Goal: Task Accomplishment & Management: Manage account settings

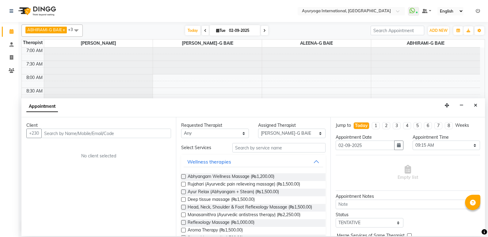
select select "77770"
select select "555"
select select "tentative"
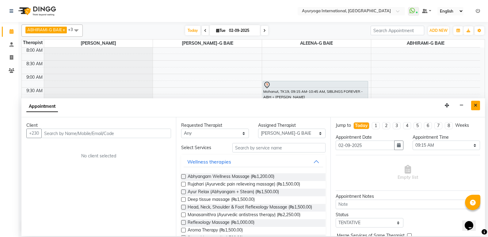
click at [472, 104] on button "Close" at bounding box center [475, 106] width 9 height 10
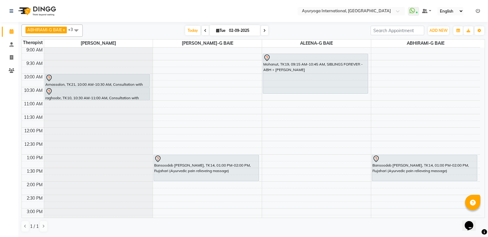
scroll to position [31, 0]
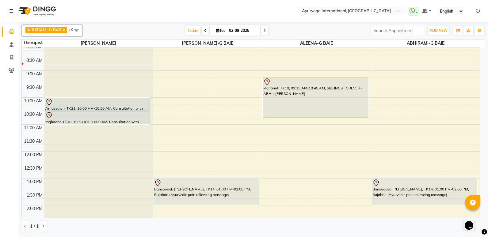
click at [263, 30] on icon at bounding box center [264, 31] width 2 height 4
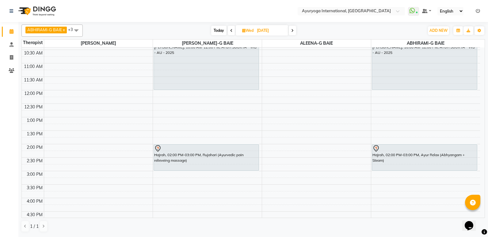
scroll to position [0, 0]
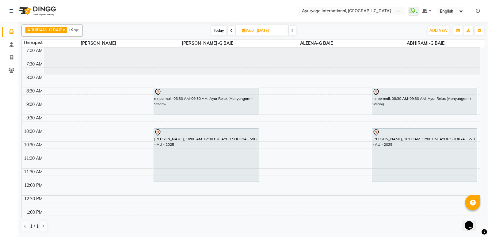
click at [214, 30] on span "Today" at bounding box center [218, 31] width 15 height 10
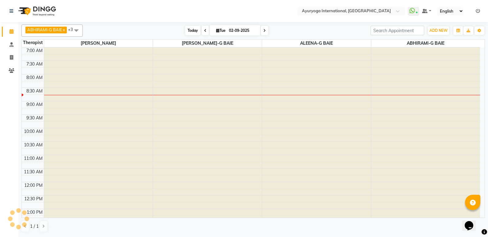
scroll to position [27, 0]
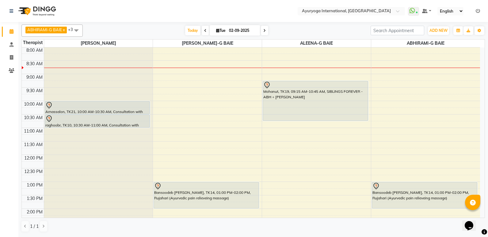
click at [263, 32] on icon at bounding box center [264, 31] width 2 height 4
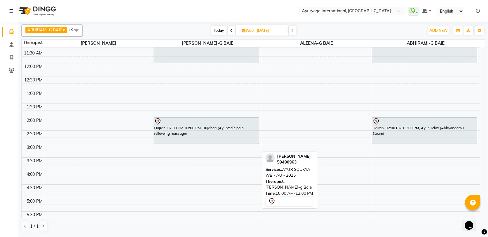
scroll to position [123, 0]
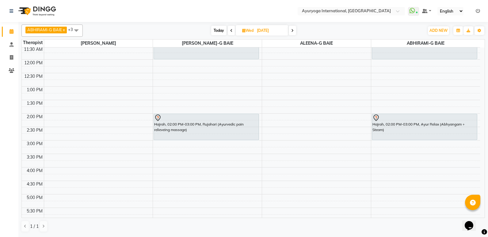
click at [219, 33] on span "Today" at bounding box center [218, 31] width 15 height 10
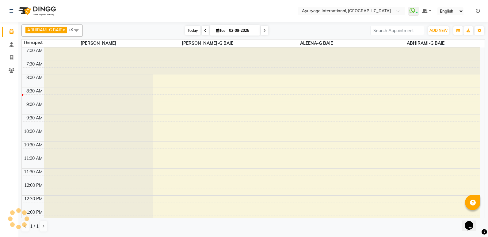
scroll to position [27, 0]
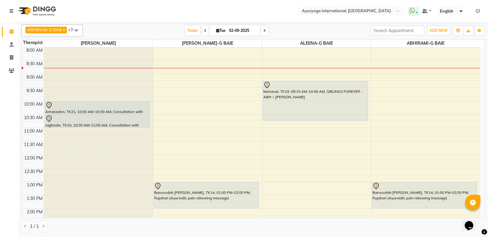
click at [265, 30] on icon at bounding box center [264, 31] width 2 height 4
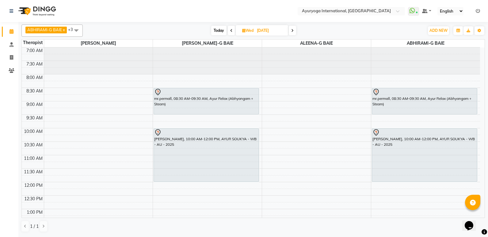
scroll to position [0, 0]
click at [230, 33] on span at bounding box center [231, 31] width 7 height 10
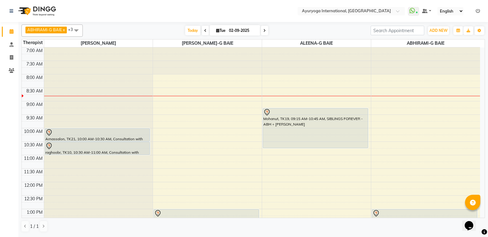
click at [202, 29] on span at bounding box center [205, 31] width 7 height 10
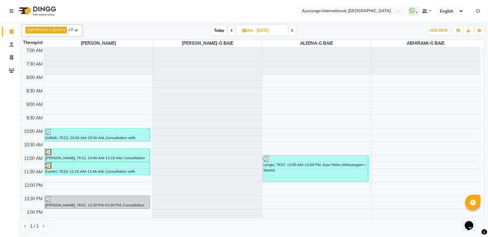
click at [230, 32] on span at bounding box center [231, 31] width 7 height 10
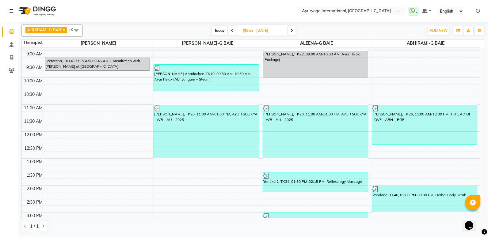
scroll to position [61, 0]
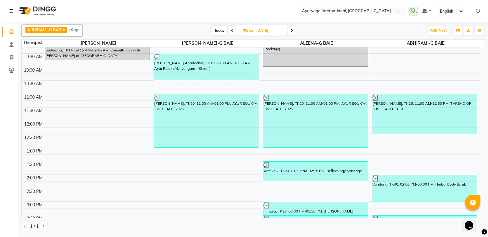
click at [230, 32] on span at bounding box center [231, 31] width 7 height 10
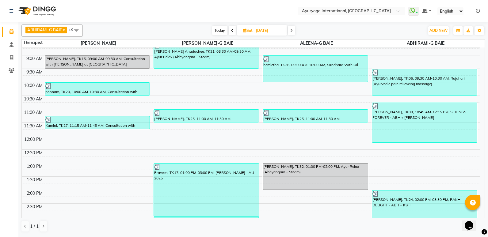
scroll to position [23, 0]
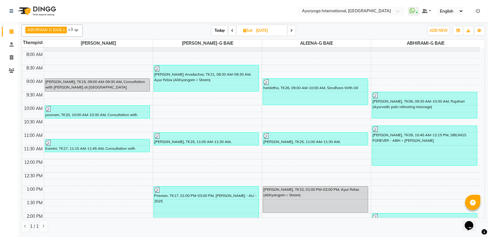
click at [229, 29] on span at bounding box center [232, 31] width 7 height 10
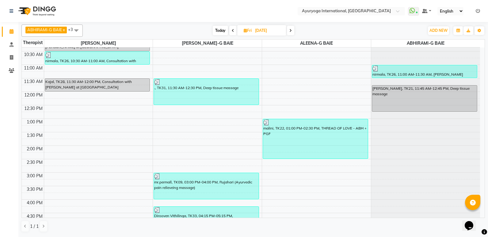
scroll to position [92, 0]
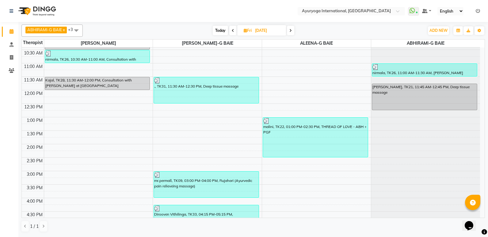
click at [218, 29] on span "Today" at bounding box center [220, 31] width 15 height 10
type input "02-09-2025"
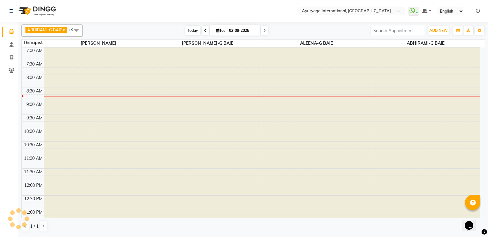
scroll to position [27, 0]
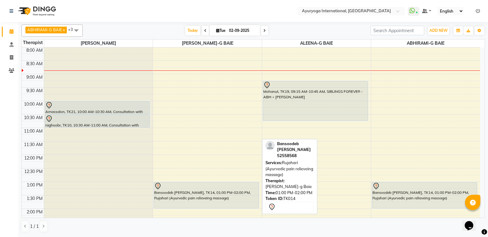
click at [239, 201] on div "Bansoodeb [PERSON_NAME], TK14, 01:00 PM-02:00 PM, Rujahari (Ayurvedic pain reli…" at bounding box center [206, 195] width 105 height 26
select select "7"
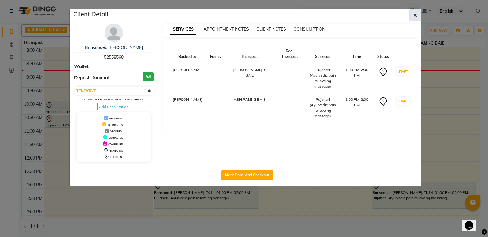
click at [417, 20] on button "button" at bounding box center [415, 16] width 12 height 12
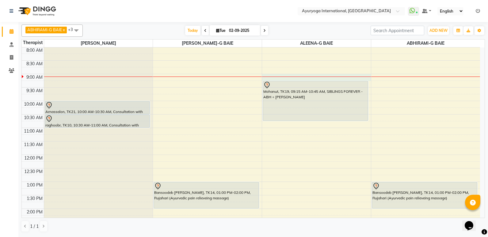
click at [371, 75] on td at bounding box center [262, 77] width 436 height 7
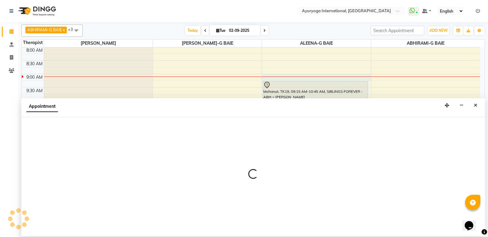
select select "80876"
select select "540"
select select "tentative"
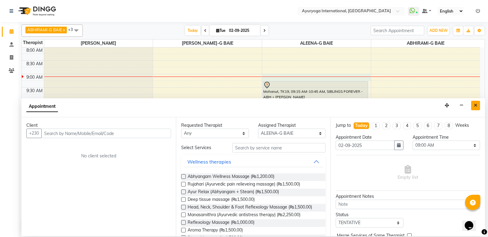
click at [473, 105] on button "Close" at bounding box center [475, 106] width 9 height 10
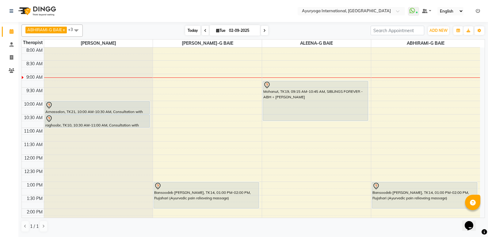
click at [189, 28] on span "Today" at bounding box center [192, 31] width 15 height 10
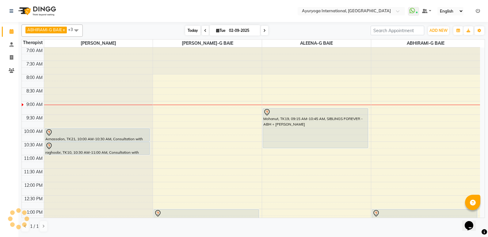
scroll to position [54, 0]
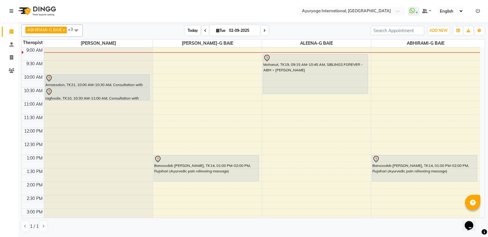
click at [191, 28] on span "Today" at bounding box center [192, 31] width 15 height 10
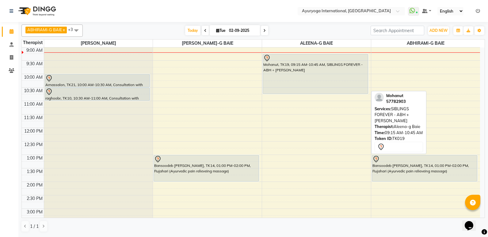
click at [292, 66] on div "Mohanut, TK19, 09:15 AM-10:45 AM, SIBLINGS FOREVER - ABH + KIZHI" at bounding box center [315, 74] width 105 height 40
select select "7"
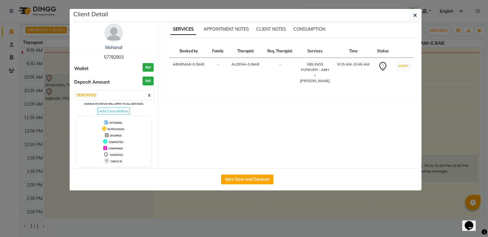
click at [371, 32] on div "SERVICES APPOINTMENT NOTES CLIENT NOTES CONSUMPTION" at bounding box center [288, 29] width 250 height 6
click at [414, 18] on span "button" at bounding box center [415, 15] width 4 height 6
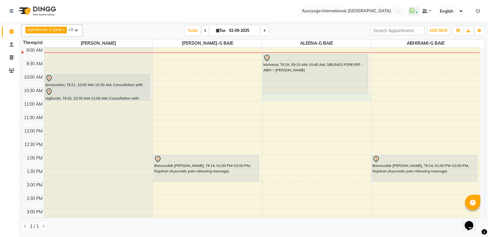
click at [285, 99] on div "7:00 AM 7:30 AM 8:00 AM 8:30 AM 9:00 AM 9:30 AM 10:00 AM 10:30 AM 11:00 AM 11:3…" at bounding box center [251, 181] width 458 height 377
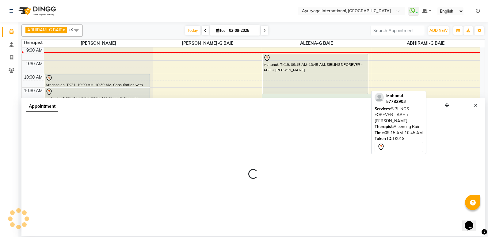
select select "80876"
select select "645"
select select "tentative"
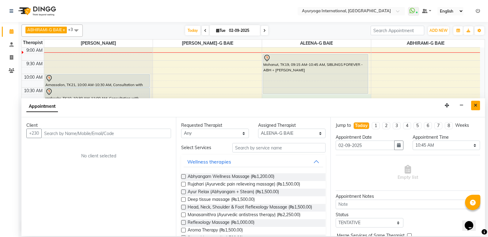
click at [477, 104] on icon "Close" at bounding box center [475, 105] width 3 height 4
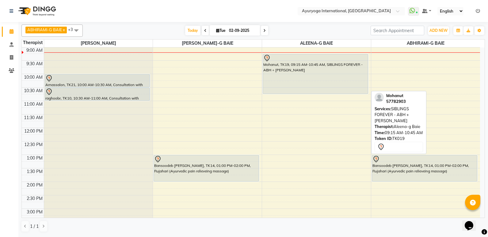
click at [350, 75] on div "Mohanut, TK19, 09:15 AM-10:45 AM, SIBLINGS FOREVER - ABH + KIZHI" at bounding box center [316, 181] width 109 height 377
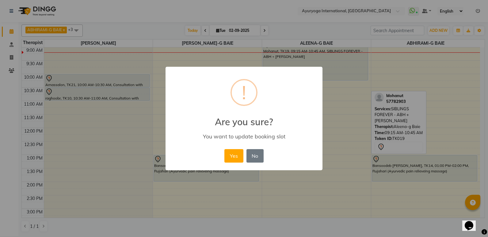
click at [383, 69] on div "× ! Are you sure? You want to update booking slot Yes No No" at bounding box center [244, 118] width 488 height 237
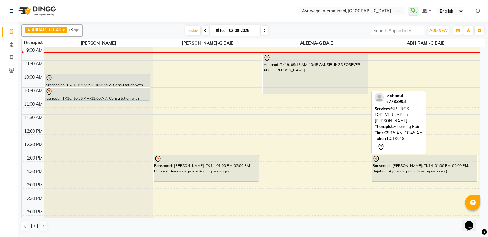
click at [302, 83] on div "Mohanut, TK19, 09:15 AM-10:45 AM, SIBLINGS FOREVER - ABH + KIZHI" at bounding box center [315, 74] width 105 height 40
select select "7"
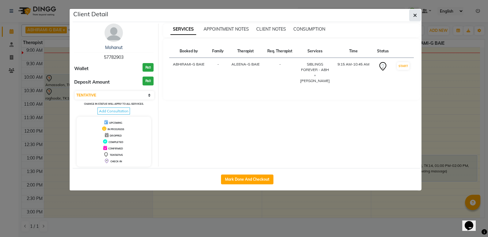
click at [413, 17] on button "button" at bounding box center [415, 16] width 12 height 12
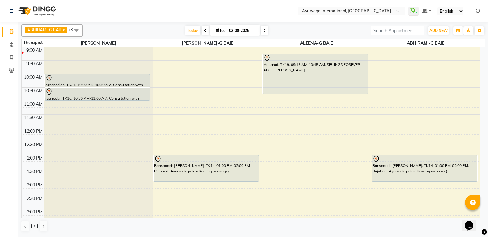
click at [413, 16] on nav "Select Location × Ayuryoga International, Mount Ory Rd WhatsApp Status ✕ Status…" at bounding box center [244, 11] width 488 height 22
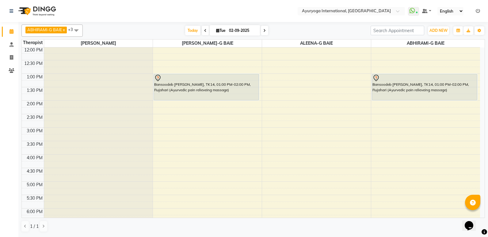
scroll to position [177, 0]
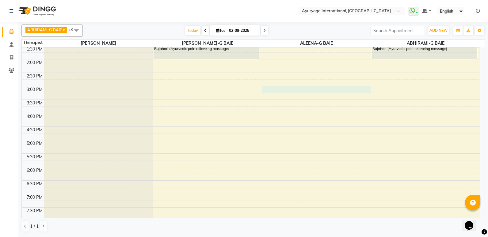
click at [274, 90] on div "7:00 AM 7:30 AM 8:00 AM 8:30 AM 9:00 AM 9:30 AM 10:00 AM 10:30 AM 11:00 AM 11:3…" at bounding box center [251, 59] width 458 height 377
select select "80876"
select select "tentative"
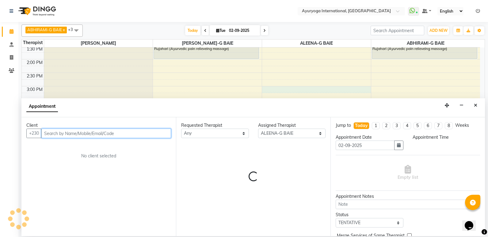
select select "900"
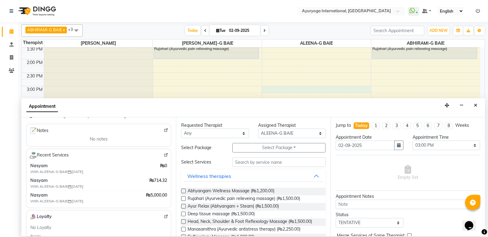
scroll to position [92, 0]
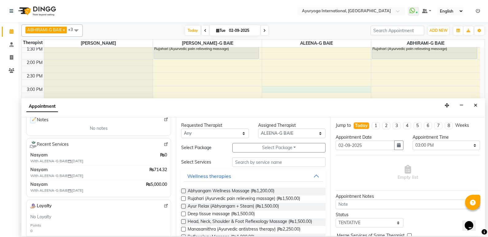
type input "57847090"
click at [117, 187] on span "Nasyam" at bounding box center [81, 184] width 103 height 6
click at [70, 185] on span "Nasyam" at bounding box center [81, 184] width 103 height 6
click at [66, 190] on span "With ALEENA-G BAIE 30-08-2025" at bounding box center [68, 191] width 77 height 6
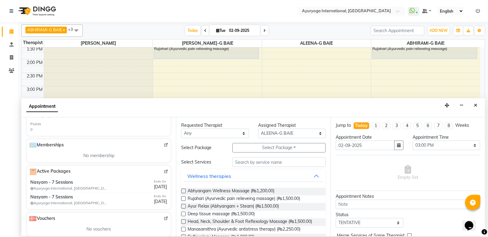
scroll to position [199, 0]
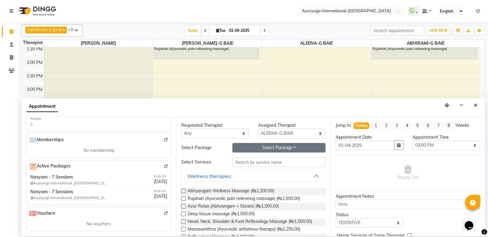
click at [283, 148] on button "Select Package Toggle Dropdown" at bounding box center [278, 148] width 93 height 10
click at [289, 145] on button "Select Package Toggle Dropdown" at bounding box center [278, 148] width 93 height 10
click at [290, 148] on button "Select Package Toggle Dropdown" at bounding box center [278, 148] width 93 height 10
click at [272, 163] on li "Nasyam - 7 Sessions" at bounding box center [261, 160] width 57 height 9
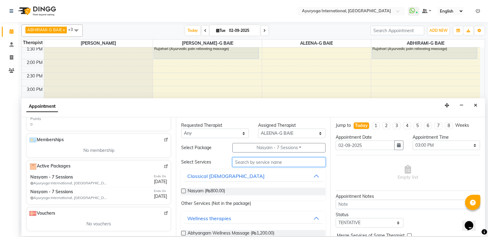
click at [273, 163] on input "text" at bounding box center [278, 163] width 93 height 10
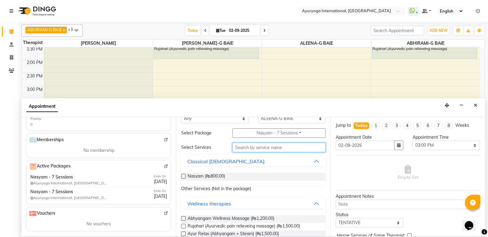
scroll to position [0, 0]
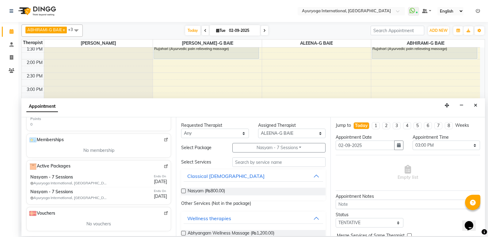
click at [262, 191] on div "Nasyam (₨800.00)" at bounding box center [253, 192] width 144 height 8
click at [185, 191] on label at bounding box center [183, 191] width 5 height 5
click at [185, 191] on input "checkbox" at bounding box center [183, 192] width 4 height 4
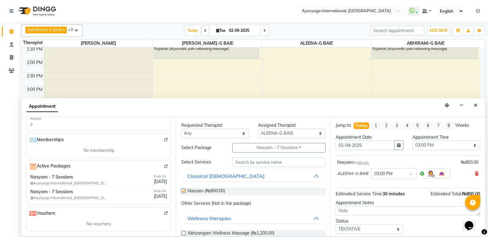
checkbox input "false"
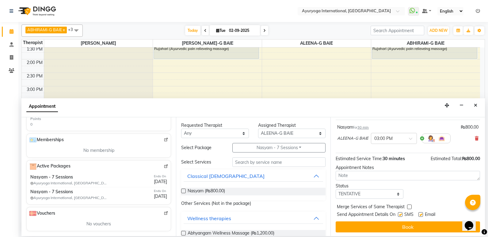
scroll to position [36, 0]
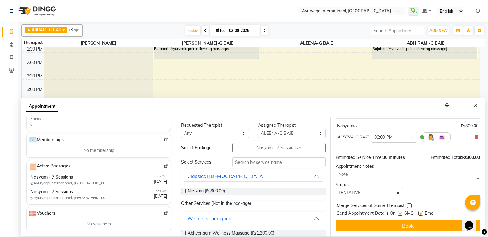
click at [154, 200] on div "Ends On 06-09-2025" at bounding box center [160, 195] width 13 height 12
click at [299, 149] on button "Nasyam - 7 Sessions" at bounding box center [278, 148] width 93 height 10
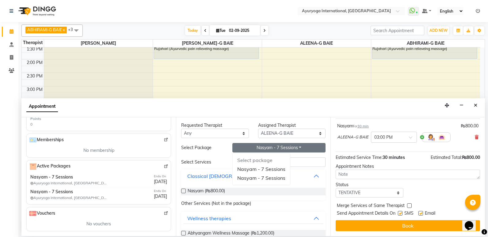
click at [290, 181] on button "Classical [DEMOGRAPHIC_DATA]" at bounding box center [253, 176] width 139 height 11
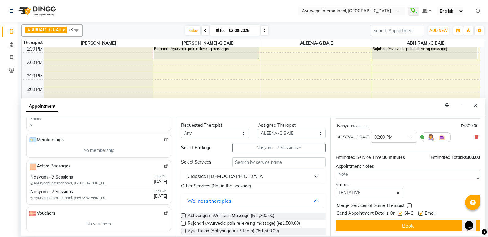
click at [282, 185] on p "Other Services (Not in the package)" at bounding box center [253, 186] width 144 height 6
click at [281, 162] on input "text" at bounding box center [278, 163] width 93 height 10
click at [293, 148] on button "Nasyam - 7 Sessions" at bounding box center [278, 148] width 93 height 10
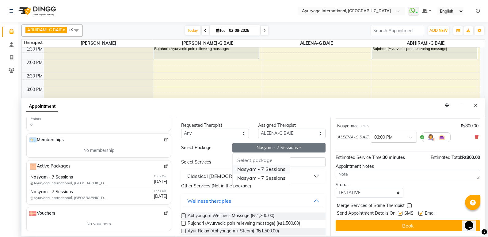
click at [278, 170] on li "Nasyam - 7 Sessions" at bounding box center [261, 169] width 57 height 9
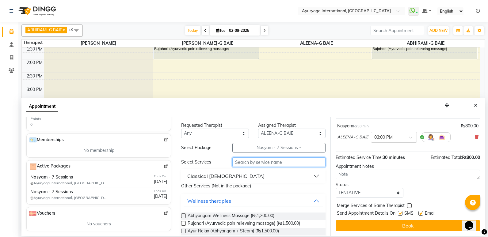
click at [266, 165] on input "text" at bounding box center [278, 163] width 93 height 10
click at [266, 165] on input "na" at bounding box center [278, 163] width 93 height 10
type input "n"
click at [474, 105] on icon "Close" at bounding box center [475, 105] width 3 height 4
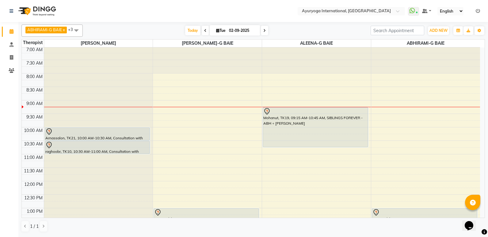
scroll to position [0, 0]
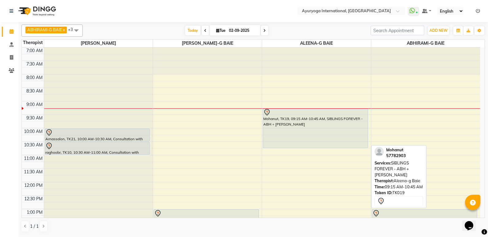
click at [302, 144] on div "Mohanut, TK19, 09:15 AM-10:45 AM, SIBLINGS FOREVER - ABH + KIZHI" at bounding box center [315, 129] width 105 height 40
select select "7"
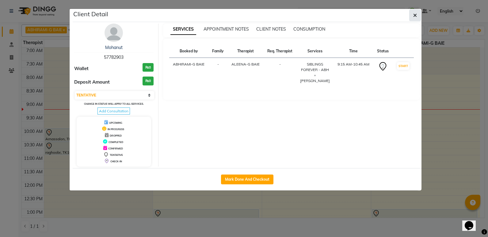
click at [411, 13] on button "button" at bounding box center [415, 16] width 12 height 12
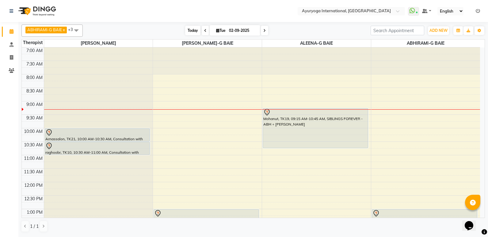
click at [193, 29] on span "Today" at bounding box center [192, 31] width 15 height 10
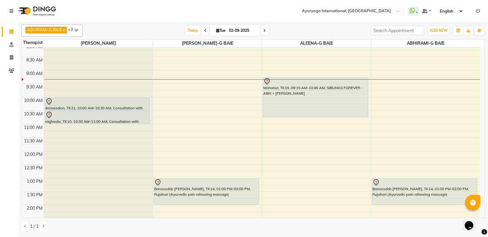
scroll to position [31, 0]
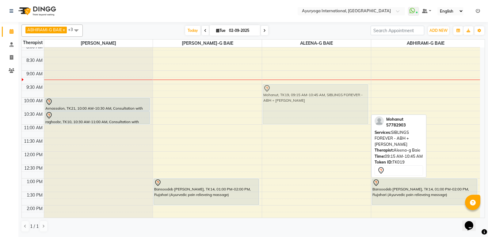
drag, startPoint x: 336, startPoint y: 96, endPoint x: 337, endPoint y: 100, distance: 4.5
click at [337, 100] on div "Mohanut, TK19, 09:15 AM-10:45 AM, SIBLINGS FOREVER - ABH + KIZHI Mohanut, TK19,…" at bounding box center [316, 205] width 109 height 377
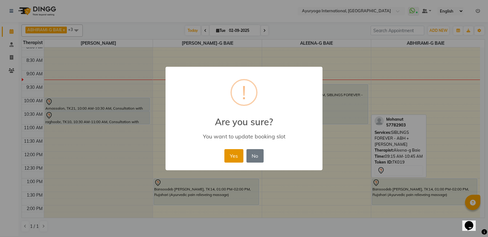
click at [238, 159] on button "Yes" at bounding box center [233, 155] width 19 height 13
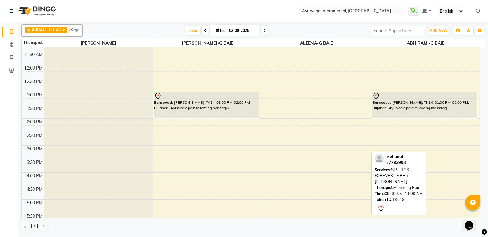
scroll to position [123, 0]
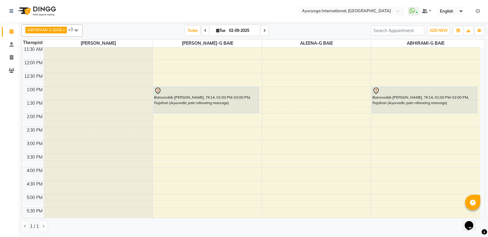
click at [267, 144] on div "7:00 AM 7:30 AM 8:00 AM 8:30 AM 9:00 AM 9:30 AM 10:00 AM 10:30 AM 11:00 AM 11:3…" at bounding box center [251, 113] width 458 height 377
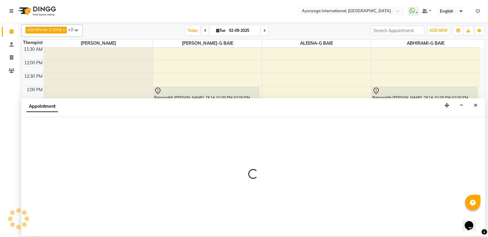
select select "80876"
select select "tentative"
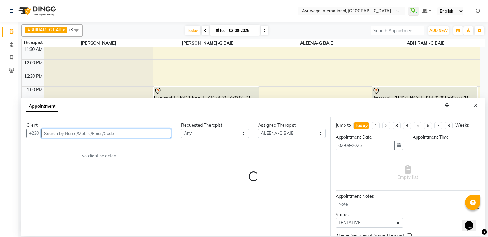
select select "900"
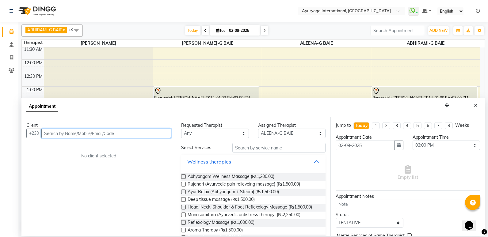
click at [164, 134] on input "text" at bounding box center [106, 134] width 130 height 10
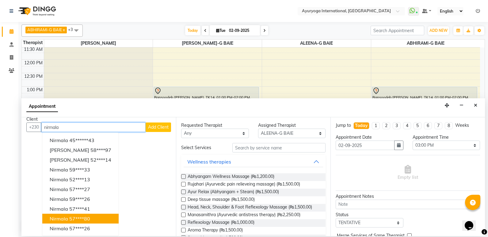
scroll to position [0, 0]
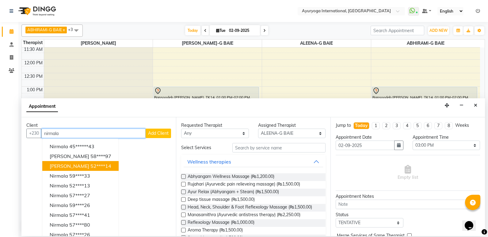
click at [121, 137] on input "nirmala" at bounding box center [93, 134] width 104 height 10
type input "n"
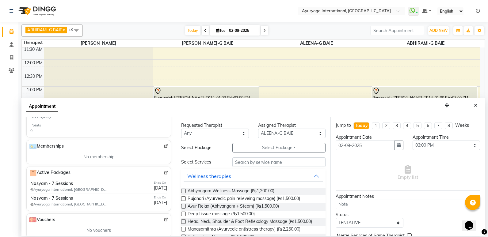
scroll to position [199, 0]
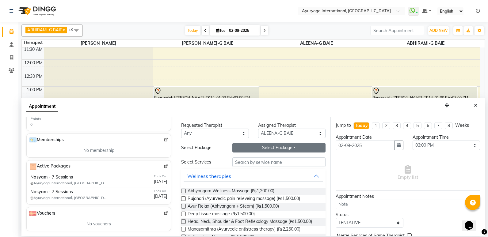
type input "57847090"
click at [265, 149] on button "Select Package Toggle Dropdown" at bounding box center [278, 148] width 93 height 10
click at [266, 160] on li "Nasyam - 7 Sessions" at bounding box center [261, 160] width 57 height 9
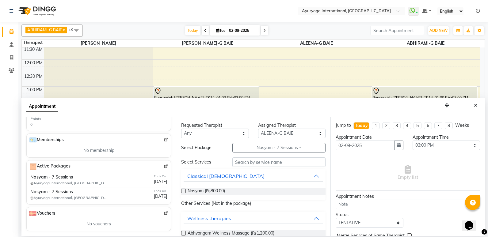
click at [255, 188] on div "Nasyam (₨800.00)" at bounding box center [253, 192] width 144 height 8
click at [184, 190] on label at bounding box center [183, 191] width 5 height 5
click at [184, 190] on input "checkbox" at bounding box center [183, 192] width 4 height 4
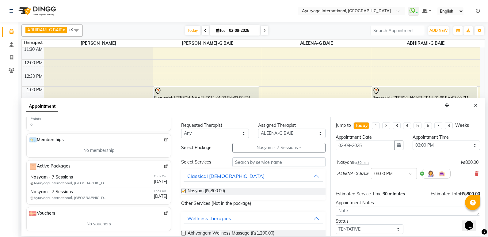
checkbox input "false"
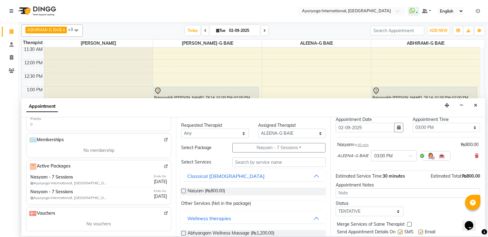
scroll to position [36, 0]
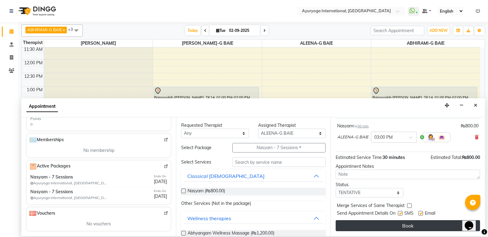
click at [356, 229] on button "Book" at bounding box center [408, 225] width 144 height 11
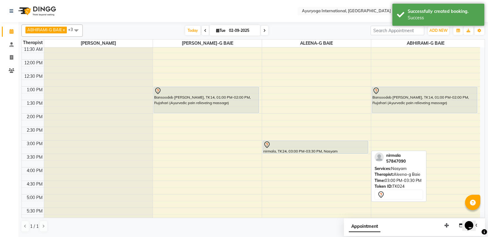
click at [305, 147] on div at bounding box center [315, 144] width 104 height 7
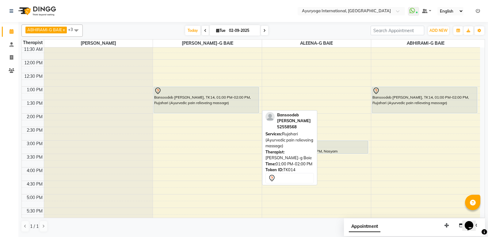
click at [189, 107] on div "Bansoodeb [PERSON_NAME], TK14, 01:00 PM-02:00 PM, Rujahari (Ayurvedic pain reli…" at bounding box center [206, 100] width 105 height 26
select select "7"
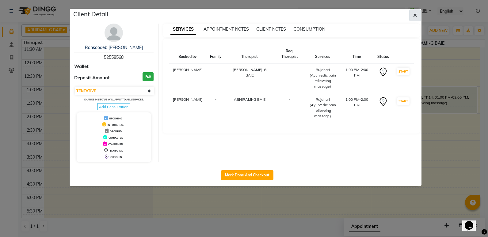
click at [415, 14] on icon "button" at bounding box center [415, 15] width 4 height 5
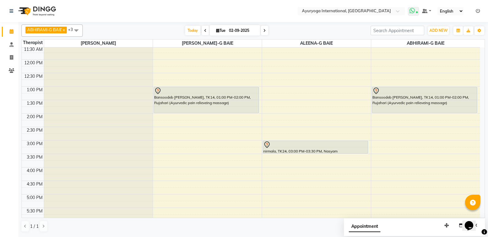
click at [415, 14] on span at bounding box center [413, 11] width 11 height 9
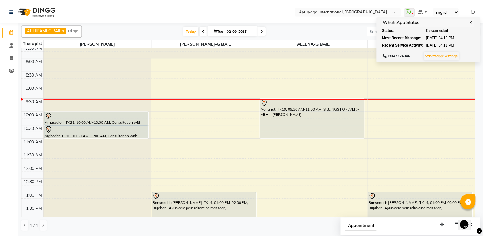
scroll to position [0, 0]
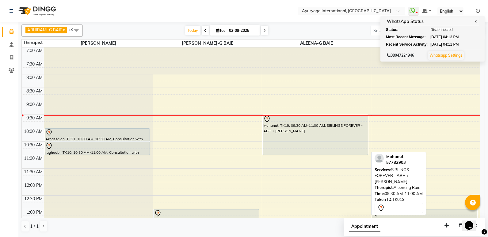
click at [359, 139] on div "Mohanut, TK19, 09:30 AM-11:00 AM, SIBLINGS FOREVER - ABH + [PERSON_NAME]" at bounding box center [315, 135] width 105 height 40
select select "7"
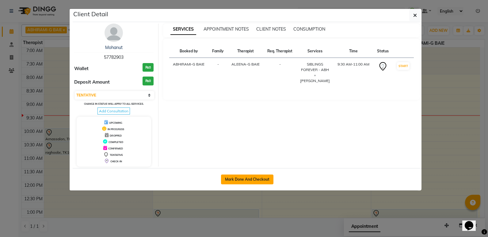
click at [267, 181] on button "Mark Done And Checkout" at bounding box center [247, 180] width 52 height 10
select select "service"
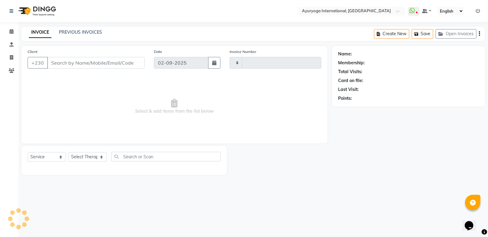
type input "5128"
select select "730"
type input "57****03"
select select "80876"
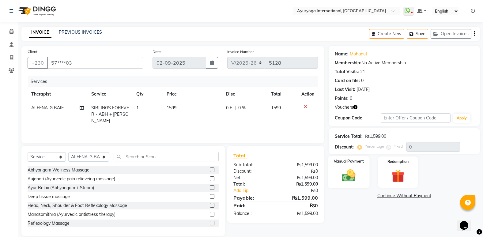
click at [341, 181] on img at bounding box center [349, 175] width 22 height 15
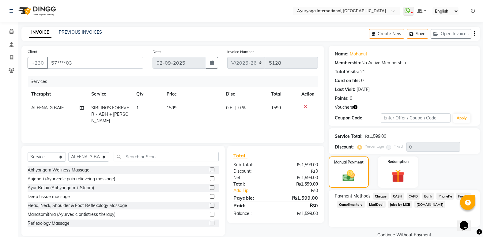
click at [394, 205] on span "Juice by MCB" at bounding box center [400, 204] width 24 height 7
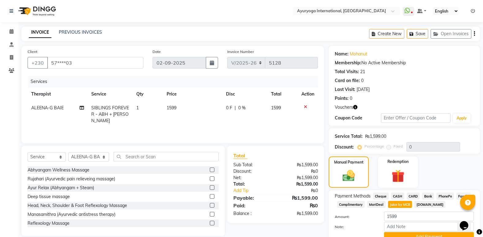
scroll to position [29, 0]
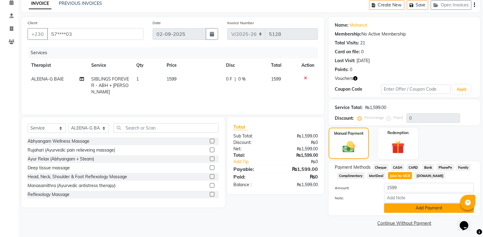
click at [416, 209] on button "Add Payment" at bounding box center [429, 209] width 90 height 10
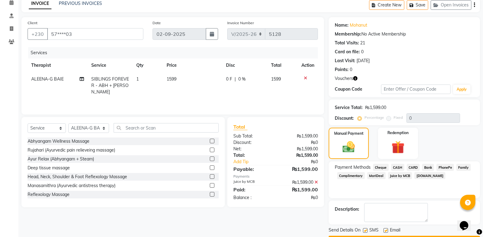
scroll to position [46, 0]
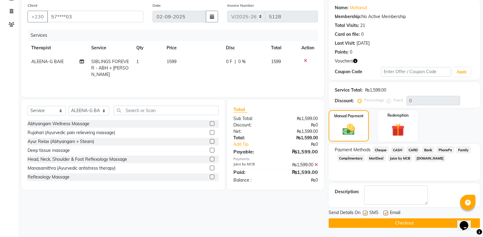
click at [398, 225] on button "Checkout" at bounding box center [404, 224] width 151 height 10
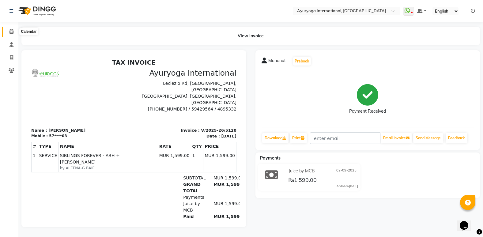
click at [13, 33] on icon at bounding box center [12, 31] width 4 height 5
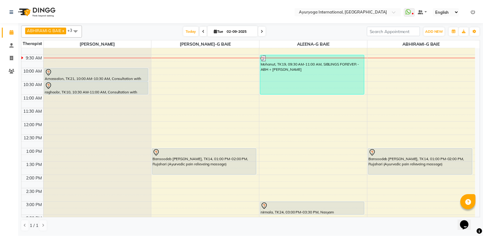
scroll to position [61, 0]
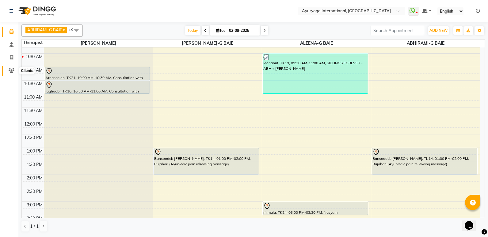
drag, startPoint x: 10, startPoint y: 70, endPoint x: 13, endPoint y: 64, distance: 6.2
click at [10, 70] on icon at bounding box center [12, 70] width 6 height 5
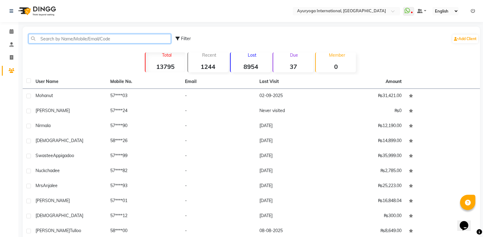
click at [64, 38] on input "text" at bounding box center [100, 39] width 143 height 10
click at [76, 38] on input "text" at bounding box center [100, 39] width 143 height 10
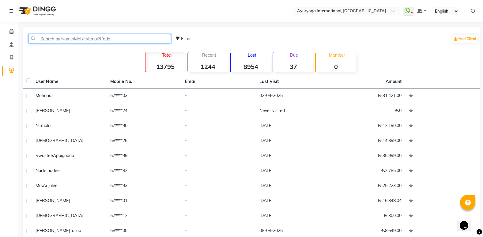
click at [76, 38] on input "text" at bounding box center [100, 39] width 143 height 10
click at [88, 38] on input "text" at bounding box center [100, 39] width 143 height 10
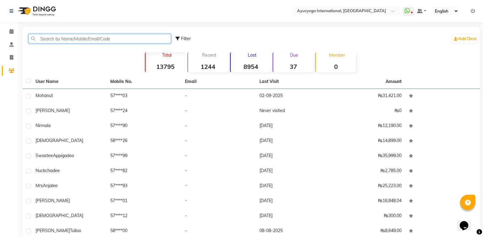
click at [99, 39] on input "text" at bounding box center [100, 39] width 143 height 10
click at [56, 39] on input "text" at bounding box center [100, 39] width 143 height 10
click at [129, 25] on div "Select Location × Ayuryoga International, Mount Ory Rd WhatsApp Status ✕ Status…" at bounding box center [241, 132] width 483 height 265
click at [98, 40] on input "text" at bounding box center [100, 39] width 143 height 10
click at [104, 25] on div "Select Location × Ayuryoga International, Mount Ory Rd WhatsApp Status ✕ Status…" at bounding box center [241, 132] width 483 height 265
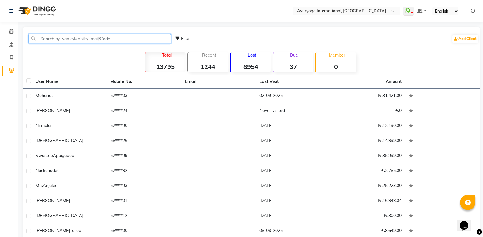
click at [74, 40] on input "text" at bounding box center [100, 39] width 143 height 10
click at [184, 37] on span "Filter" at bounding box center [186, 39] width 10 height 6
select select "1000000"
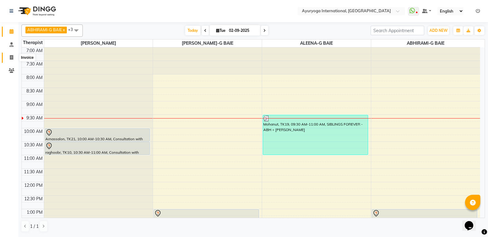
click at [10, 57] on icon at bounding box center [11, 57] width 3 height 5
select select "service"
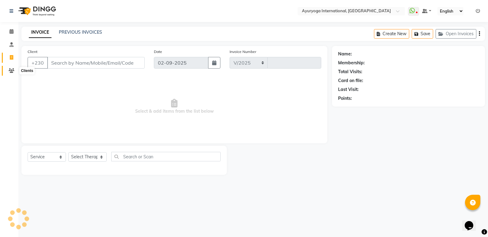
select select "730"
type input "5129"
click at [9, 71] on icon at bounding box center [12, 70] width 6 height 5
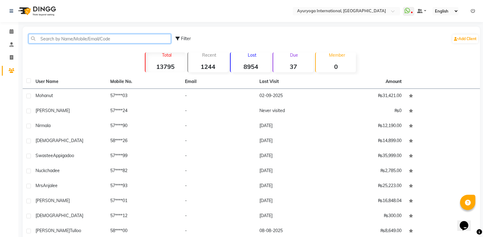
click at [57, 40] on input "text" at bounding box center [100, 39] width 143 height 10
type input "="
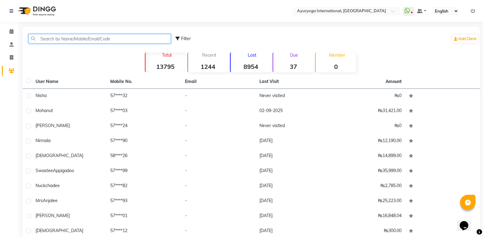
type input "="
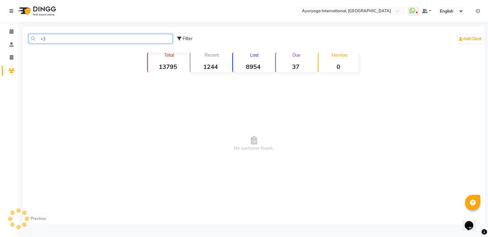
type input "+"
click at [76, 37] on input "622470928" at bounding box center [101, 39] width 144 height 10
click at [63, 40] on input "622470928" at bounding box center [101, 39] width 144 height 10
drag, startPoint x: 42, startPoint y: 40, endPoint x: 69, endPoint y: 40, distance: 27.0
click at [69, 40] on input "622470928" at bounding box center [101, 39] width 144 height 10
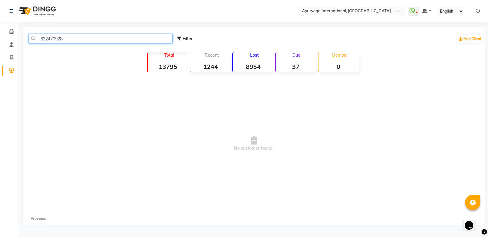
click at [70, 37] on input "622470928" at bounding box center [101, 39] width 144 height 10
type input "6"
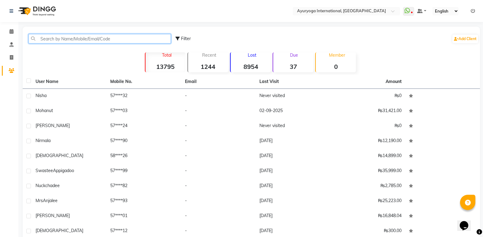
click at [57, 41] on input "text" at bounding box center [100, 39] width 143 height 10
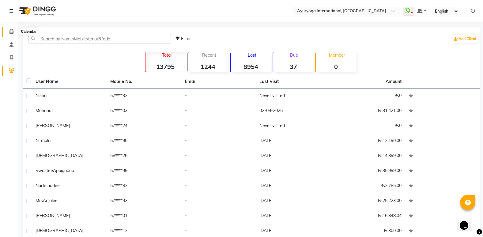
click at [12, 31] on icon at bounding box center [12, 31] width 4 height 5
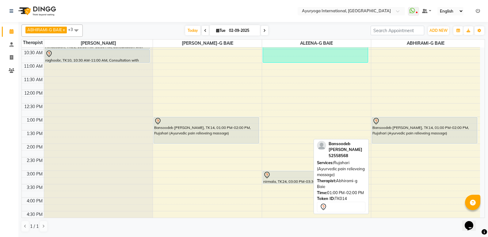
scroll to position [123, 0]
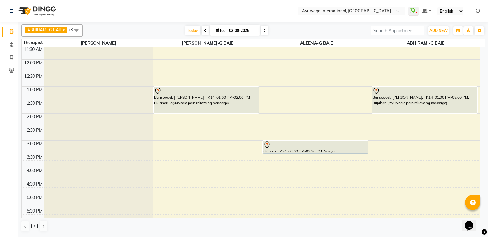
click at [76, 28] on span at bounding box center [76, 31] width 12 height 12
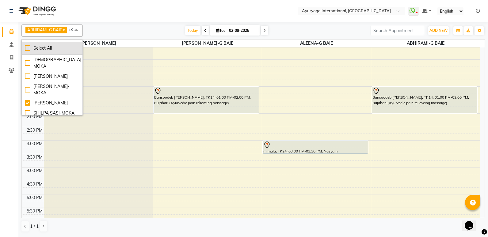
click at [28, 46] on div "Select All" at bounding box center [52, 48] width 55 height 6
checkbox input "true"
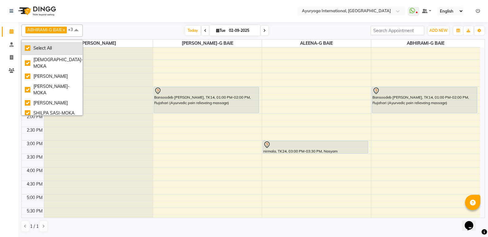
checkbox input "true"
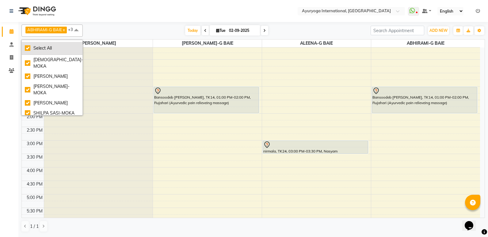
checkbox input "true"
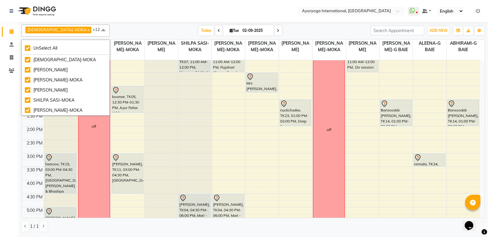
click at [148, 17] on nav "Select Location × Ayuryoga International, Mount Ory Rd WhatsApp Status ✕ Status…" at bounding box center [244, 11] width 488 height 22
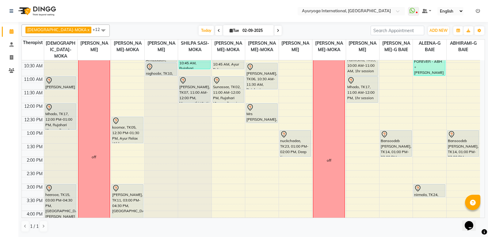
scroll to position [61, 0]
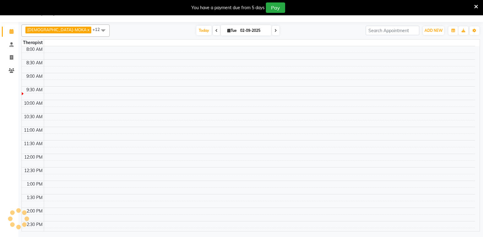
select select "en"
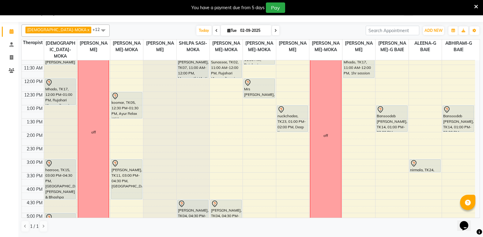
scroll to position [123, 0]
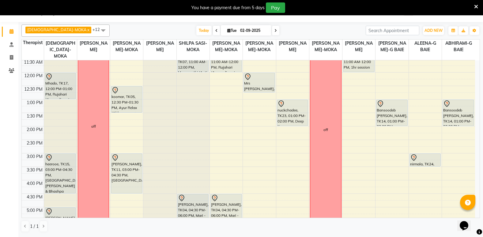
click at [0, 26] on html "Select Location × Ayuryoga International, [GEOGRAPHIC_DATA] Rd WhatsApp Status …" at bounding box center [241, 103] width 483 height 237
click at [272, 33] on span at bounding box center [275, 31] width 7 height 10
type input "[DATE]"
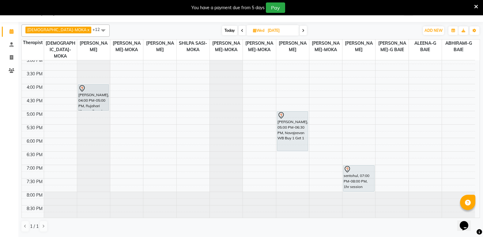
scroll to position [220, 0]
click at [378, 142] on div "7:00 AM 7:30 AM 8:00 AM 8:30 AM 9:00 AM 9:30 AM 10:00 AM 10:30 AM 11:00 AM 11:3…" at bounding box center [249, 29] width 454 height 377
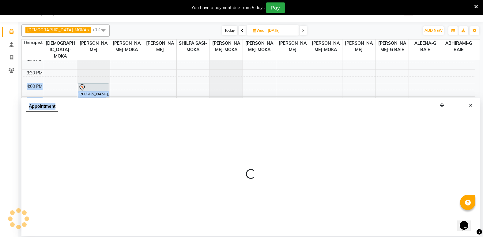
select select "77770"
select select "tentative"
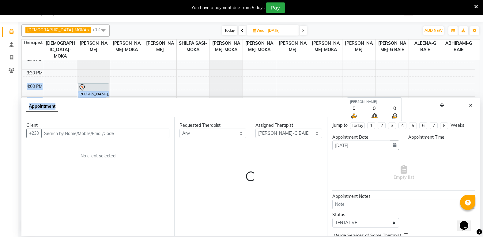
drag, startPoint x: 281, startPoint y: 122, endPoint x: 298, endPoint y: 47, distance: 76.4
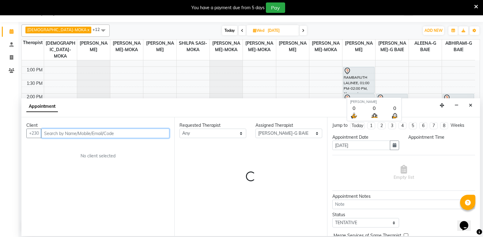
select select "1080"
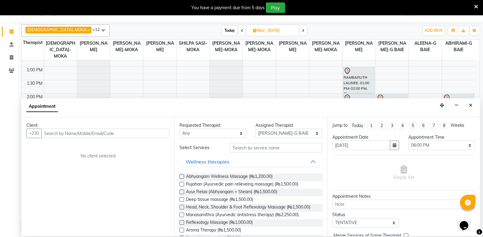
click at [222, 32] on span "Today" at bounding box center [229, 31] width 15 height 10
type input "02-09-2025"
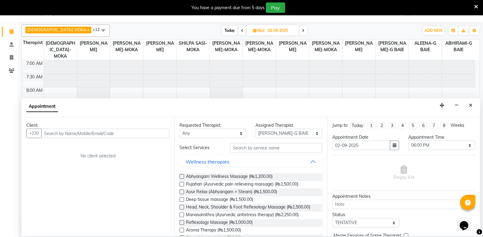
select select "1080"
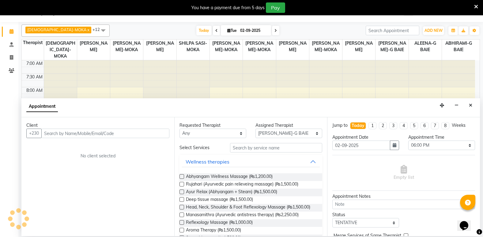
scroll to position [81, 0]
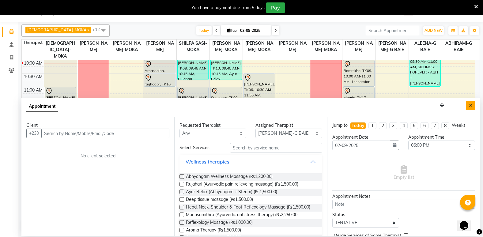
click at [474, 109] on button "Close" at bounding box center [471, 106] width 9 height 10
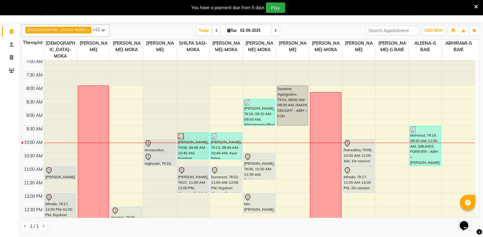
scroll to position [2, 0]
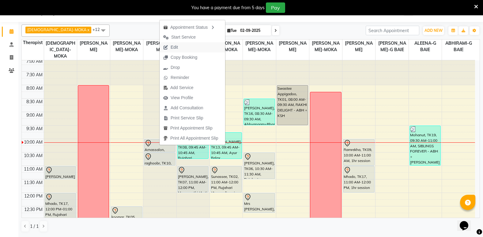
click at [184, 51] on button "Edit" at bounding box center [193, 47] width 66 height 10
select select "tentative"
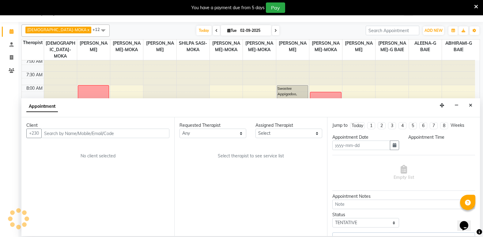
type input "02-09-2025"
select select "600"
select select "19827"
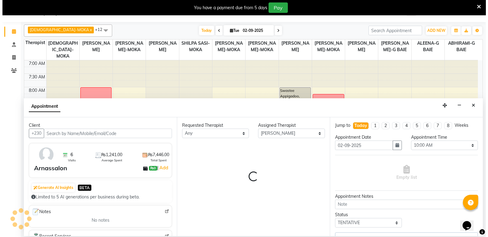
scroll to position [81, 0]
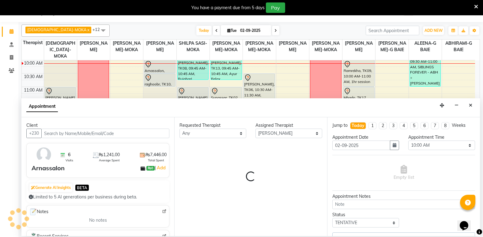
select select "1141"
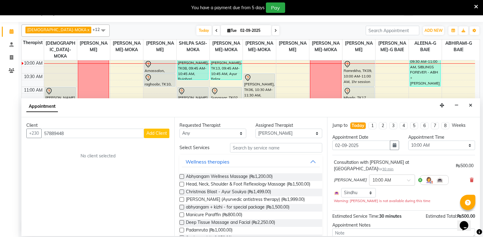
type input "57889448"
click at [160, 137] on button "Add Client" at bounding box center [156, 134] width 25 height 10
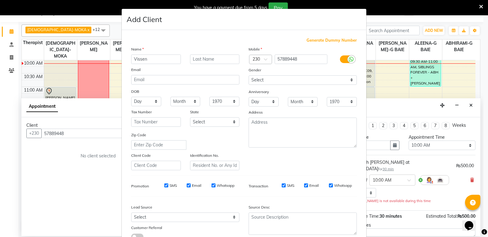
type input "Vissen"
click at [288, 82] on select "Select [DEMOGRAPHIC_DATA] [DEMOGRAPHIC_DATA] Other Prefer Not To Say" at bounding box center [303, 80] width 108 height 10
select select "[DEMOGRAPHIC_DATA]"
click at [249, 75] on select "Select [DEMOGRAPHIC_DATA] [DEMOGRAPHIC_DATA] Other Prefer Not To Say" at bounding box center [303, 80] width 108 height 10
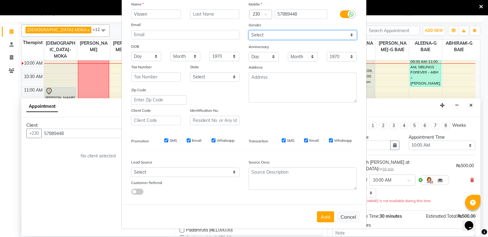
scroll to position [46, 0]
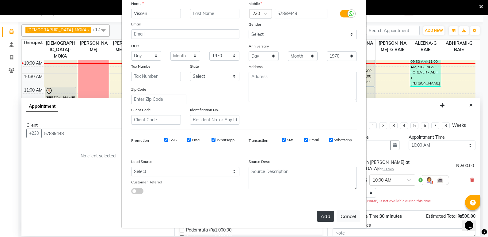
drag, startPoint x: 321, startPoint y: 213, endPoint x: 324, endPoint y: 216, distance: 3.9
click at [324, 216] on button "Add" at bounding box center [325, 216] width 17 height 11
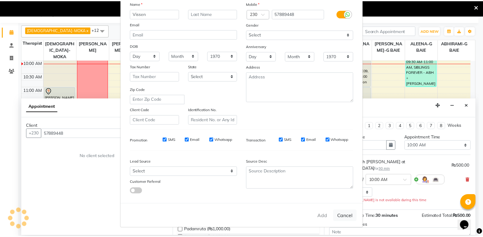
scroll to position [0, 0]
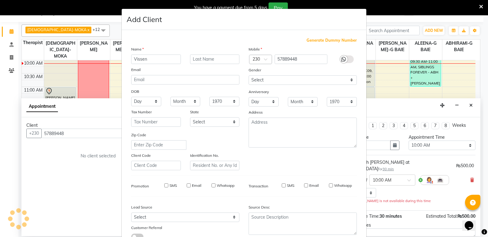
type input "57****48"
select select
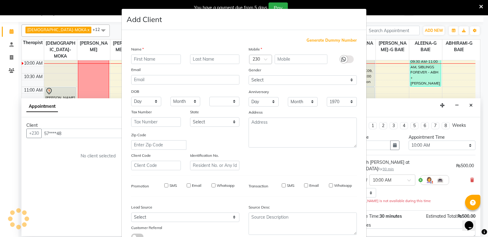
select select
checkbox input "false"
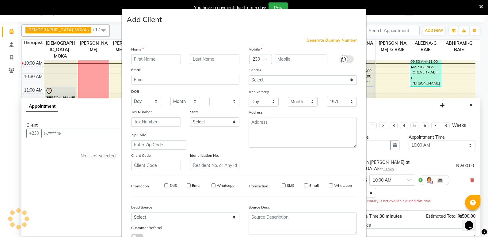
checkbox input "false"
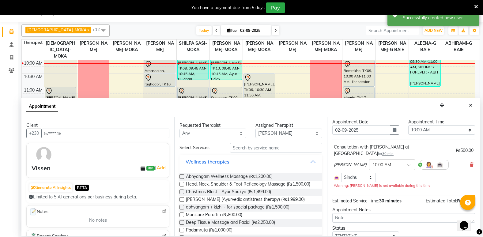
scroll to position [36, 0]
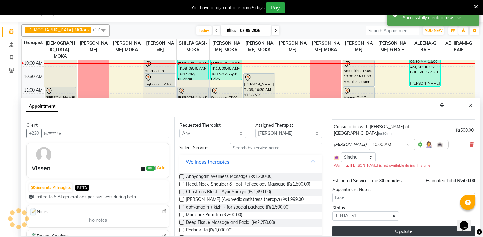
click at [393, 230] on button "Update" at bounding box center [404, 231] width 143 height 11
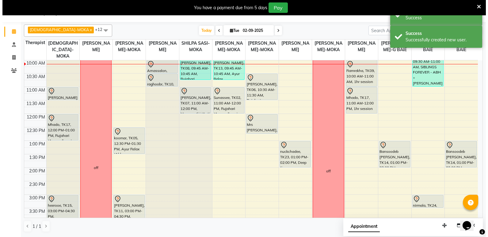
scroll to position [0, 0]
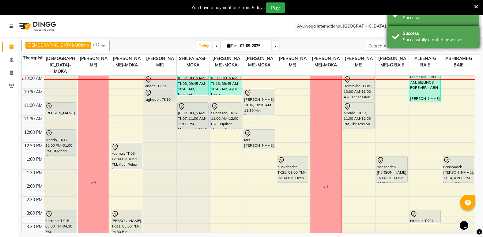
click at [444, 36] on div "Success" at bounding box center [439, 33] width 72 height 6
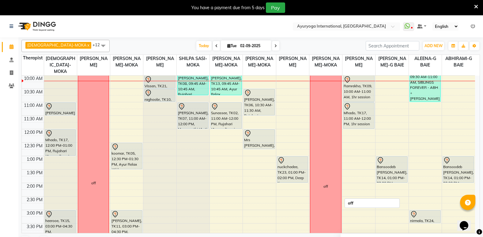
drag, startPoint x: 337, startPoint y: 87, endPoint x: 208, endPoint y: 68, distance: 129.8
click at [329, 84] on div "off" at bounding box center [326, 187] width 31 height 316
click at [11, 86] on icon at bounding box center [12, 86] width 6 height 5
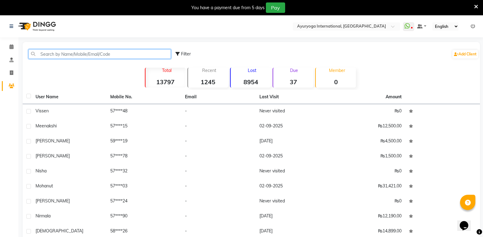
click at [50, 54] on input "text" at bounding box center [100, 54] width 143 height 10
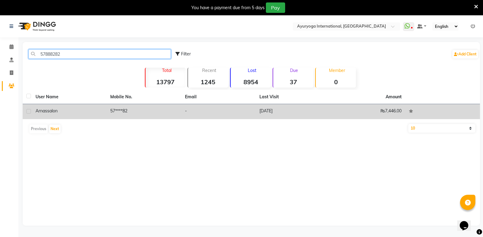
type input "57888282"
click at [127, 106] on td "57****82" at bounding box center [144, 111] width 75 height 15
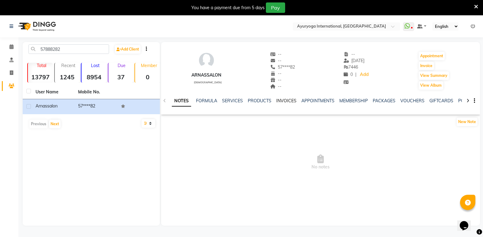
click at [290, 100] on link "INVOICES" at bounding box center [286, 101] width 20 height 6
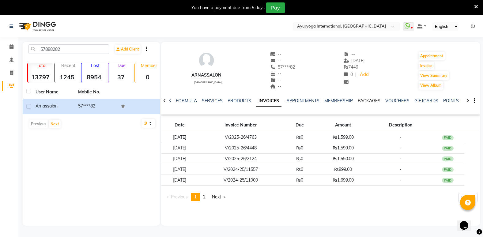
click at [370, 100] on link "PACKAGES" at bounding box center [369, 101] width 23 height 6
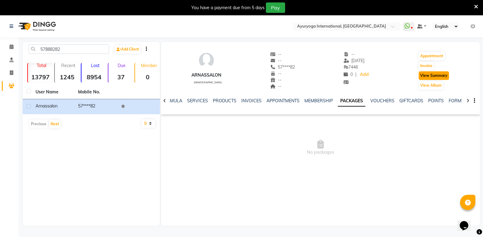
click at [429, 74] on button "View Summary" at bounding box center [434, 75] width 30 height 9
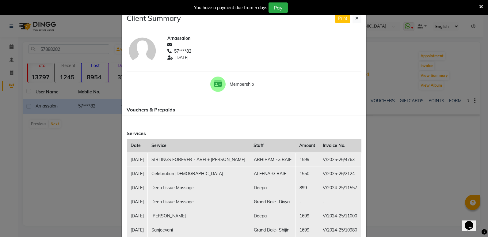
drag, startPoint x: 429, startPoint y: 92, endPoint x: 427, endPoint y: 97, distance: 5.6
drag, startPoint x: 427, startPoint y: 97, endPoint x: 353, endPoint y: 21, distance: 106.0
click at [353, 21] on button at bounding box center [357, 19] width 9 height 10
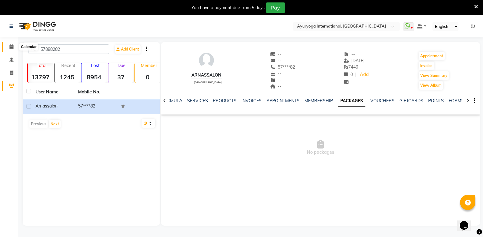
click at [13, 47] on icon at bounding box center [12, 46] width 4 height 5
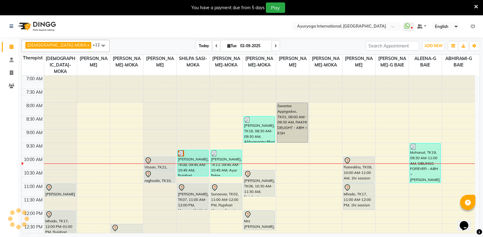
click at [196, 46] on span "Today" at bounding box center [203, 46] width 15 height 10
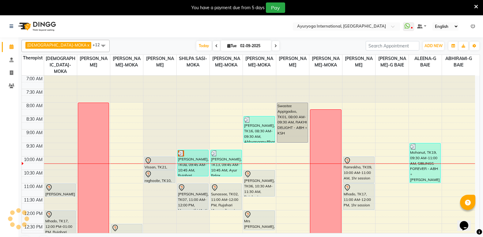
scroll to position [81, 0]
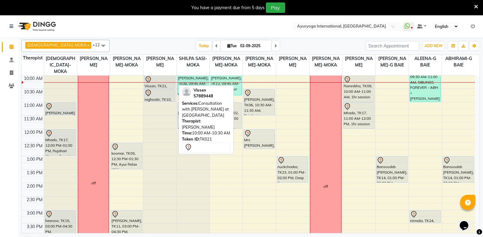
click at [171, 80] on div at bounding box center [160, 79] width 30 height 7
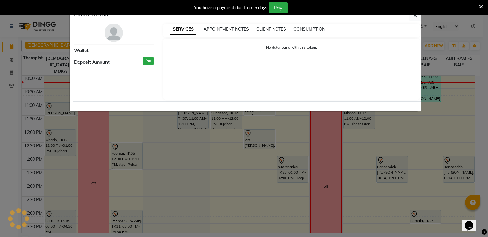
select select "7"
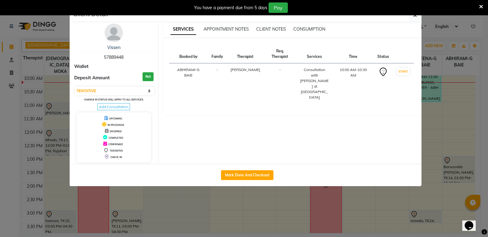
drag, startPoint x: 103, startPoint y: 56, endPoint x: 149, endPoint y: 57, distance: 46.0
click at [149, 57] on div "Vissen 57889448" at bounding box center [113, 52] width 79 height 16
copy span "57889448"
click at [414, 18] on span "button" at bounding box center [415, 15] width 4 height 6
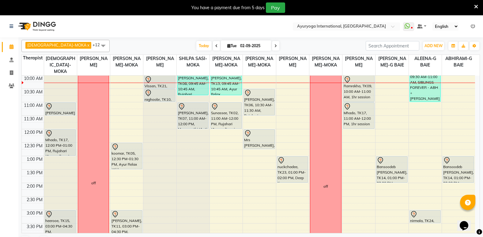
click at [272, 44] on span at bounding box center [275, 46] width 7 height 10
type input "[DATE]"
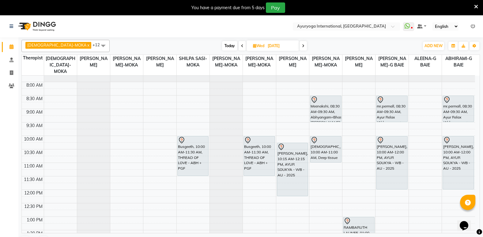
scroll to position [20, 0]
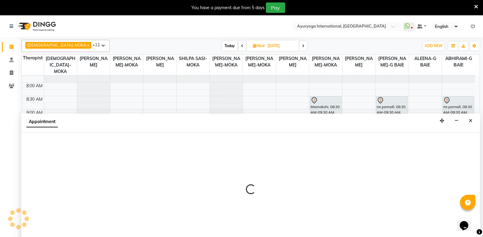
scroll to position [15, 0]
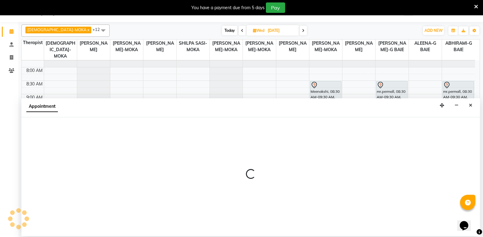
select select "36053"
select select "570"
select select "tentative"
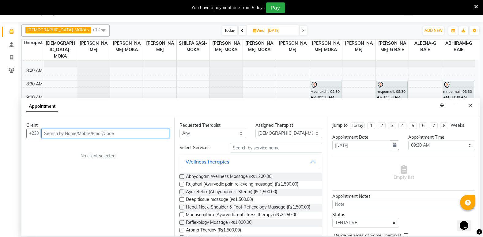
paste input "57889448"
type input "57889448"
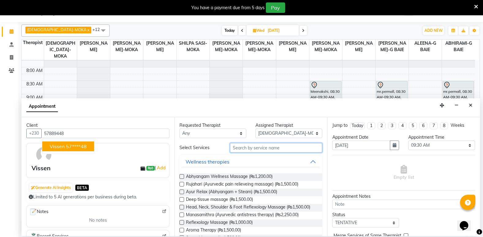
click at [290, 151] on input "text" at bounding box center [276, 148] width 92 height 10
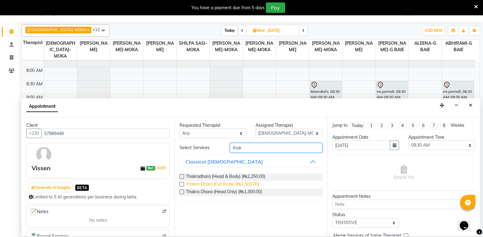
type input "thak"
click at [256, 184] on span "Thakra Dhara (Full Body) (₨1,500.00)" at bounding box center [222, 185] width 73 height 8
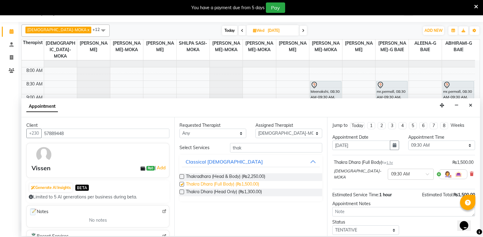
checkbox input "false"
drag, startPoint x: 285, startPoint y: 148, endPoint x: 162, endPoint y: 156, distance: 122.9
click at [162, 156] on div "Client [PHONE_NUMBER] Vissen ₨0 | Add Generate AI Insights BETA Limited to 5 AI…" at bounding box center [250, 176] width 459 height 119
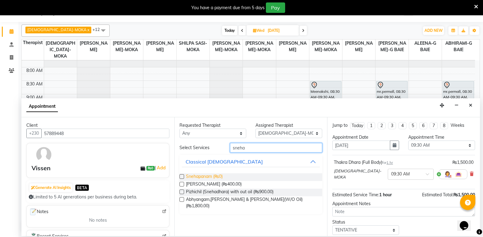
type input "sneha"
click at [220, 175] on span "Snehapanam (₨0)" at bounding box center [204, 177] width 37 height 8
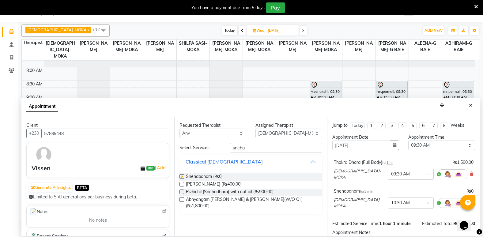
checkbox input "false"
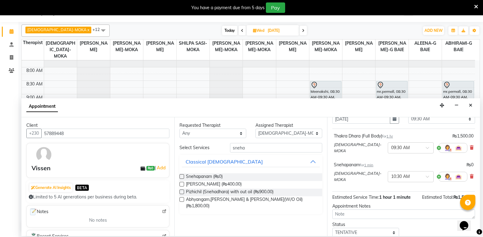
scroll to position [64, 0]
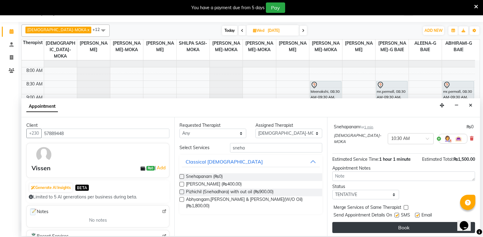
click at [407, 228] on button "Book" at bounding box center [404, 227] width 143 height 11
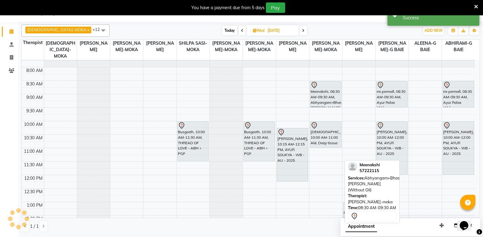
scroll to position [0, 0]
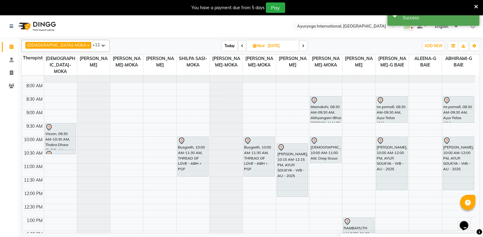
click at [300, 46] on span at bounding box center [303, 46] width 7 height 10
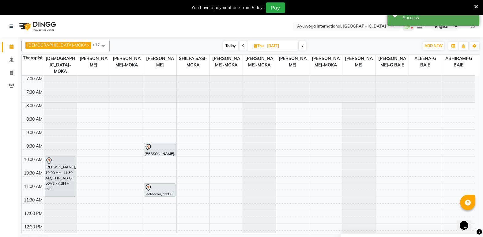
click at [240, 48] on span at bounding box center [243, 46] width 7 height 10
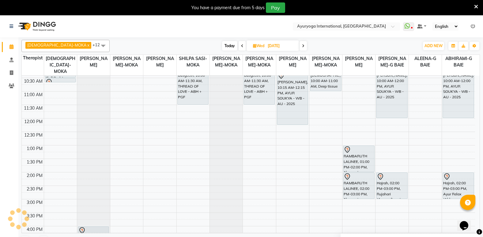
scroll to position [31, 0]
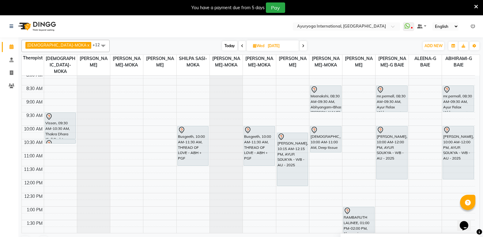
click at [302, 46] on icon at bounding box center [303, 46] width 2 height 4
type input "[DATE]"
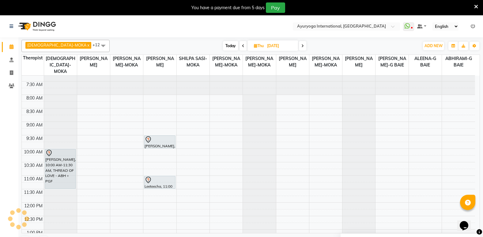
scroll to position [0, 0]
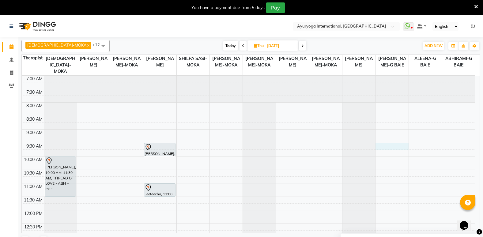
select select "77770"
select select "570"
select select "tentative"
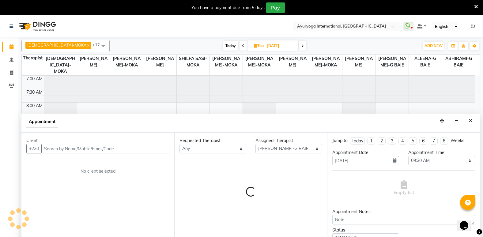
scroll to position [15, 0]
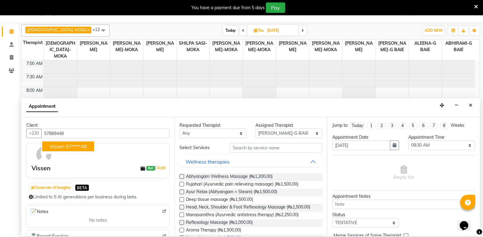
type input "57889448"
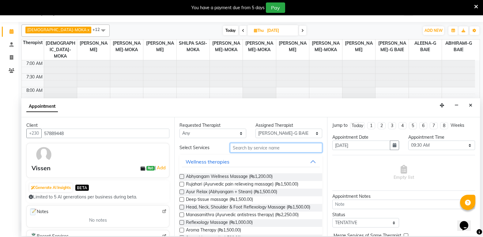
click at [270, 148] on input "text" at bounding box center [276, 148] width 92 height 10
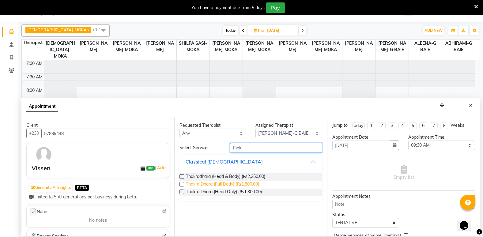
type input "thak"
click at [252, 188] on span "Thakra Dhara (Full Body) (₨1,500.00)" at bounding box center [222, 185] width 73 height 8
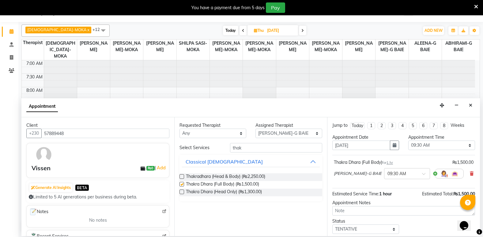
checkbox input "false"
drag, startPoint x: 252, startPoint y: 151, endPoint x: 204, endPoint y: 158, distance: 49.2
click at [204, 158] on div "Select Services thak Classical Ayurveda Thakradhara (Head & Body) (₨2,250.00) T…" at bounding box center [251, 172] width 143 height 58
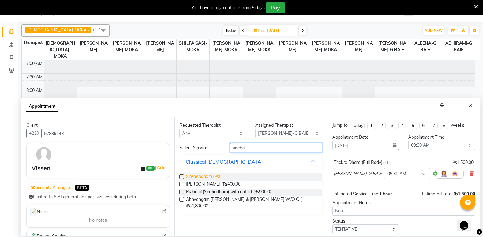
type input "sneha"
click at [203, 177] on span "Snehapanam (₨0)" at bounding box center [204, 177] width 37 height 8
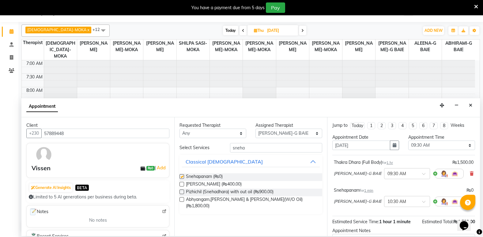
checkbox input "false"
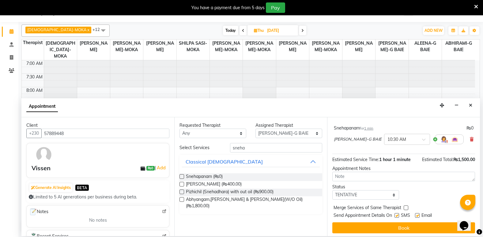
scroll to position [64, 0]
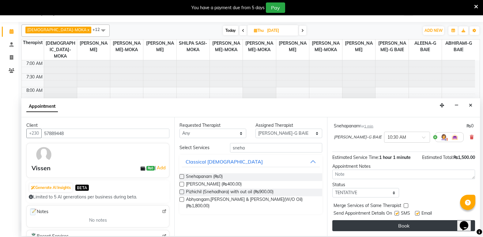
click at [393, 230] on button "Book" at bounding box center [404, 225] width 143 height 11
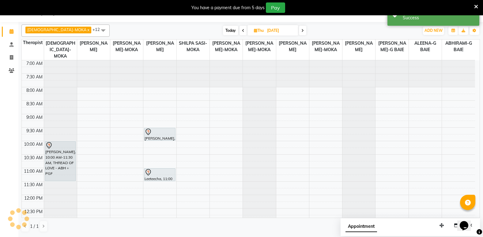
scroll to position [0, 0]
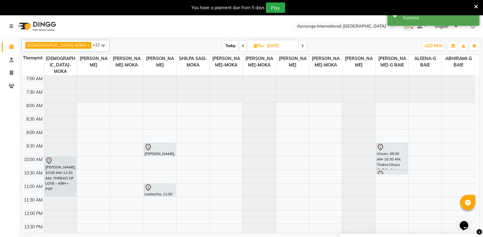
click at [299, 42] on span at bounding box center [302, 46] width 7 height 10
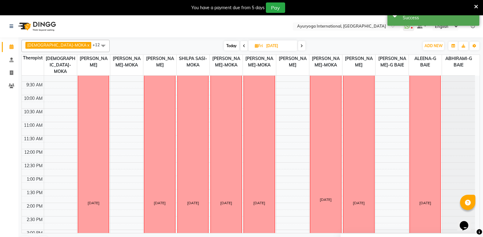
scroll to position [31, 0]
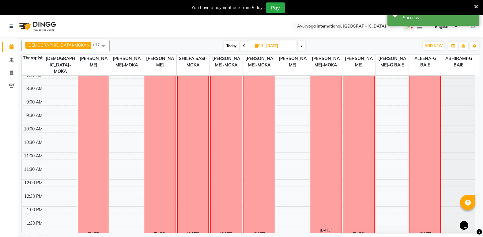
click at [298, 44] on span at bounding box center [301, 46] width 7 height 10
type input "[DATE]"
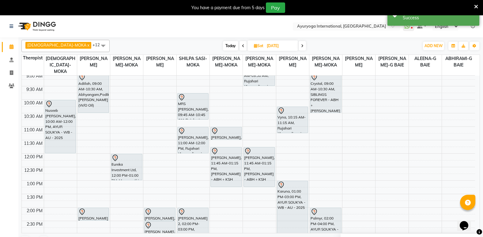
scroll to position [61, 0]
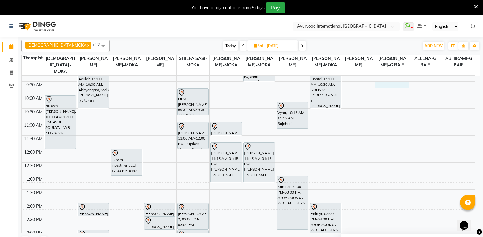
click at [388, 86] on div "7:00 AM 7:30 AM 8:00 AM 8:30 AM 9:00 AM 9:30 AM 10:00 AM 10:30 AM 11:00 AM 11:3…" at bounding box center [249, 202] width 454 height 377
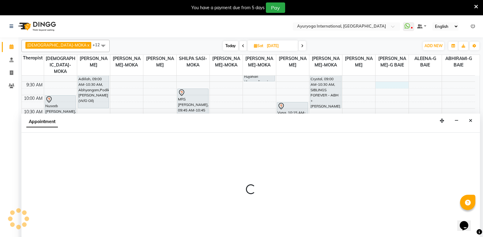
select select "77770"
select select "tentative"
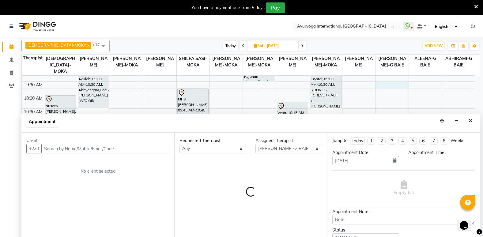
scroll to position [15, 0]
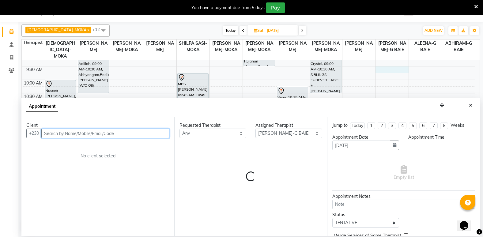
select select "570"
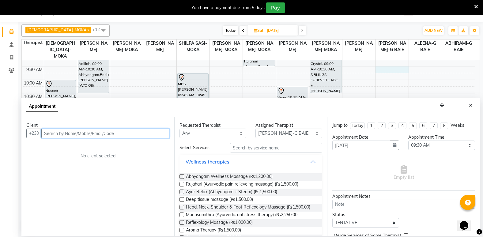
paste input "57889448"
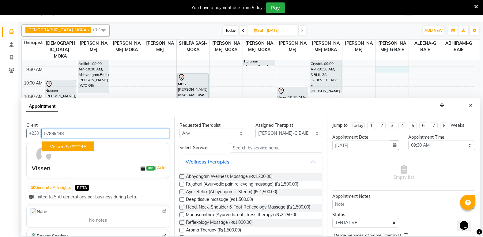
type input "57889448"
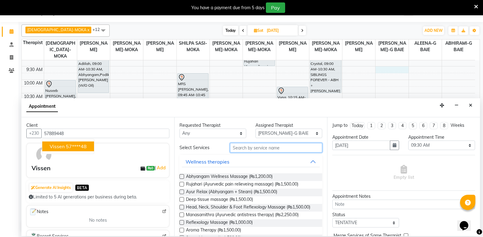
click at [273, 147] on input "text" at bounding box center [276, 148] width 92 height 10
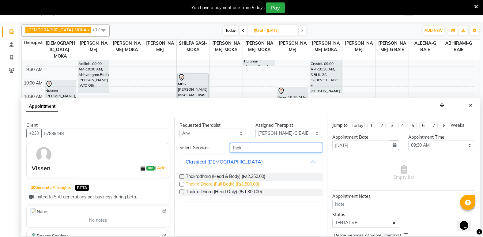
type input "thak"
click at [231, 186] on span "Thakra Dhara (Full Body) (₨1,500.00)" at bounding box center [222, 185] width 73 height 8
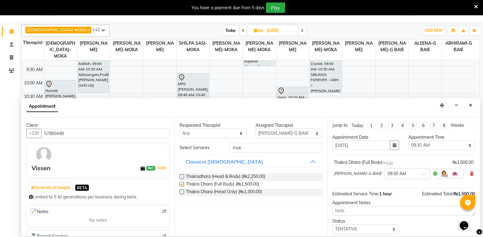
checkbox input "false"
drag, startPoint x: 255, startPoint y: 146, endPoint x: 199, endPoint y: 161, distance: 57.8
click at [199, 161] on div "Select Services thak Classical Ayurveda Thakradhara (Head & Body) (₨2,250.00) T…" at bounding box center [251, 172] width 143 height 58
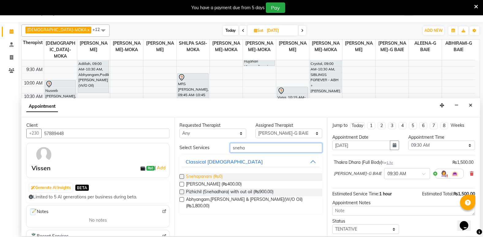
type input "sneha"
click at [205, 177] on span "Snehapanam (₨0)" at bounding box center [204, 177] width 37 height 8
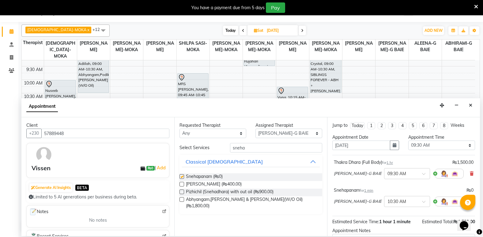
checkbox input "false"
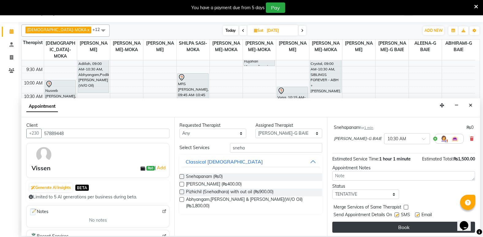
scroll to position [64, 0]
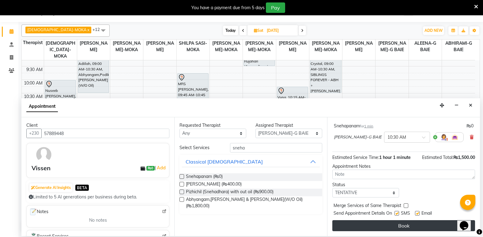
click at [393, 226] on button "Book" at bounding box center [404, 225] width 143 height 11
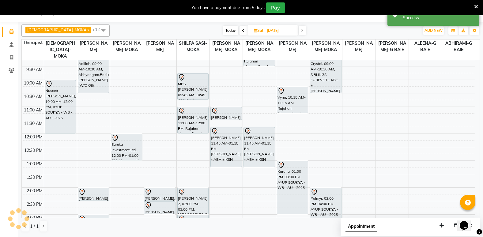
scroll to position [0, 0]
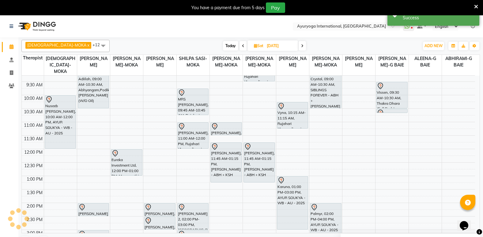
click at [301, 44] on icon at bounding box center [302, 46] width 2 height 4
type input "[DATE]"
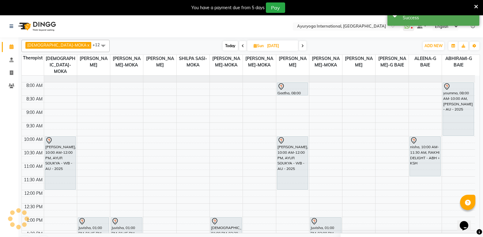
scroll to position [20, 0]
select select "77770"
select select "570"
select select "tentative"
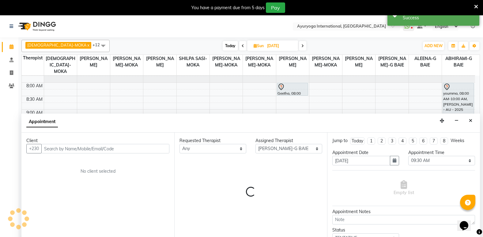
scroll to position [15, 0]
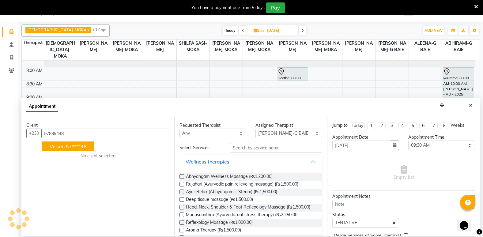
type input "57889448"
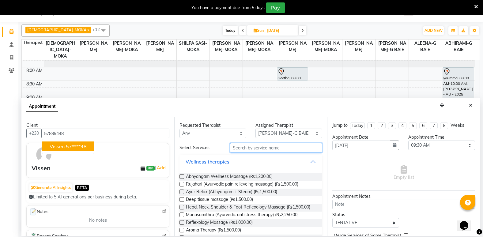
click at [267, 147] on input "text" at bounding box center [276, 148] width 92 height 10
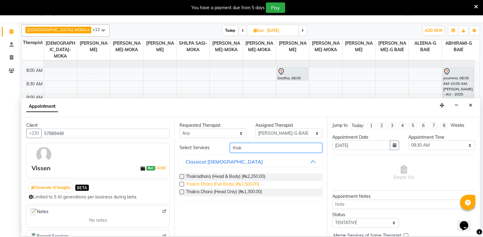
type input "thak"
click at [243, 187] on span "Thakra Dhara (Full Body) (₨1,500.00)" at bounding box center [222, 185] width 73 height 8
checkbox input "false"
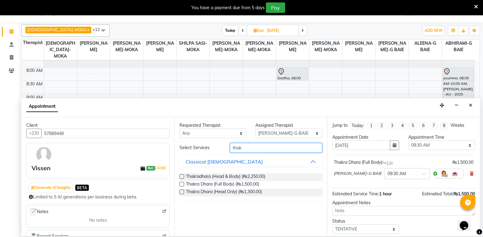
drag, startPoint x: 256, startPoint y: 148, endPoint x: 205, endPoint y: 160, distance: 52.0
click at [205, 160] on div "Select Services thak Classical Ayurveda Thakradhara (Head & Body) (₨2,250.00) T…" at bounding box center [251, 172] width 143 height 58
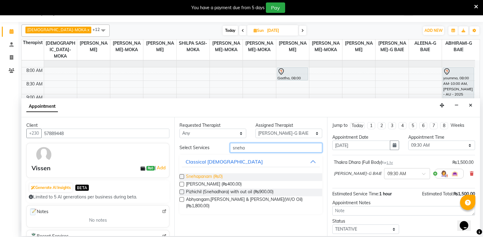
type input "sneha"
click at [202, 175] on span "Snehapanam (₨0)" at bounding box center [204, 177] width 37 height 8
checkbox input "false"
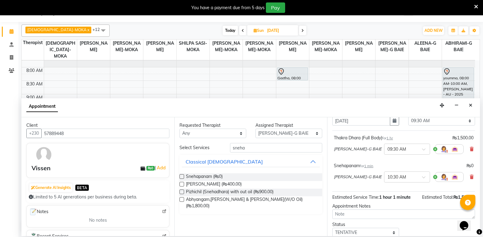
scroll to position [64, 0]
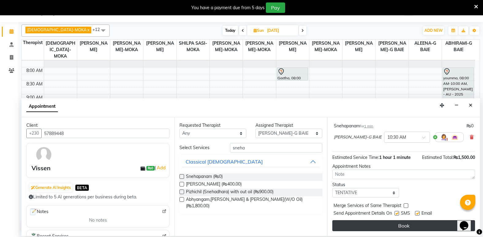
click at [376, 229] on button "Book" at bounding box center [404, 225] width 143 height 11
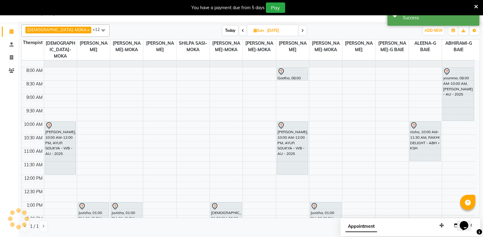
scroll to position [0, 0]
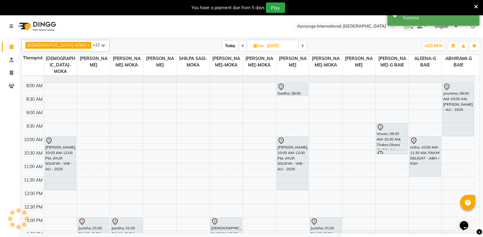
click at [299, 44] on span at bounding box center [302, 46] width 7 height 10
type input "[DATE]"
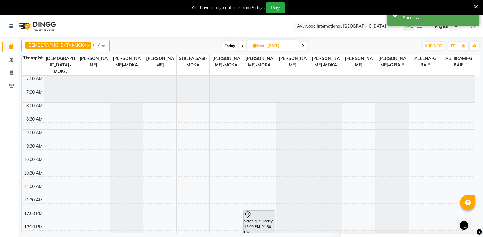
scroll to position [31, 0]
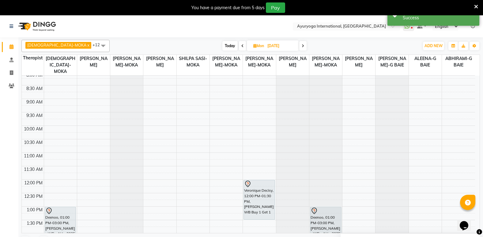
click at [384, 45] on div at bounding box center [392, 45] width 33 height 0
select select "77770"
select select "tentative"
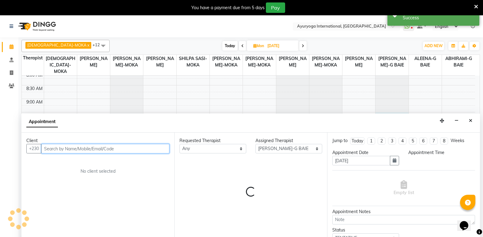
select select "570"
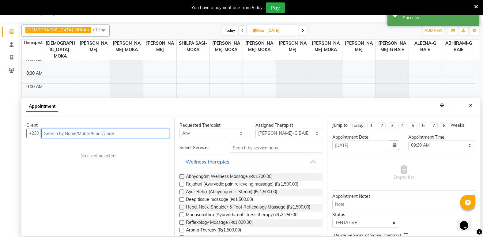
paste input "57889448"
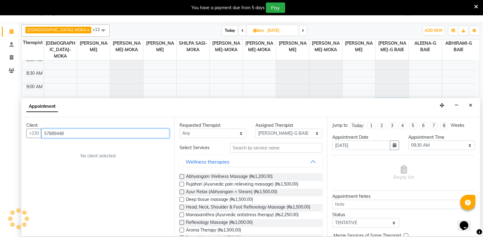
type input "57889448"
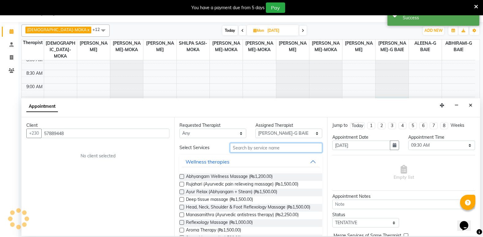
click at [251, 150] on input "text" at bounding box center [276, 148] width 92 height 10
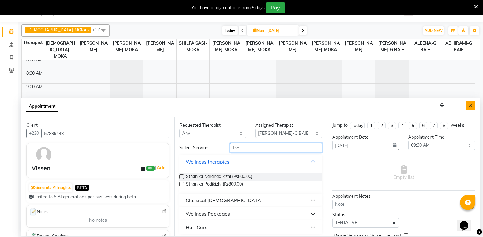
type input "tha"
click at [474, 107] on button "Close" at bounding box center [471, 106] width 9 height 10
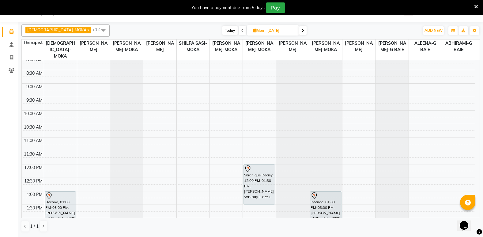
click at [299, 31] on span at bounding box center [302, 31] width 7 height 10
type input "[DATE]"
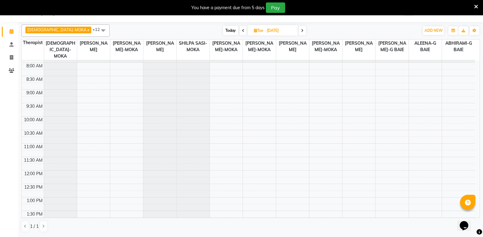
scroll to position [20, 0]
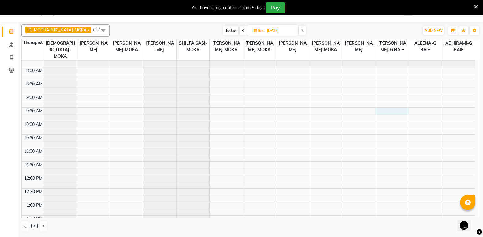
click at [390, 111] on div "7:00 AM 7:30 AM 8:00 AM 8:30 AM 9:00 AM 9:30 AM 10:00 AM 10:30 AM 11:00 AM 11:3…" at bounding box center [249, 228] width 454 height 377
select select "77770"
select select "570"
select select "tentative"
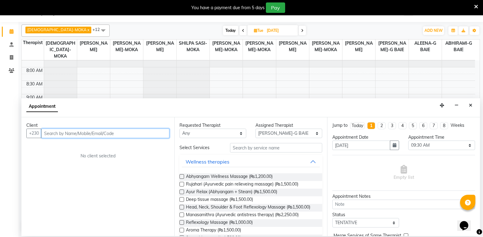
paste input "57889448"
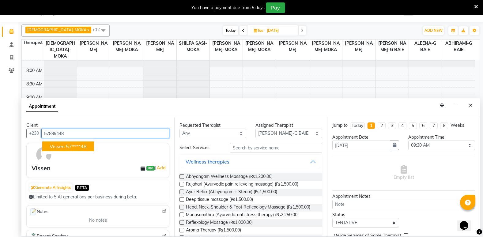
click at [82, 147] on ngb-highlight "57****48" at bounding box center [76, 146] width 21 height 6
type input "57****48"
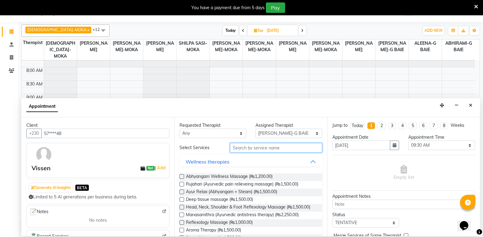
click at [274, 148] on input "text" at bounding box center [276, 148] width 92 height 10
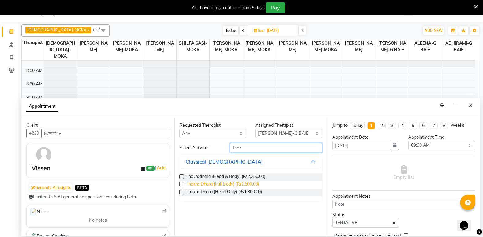
type input "thak"
click at [242, 184] on span "Thakra Dhara (Full Body) (₨1,500.00)" at bounding box center [222, 185] width 73 height 8
checkbox input "false"
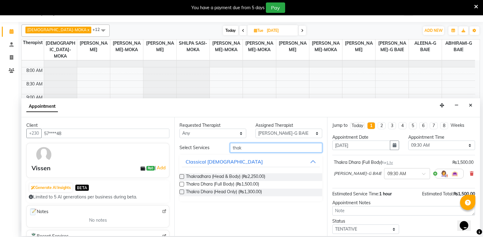
drag, startPoint x: 256, startPoint y: 147, endPoint x: 174, endPoint y: 161, distance: 83.6
click at [174, 161] on div "Client +230 57****48 Vissen ₨0 | Add Generate AI Insights BETA Limited to 5 AI …" at bounding box center [250, 176] width 459 height 119
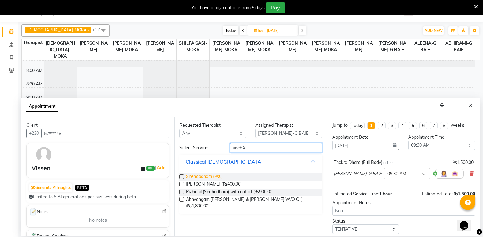
type input "snehA"
click at [189, 177] on span "Snehapanam (₨0)" at bounding box center [204, 177] width 37 height 8
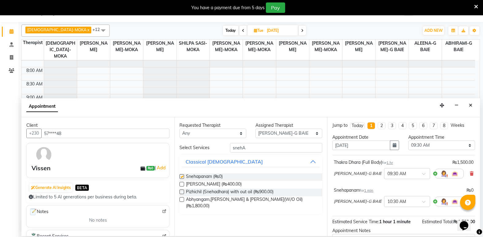
checkbox input "false"
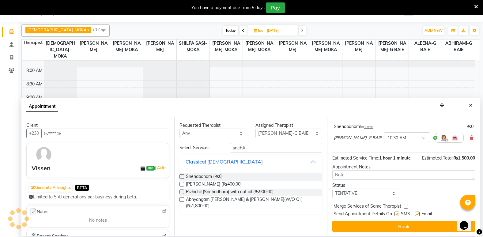
scroll to position [64, 0]
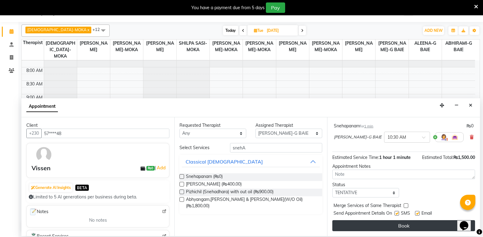
click at [394, 230] on button "Book" at bounding box center [404, 225] width 143 height 11
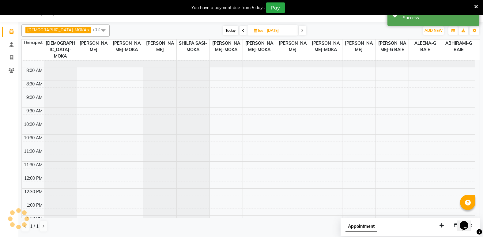
click at [291, 15] on ul "Select Location × [GEOGRAPHIC_DATA], [GEOGRAPHIC_DATA]" at bounding box center [346, 11] width 113 height 8
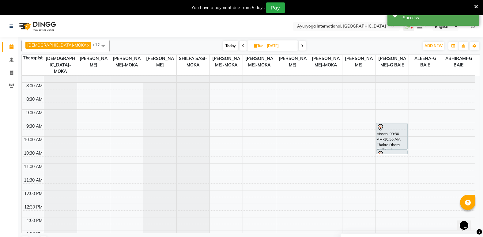
click at [299, 47] on span at bounding box center [302, 46] width 7 height 10
type input "[DATE]"
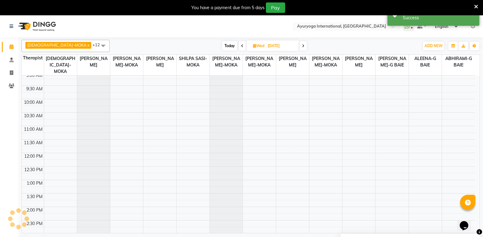
scroll to position [20, 0]
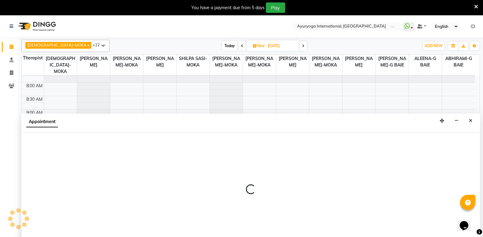
scroll to position [15, 0]
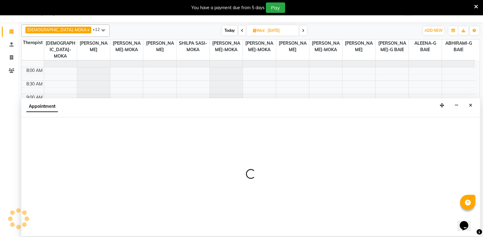
select select "77770"
select select "570"
select select "tentative"
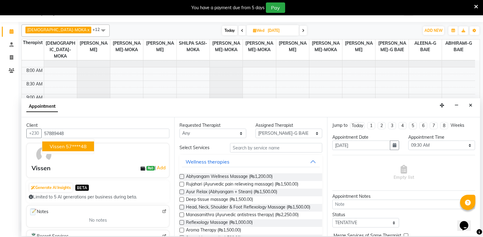
click at [81, 146] on ngb-highlight "57****48" at bounding box center [76, 146] width 21 height 6
type input "57****48"
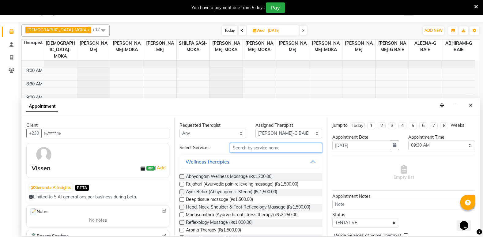
click at [251, 147] on input "text" at bounding box center [276, 148] width 92 height 10
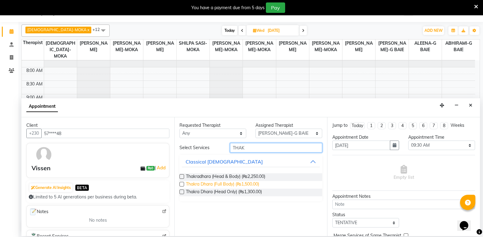
type input "THAK"
click at [236, 185] on span "Thakra Dhara (Full Body) (₨1,500.00)" at bounding box center [222, 185] width 73 height 8
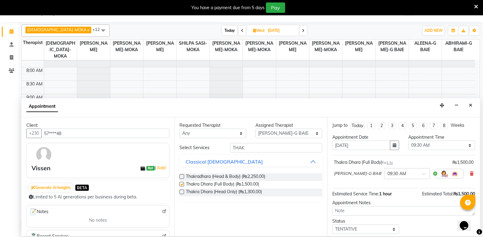
checkbox input "false"
drag, startPoint x: 252, startPoint y: 143, endPoint x: 225, endPoint y: 152, distance: 28.5
click at [220, 152] on div "Requested Therapist Any ABHIRAMI-G BAIE [PERSON_NAME]-MOKA [PERSON_NAME]-MOKA A…" at bounding box center [250, 176] width 153 height 119
drag, startPoint x: 254, startPoint y: 146, endPoint x: 221, endPoint y: 158, distance: 35.4
click at [221, 158] on div "Select Services THAK Classical Ayurveda Thakradhara (Head & Body) (₨2,250.00) T…" at bounding box center [251, 172] width 143 height 58
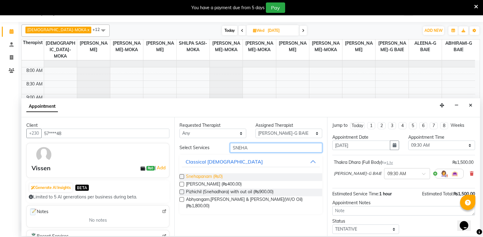
type input "SNEHA"
click at [214, 177] on span "Snehapanam (₨0)" at bounding box center [204, 177] width 37 height 8
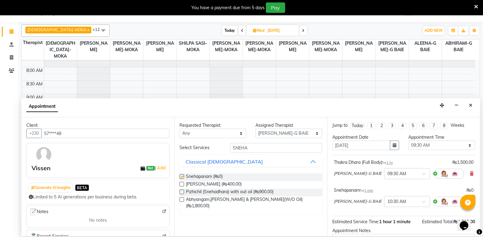
checkbox input "false"
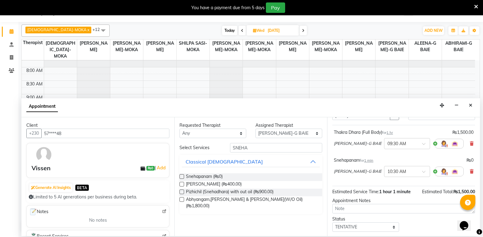
scroll to position [64, 0]
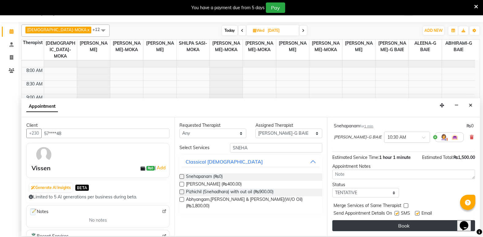
click at [383, 228] on button "Book" at bounding box center [404, 225] width 143 height 11
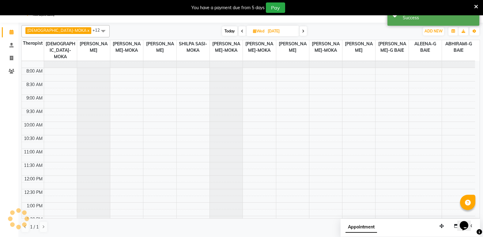
scroll to position [0, 0]
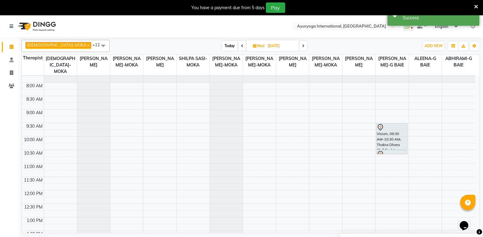
click at [302, 46] on icon at bounding box center [303, 46] width 2 height 4
type input "[DATE]"
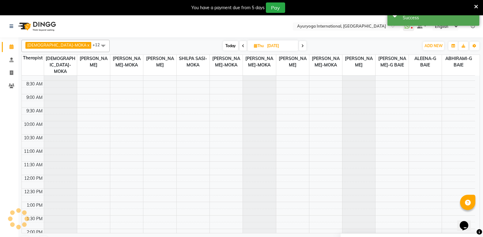
scroll to position [20, 0]
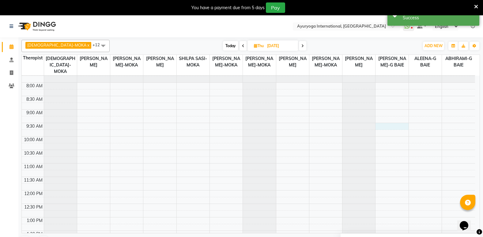
select select "77770"
select select "570"
select select "tentative"
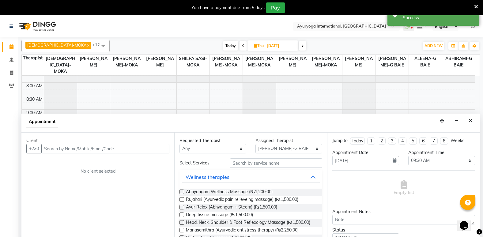
scroll to position [15, 0]
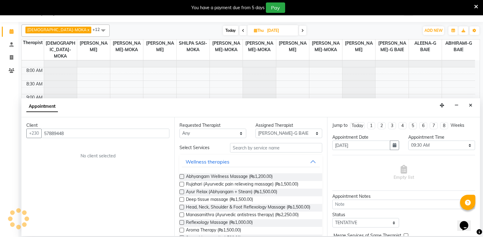
type input "57889448"
click at [261, 148] on input "text" at bounding box center [276, 148] width 92 height 10
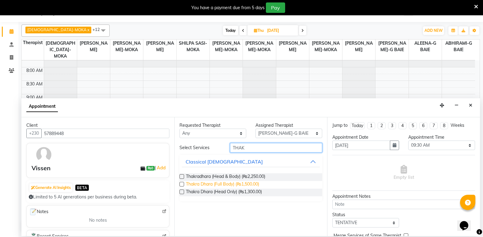
type input "THAK"
click at [240, 185] on span "Thakra Dhara (Full Body) (₨1,500.00)" at bounding box center [222, 185] width 73 height 8
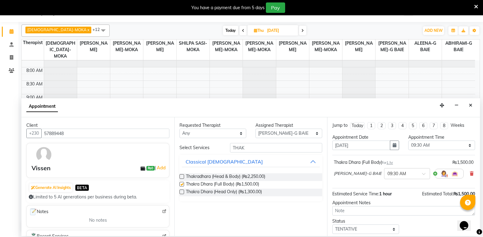
checkbox input "false"
drag, startPoint x: 258, startPoint y: 145, endPoint x: 208, endPoint y: 151, distance: 50.2
click at [208, 151] on div "Select Services THAK" at bounding box center [251, 148] width 152 height 10
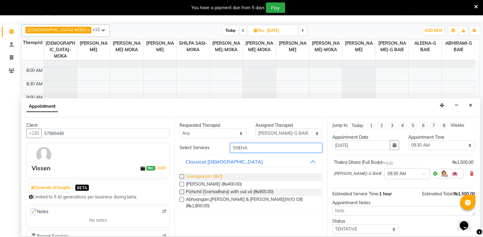
type input "SNEHA"
click at [218, 176] on span "Snehapanam (₨0)" at bounding box center [204, 177] width 37 height 8
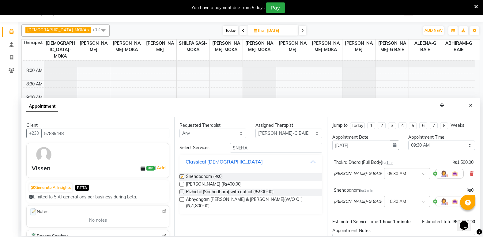
checkbox input "false"
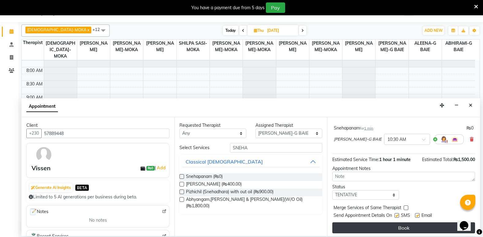
scroll to position [64, 0]
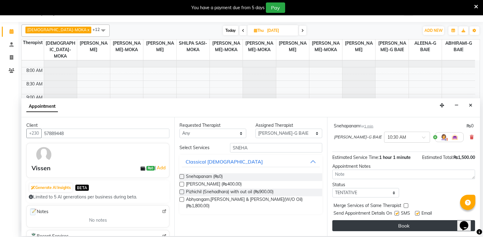
click at [398, 225] on button "Book" at bounding box center [404, 225] width 143 height 11
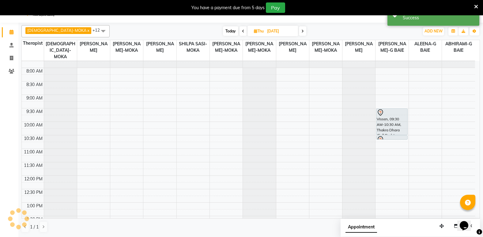
scroll to position [0, 0]
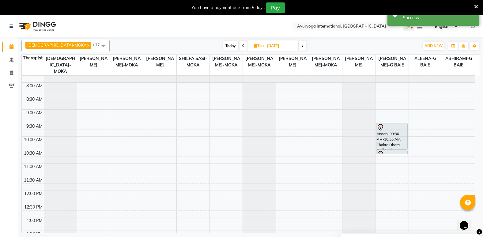
click at [302, 45] on icon at bounding box center [303, 46] width 2 height 4
type input "[DATE]"
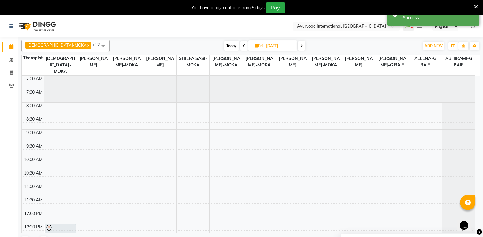
select select "77770"
select select "tentative"
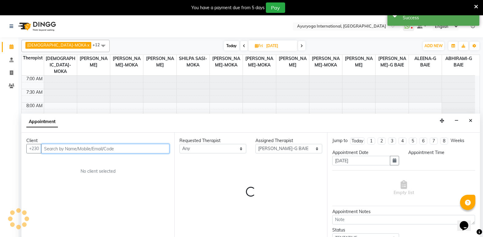
select select "570"
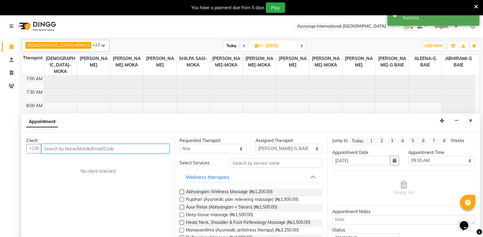
scroll to position [15, 0]
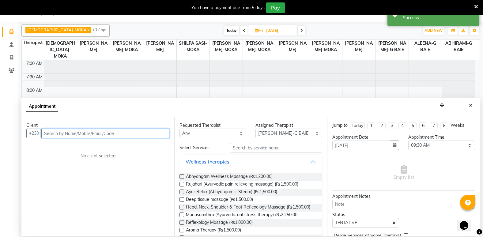
click at [127, 133] on input "text" at bounding box center [105, 134] width 128 height 10
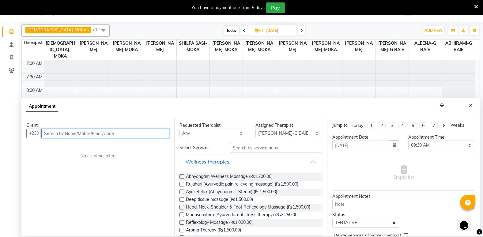
paste input "57889448"
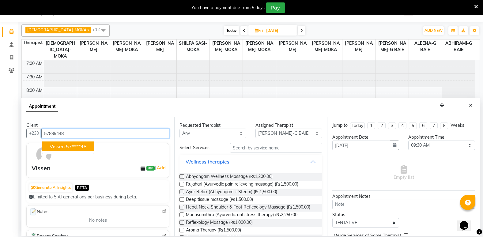
click at [67, 146] on ngb-highlight "57****48" at bounding box center [76, 146] width 21 height 6
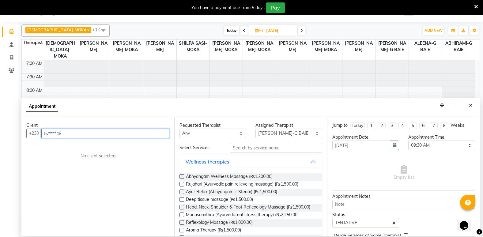
type input "57****48"
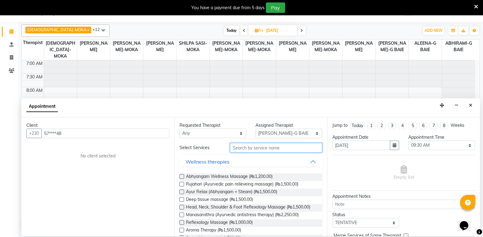
click at [248, 150] on input "text" at bounding box center [276, 148] width 92 height 10
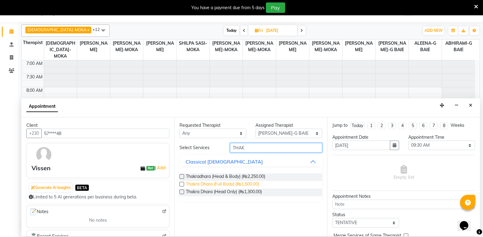
type input "THAK"
click at [243, 186] on span "Thakra Dhara (Full Body) (₨1,500.00)" at bounding box center [222, 185] width 73 height 8
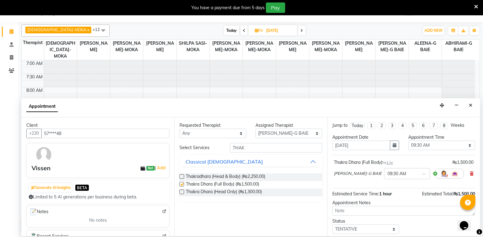
checkbox input "false"
drag, startPoint x: 250, startPoint y: 146, endPoint x: 215, endPoint y: 150, distance: 34.5
click at [215, 150] on div "Select Services THAK" at bounding box center [251, 148] width 152 height 10
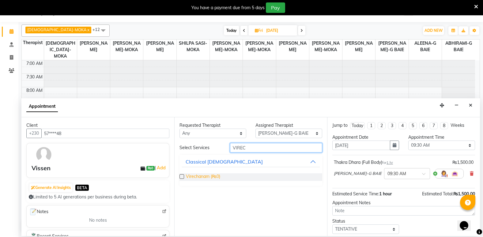
type input "VIREC"
click at [218, 177] on span "Virechanam (₨0)" at bounding box center [203, 177] width 34 height 8
checkbox input "false"
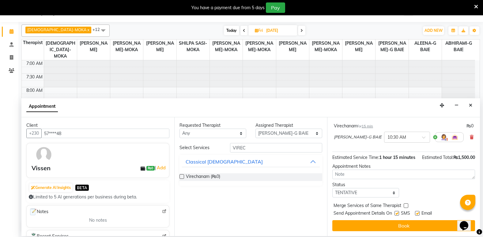
scroll to position [71, 0]
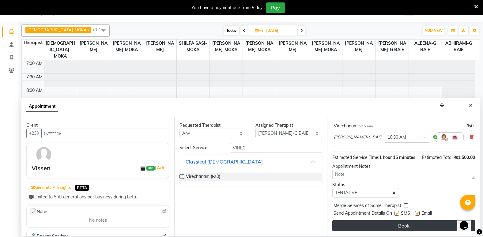
click at [410, 231] on button "Book" at bounding box center [404, 225] width 143 height 11
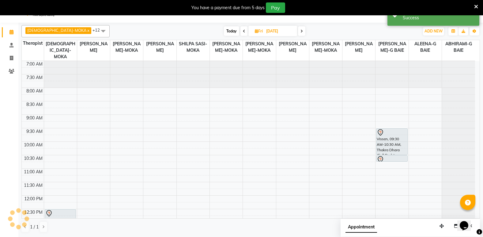
scroll to position [0, 0]
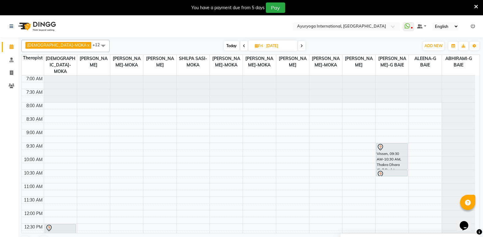
click at [224, 47] on span "Today" at bounding box center [231, 46] width 15 height 10
type input "02-09-2025"
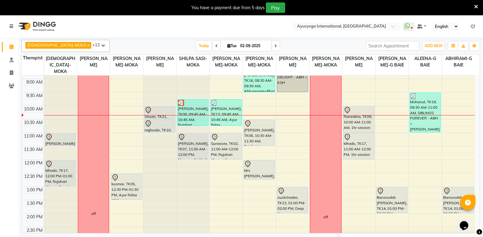
scroll to position [20, 0]
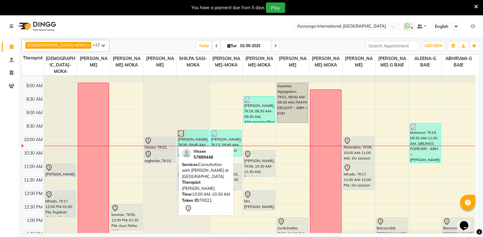
click at [165, 143] on div at bounding box center [160, 140] width 30 height 7
select select "7"
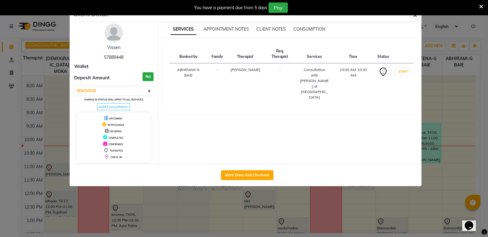
drag, startPoint x: 103, startPoint y: 57, endPoint x: 140, endPoint y: 59, distance: 37.1
click at [140, 59] on div "Vissen 57889448" at bounding box center [113, 52] width 79 height 16
copy span "57889448"
click at [417, 17] on button "button" at bounding box center [415, 16] width 12 height 12
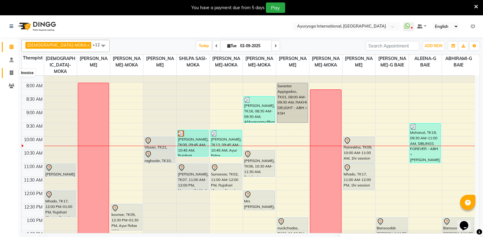
click at [14, 73] on span at bounding box center [11, 73] width 11 height 7
select select "service"
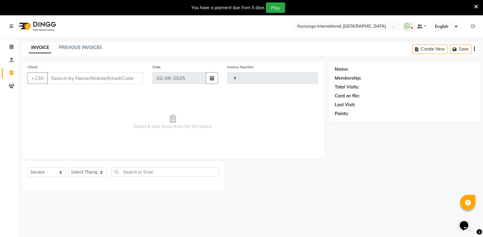
type input "5131"
select select "730"
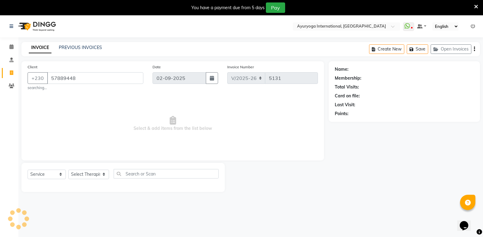
type input "57889448"
click at [51, 173] on select "Select Service Product Membership Package Voucher Prepaid Gift Card" at bounding box center [47, 175] width 38 height 10
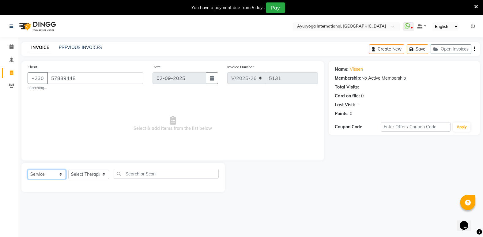
select select "product"
click at [28, 170] on select "Select Service Product Membership Package Voucher Prepaid Gift Card" at bounding box center [47, 175] width 38 height 10
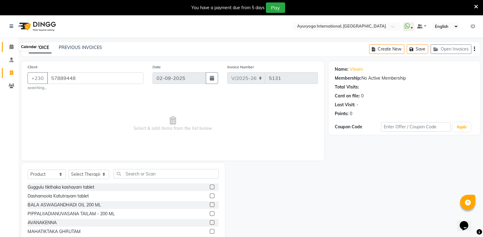
click at [17, 48] on span at bounding box center [11, 47] width 11 height 7
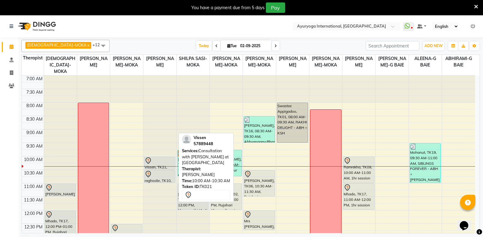
click at [159, 162] on div at bounding box center [160, 160] width 30 height 7
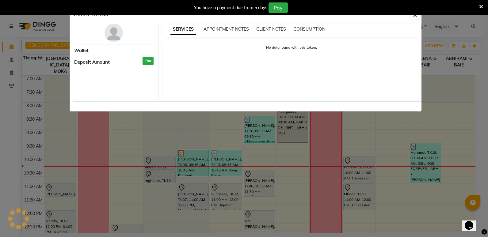
select select "7"
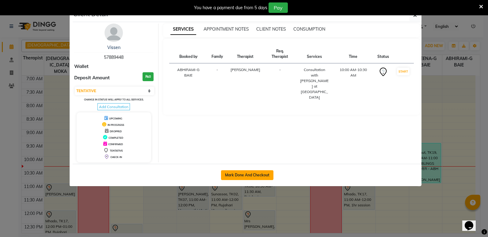
click at [245, 173] on button "Mark Done And Checkout" at bounding box center [247, 175] width 52 height 10
select select "service"
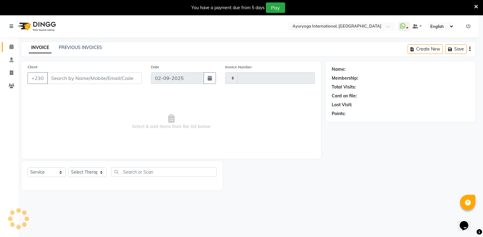
type input "5131"
select select "730"
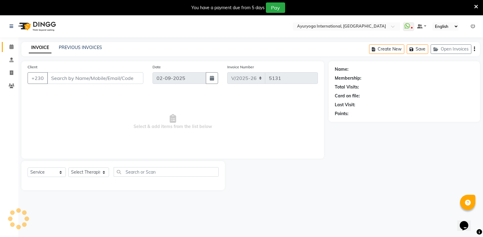
type input "57****48"
select select "19827"
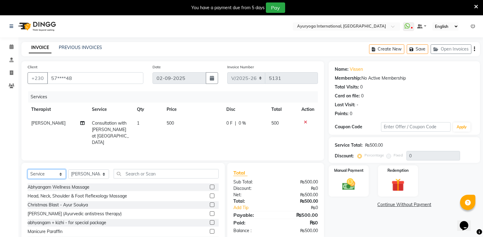
click at [54, 173] on select "Select Service Product Membership Package Voucher Prepaid Gift Card" at bounding box center [47, 175] width 38 height 10
select select "product"
click at [28, 170] on select "Select Service Product Membership Package Voucher Prepaid Gift Card" at bounding box center [47, 175] width 38 height 10
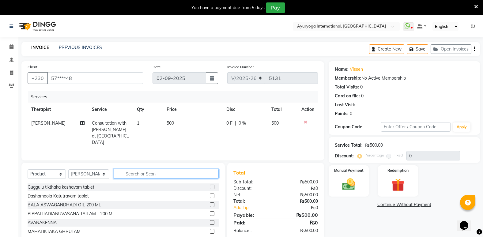
click at [136, 175] on input "text" at bounding box center [166, 174] width 105 height 10
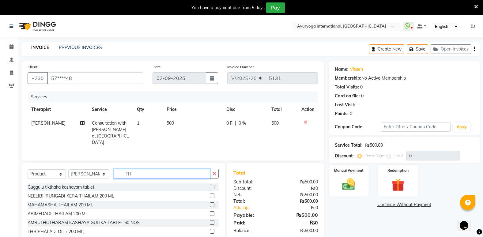
type input "T"
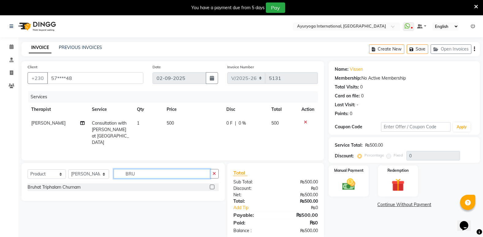
type input "BRU"
click at [213, 185] on label at bounding box center [212, 187] width 5 height 5
click at [213, 185] on input "checkbox" at bounding box center [212, 187] width 4 height 4
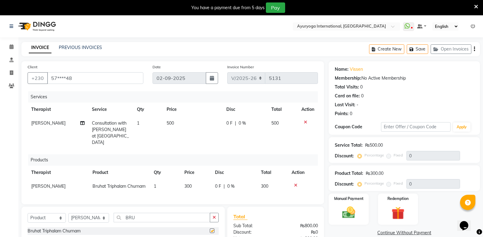
checkbox input "false"
drag, startPoint x: 151, startPoint y: 225, endPoint x: 108, endPoint y: 225, distance: 42.3
click at [108, 225] on div "Select Service Product Membership Package Voucher Prepaid Gift Card Select Ther…" at bounding box center [123, 220] width 191 height 14
type input "PRUR"
click at [212, 233] on label at bounding box center [212, 231] width 5 height 5
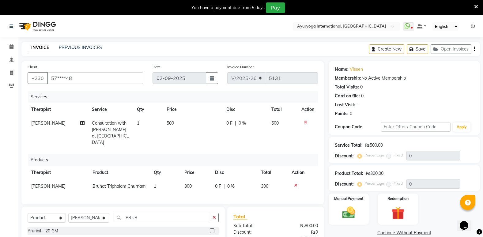
click at [212, 233] on input "checkbox" at bounding box center [212, 231] width 4 height 4
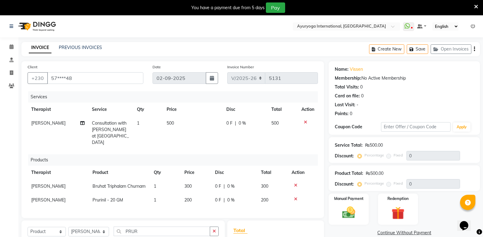
checkbox input "false"
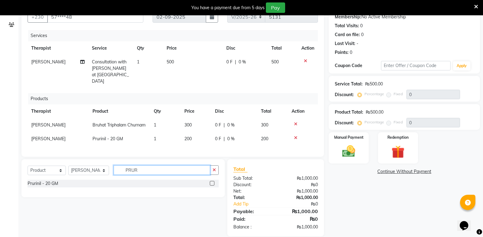
drag, startPoint x: 154, startPoint y: 182, endPoint x: 110, endPoint y: 191, distance: 44.2
click at [110, 191] on div "Select Service Product Membership Package Voucher Prepaid Gift Card Select Ther…" at bounding box center [123, 178] width 204 height 38
type input "LAXO"
click at [213, 195] on label at bounding box center [212, 192] width 5 height 5
click at [213, 195] on input "checkbox" at bounding box center [212, 193] width 4 height 4
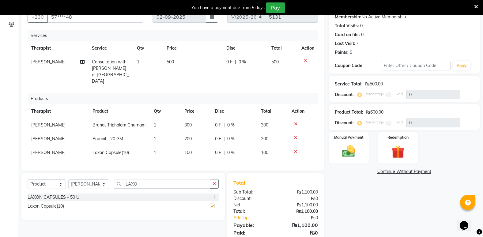
checkbox input "false"
click at [159, 160] on td "1" at bounding box center [165, 153] width 31 height 14
select select "19827"
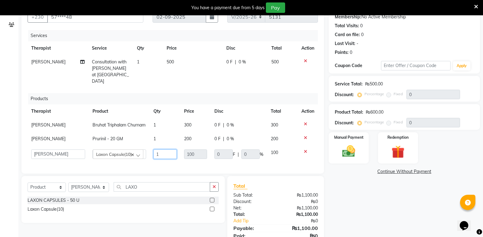
click at [161, 159] on input "1" at bounding box center [165, 155] width 23 height 10
type input "4"
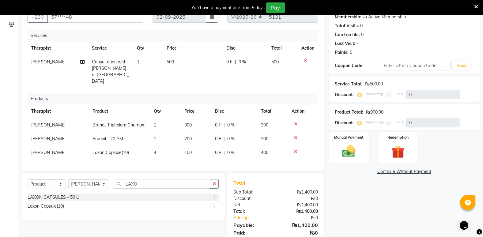
click at [405, 198] on div "Name: Vissen Membership: No Active Membership Total Visits: 0 Card on file: 0 L…" at bounding box center [407, 125] width 156 height 250
click at [157, 122] on td "1" at bounding box center [165, 125] width 31 height 14
select select "19827"
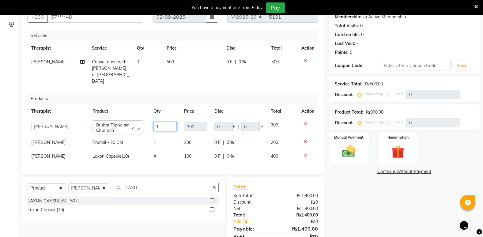
click at [162, 122] on input "1" at bounding box center [165, 127] width 23 height 10
type input "2"
click at [387, 225] on div "Name: Vissen Membership: No Active Membership Total Visits: 0 Card on file: 0 L…" at bounding box center [407, 127] width 156 height 254
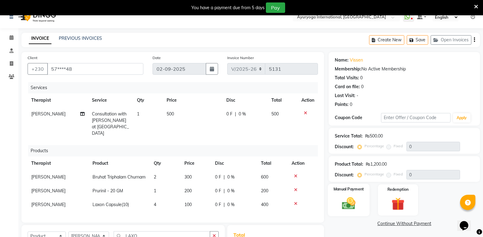
scroll to position [101, 0]
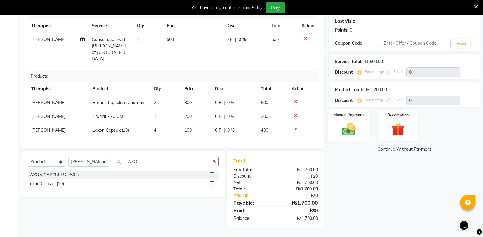
click at [341, 121] on img at bounding box center [349, 128] width 22 height 15
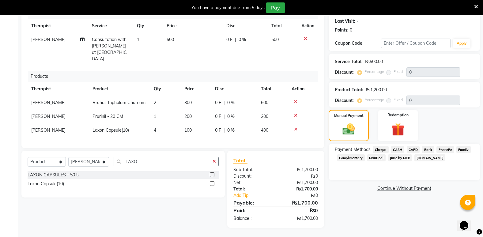
click at [407, 154] on span "Juice by MCB" at bounding box center [400, 157] width 24 height 7
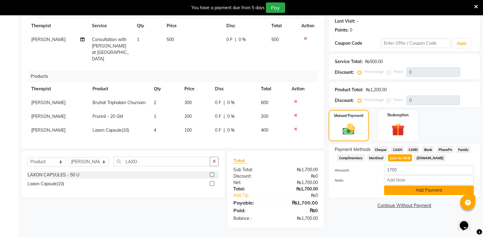
click at [423, 186] on button "Add Payment" at bounding box center [429, 191] width 90 height 10
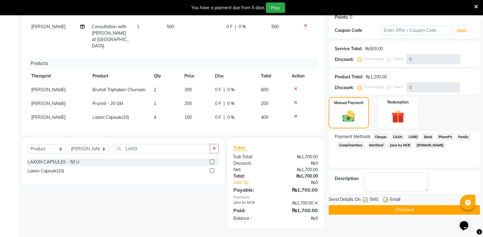
click at [404, 205] on button "Checkout" at bounding box center [404, 210] width 151 height 10
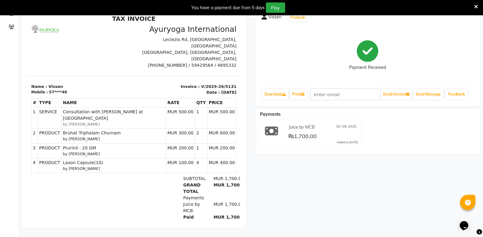
scroll to position [2, 0]
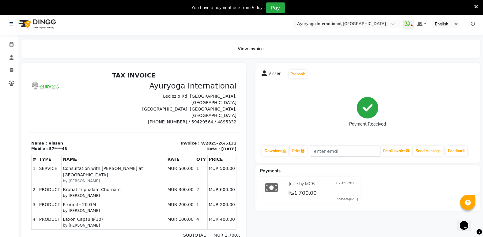
click at [13, 50] on li "Calendar" at bounding box center [9, 44] width 18 height 13
click at [15, 45] on span at bounding box center [11, 44] width 11 height 7
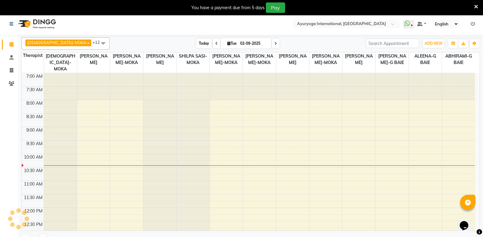
click at [196, 41] on span "Today" at bounding box center [203, 44] width 15 height 10
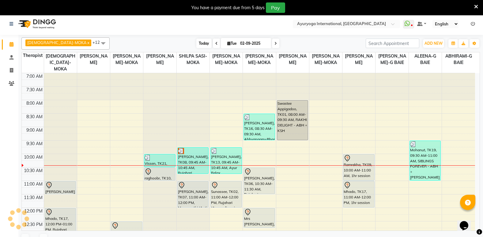
scroll to position [81, 0]
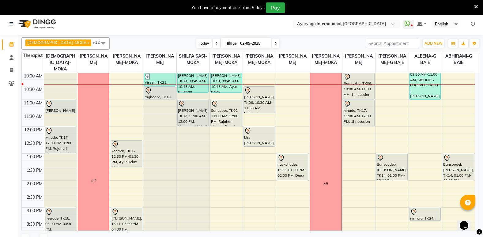
click at [196, 44] on span "Today" at bounding box center [203, 44] width 15 height 10
click at [275, 44] on icon at bounding box center [276, 44] width 2 height 4
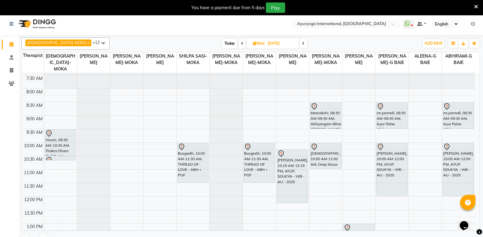
scroll to position [0, 0]
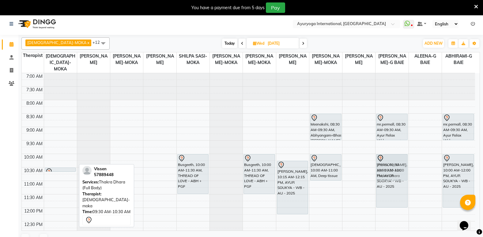
drag, startPoint x: 62, startPoint y: 158, endPoint x: 380, endPoint y: 169, distance: 318.4
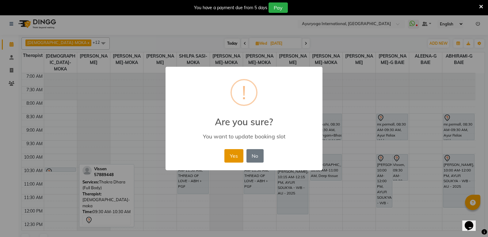
click at [236, 154] on button "Yes" at bounding box center [233, 155] width 19 height 13
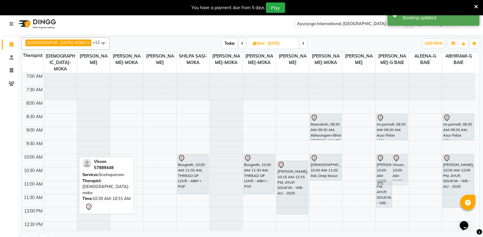
drag, startPoint x: 55, startPoint y: 170, endPoint x: 401, endPoint y: 186, distance: 345.9
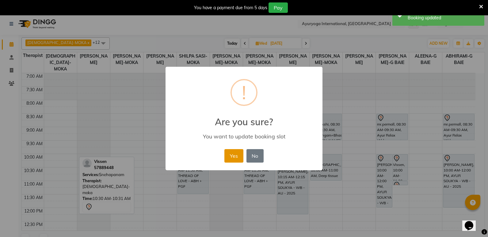
click at [226, 155] on button "Yes" at bounding box center [233, 155] width 19 height 13
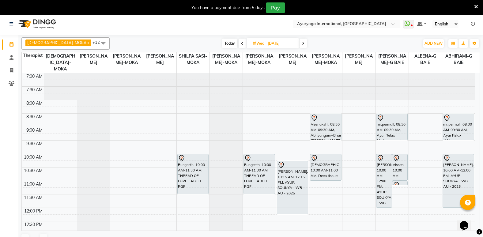
click at [300, 44] on span at bounding box center [303, 44] width 7 height 10
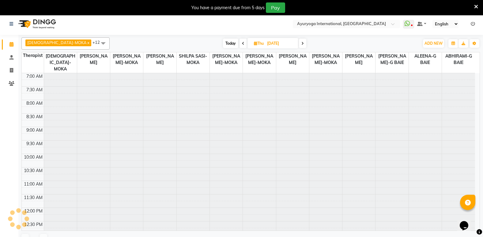
scroll to position [81, 0]
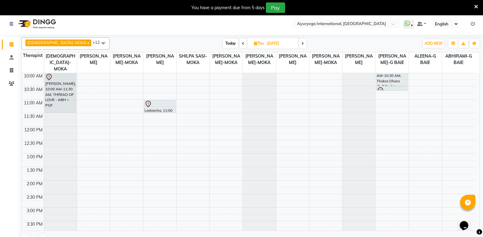
click at [242, 42] on icon at bounding box center [243, 44] width 2 height 4
type input "[DATE]"
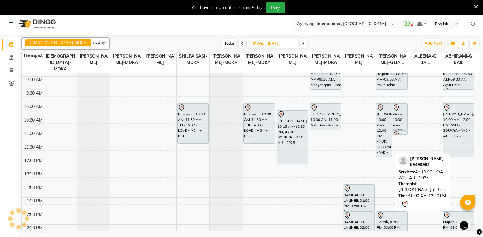
scroll to position [0, 0]
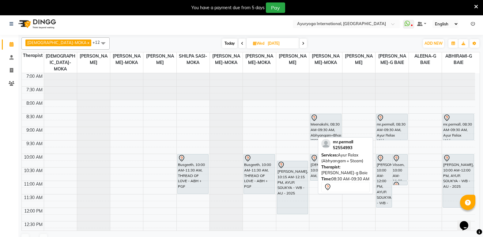
click at [381, 130] on div "mr.permall, 08:30 AM-09:30 AM, Ayur Relax (Abhyangam + Steam)" at bounding box center [392, 127] width 31 height 26
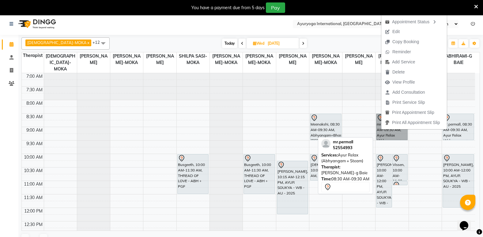
click at [383, 138] on link "mr.permall, 08:30 AM-09:30 AM, Ayur Relax (Abhyangam + Steam)" at bounding box center [392, 127] width 32 height 27
select select "7"
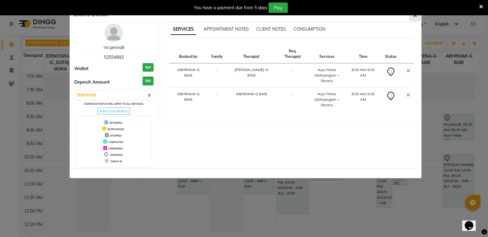
click at [419, 16] on button "button" at bounding box center [415, 16] width 12 height 12
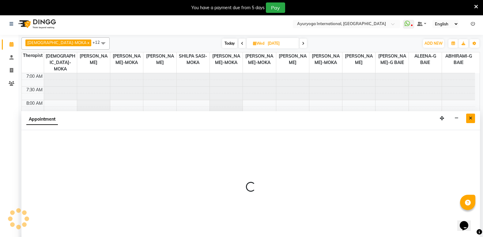
scroll to position [15, 0]
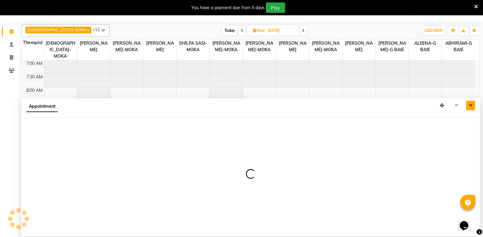
select select "80876"
select select "510"
select select "tentative"
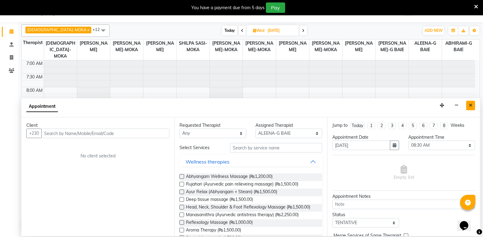
click at [471, 106] on icon "Close" at bounding box center [470, 105] width 3 height 4
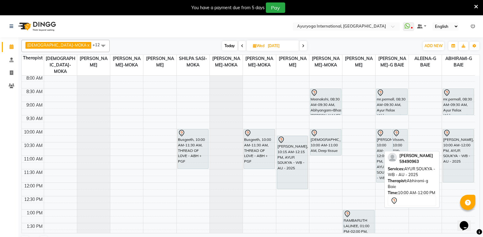
scroll to position [0, 0]
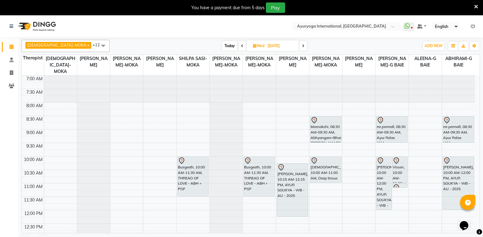
click at [300, 45] on span at bounding box center [303, 46] width 7 height 10
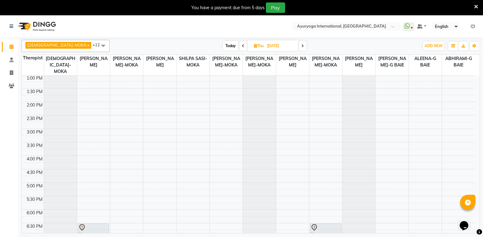
scroll to position [153, 0]
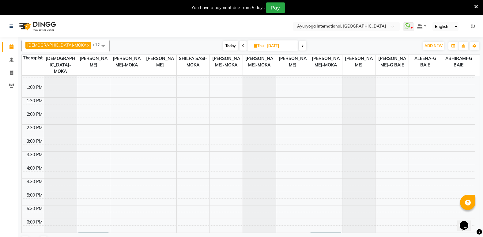
click at [240, 48] on span at bounding box center [243, 46] width 7 height 10
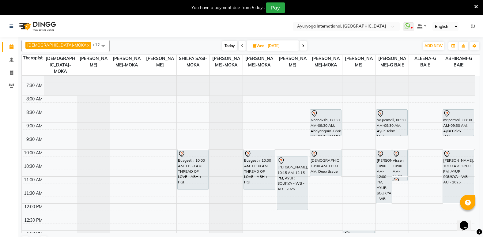
scroll to position [0, 0]
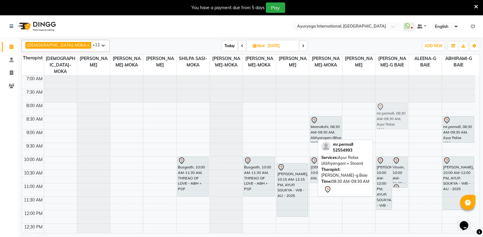
drag, startPoint x: 390, startPoint y: 120, endPoint x: 395, endPoint y: 110, distance: 11.8
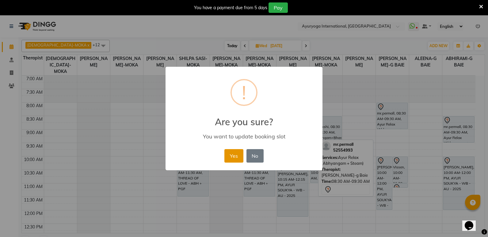
click at [231, 156] on button "Yes" at bounding box center [233, 155] width 19 height 13
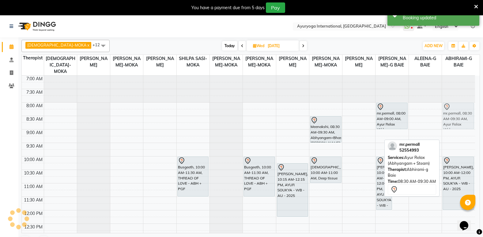
drag, startPoint x: 467, startPoint y: 140, endPoint x: 469, endPoint y: 125, distance: 15.2
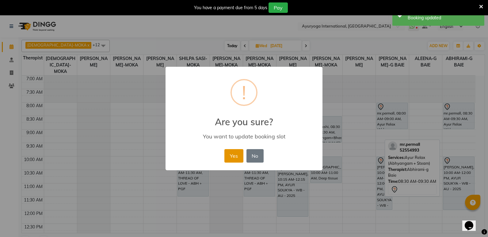
click at [234, 158] on button "Yes" at bounding box center [233, 155] width 19 height 13
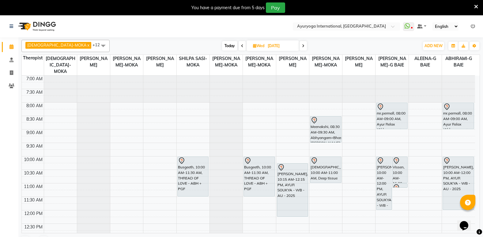
click at [222, 44] on span "Today" at bounding box center [229, 46] width 15 height 10
type input "02-09-2025"
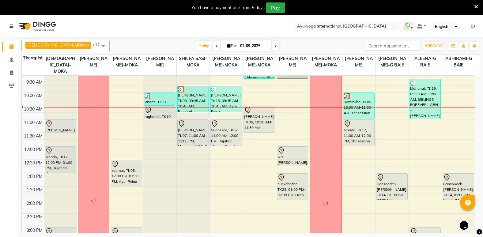
scroll to position [51, 0]
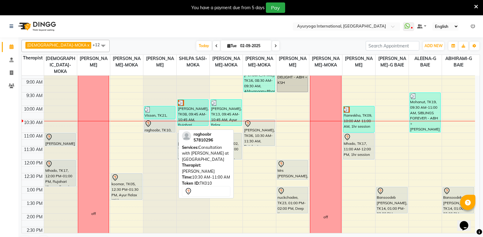
click at [169, 129] on div "raghoobr, TK10, 10:30 AM-11:00 AM, Consultation with [PERSON_NAME] at [GEOGRAPH…" at bounding box center [159, 126] width 31 height 13
click at [169, 132] on div at bounding box center [159, 132] width 31 height 2
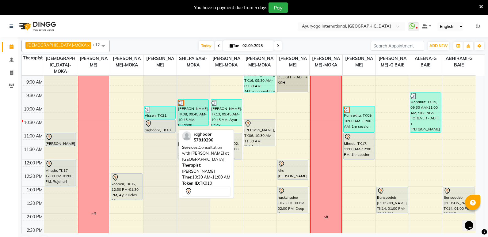
select select "7"
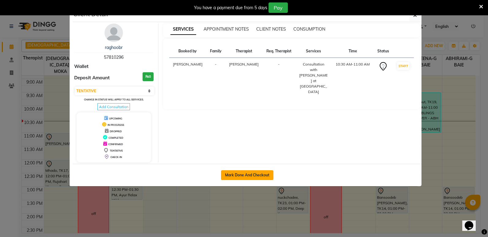
click at [241, 175] on button "Mark Done And Checkout" at bounding box center [247, 175] width 52 height 10
select select "service"
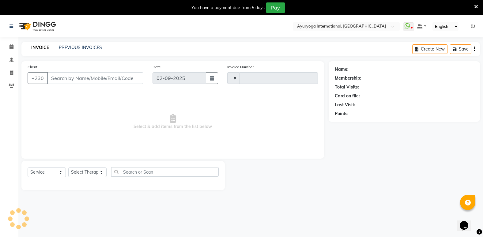
type input "5132"
select select "730"
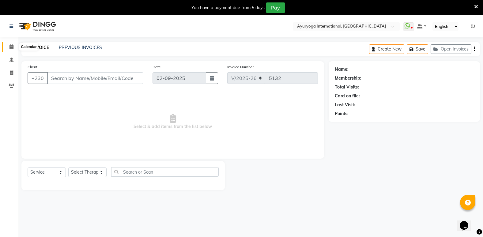
click at [14, 49] on span at bounding box center [11, 47] width 11 height 7
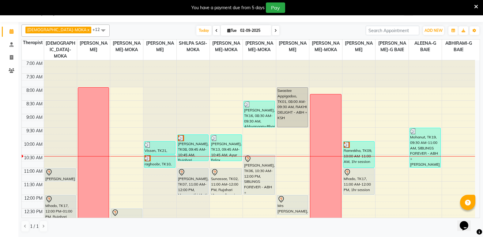
scroll to position [31, 0]
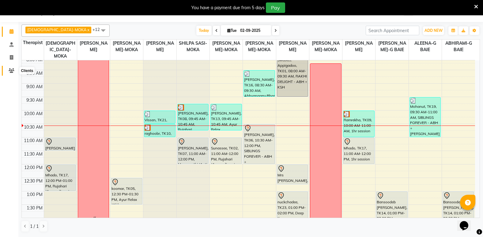
click at [10, 70] on icon at bounding box center [12, 70] width 6 height 5
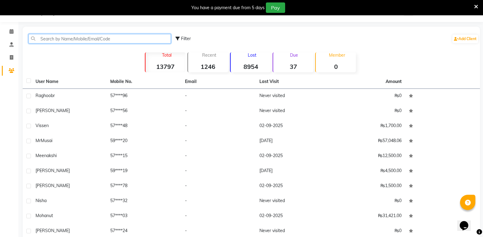
click at [81, 37] on input "text" at bounding box center [100, 39] width 143 height 10
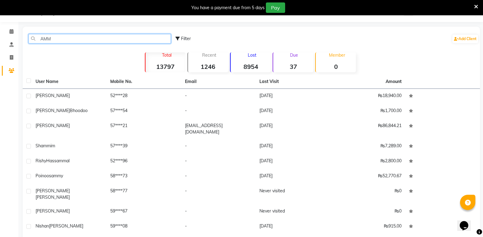
click at [99, 36] on input "AMM" at bounding box center [100, 39] width 143 height 10
click at [100, 37] on input "AMM" at bounding box center [100, 39] width 143 height 10
click at [149, 42] on input "AMM" at bounding box center [100, 39] width 143 height 10
click at [86, 39] on input "AMM" at bounding box center [100, 39] width 143 height 10
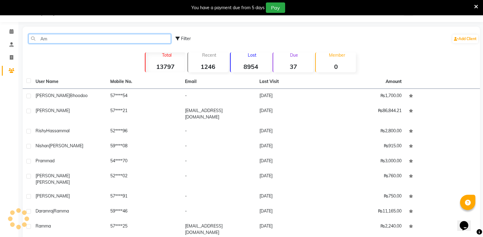
type input "A"
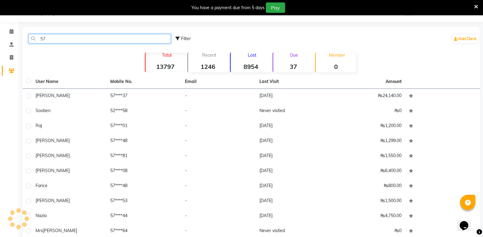
type input "5"
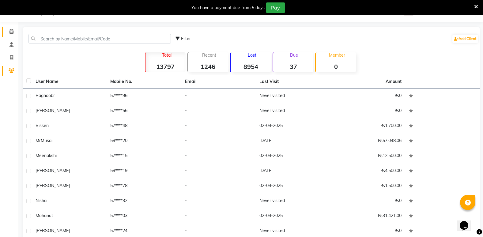
drag, startPoint x: 2, startPoint y: 29, endPoint x: 5, endPoint y: 29, distance: 3.4
click at [4, 29] on li "Calendar" at bounding box center [9, 31] width 18 height 13
click at [10, 31] on icon at bounding box center [12, 31] width 4 height 5
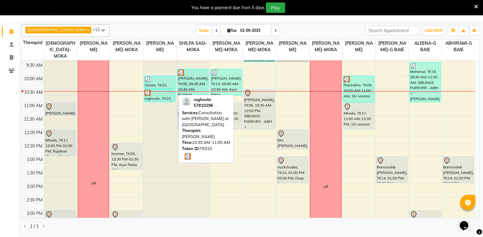
scroll to position [51, 0]
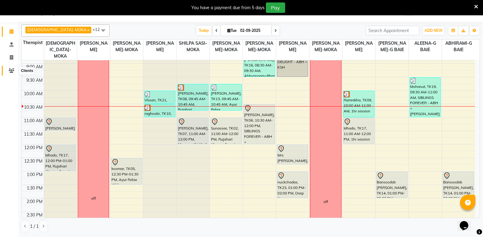
click at [8, 70] on span at bounding box center [11, 70] width 11 height 7
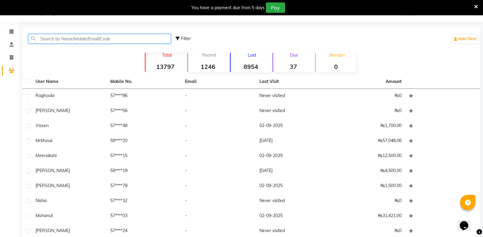
click at [48, 36] on input "text" at bounding box center [100, 39] width 143 height 10
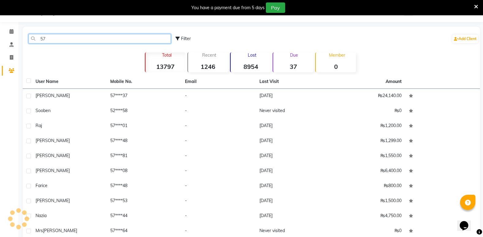
type input "5"
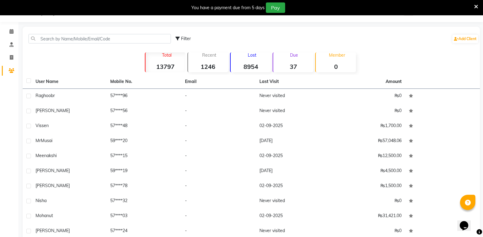
drag, startPoint x: 59, startPoint y: 38, endPoint x: 50, endPoint y: 34, distance: 9.7
click at [50, 34] on div "Filter Add Client" at bounding box center [251, 38] width 455 height 19
click at [10, 28] on link "Calendar" at bounding box center [9, 32] width 15 height 10
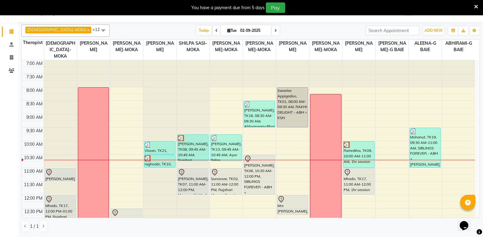
click at [166, 160] on div at bounding box center [159, 160] width 33 height 0
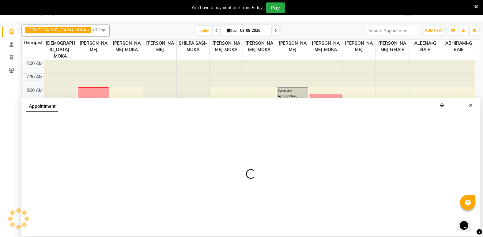
select select "19827"
select select "630"
select select "tentative"
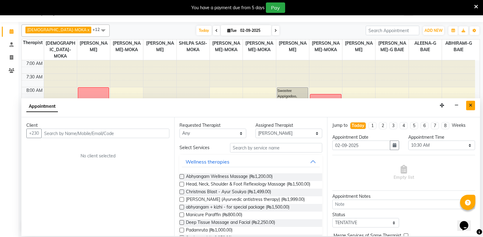
click at [470, 102] on button "Close" at bounding box center [471, 106] width 9 height 10
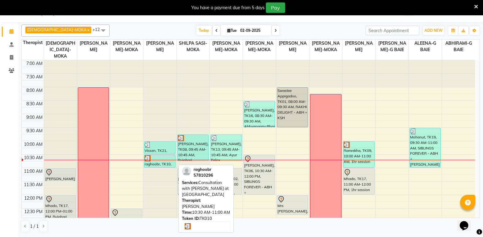
click at [151, 166] on div "raghoobr, TK10, 10:30 AM-11:00 AM, Consultation with [PERSON_NAME] at [GEOGRAPH…" at bounding box center [159, 161] width 31 height 13
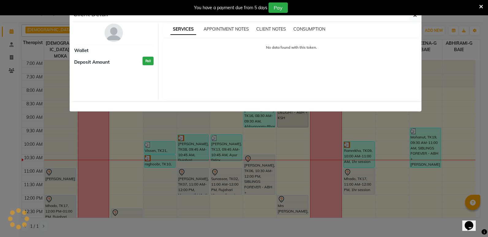
select select "3"
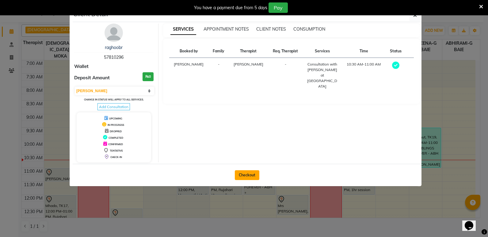
click at [245, 173] on button "Checkout" at bounding box center [247, 175] width 25 height 10
select select "service"
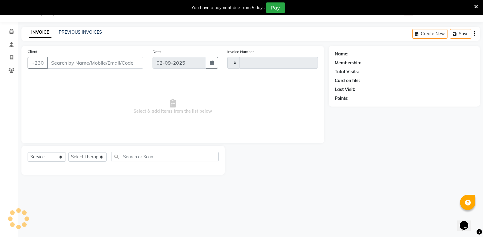
type input "5132"
select select "730"
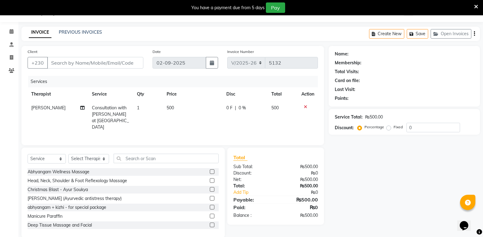
type input "57****96"
select select "19827"
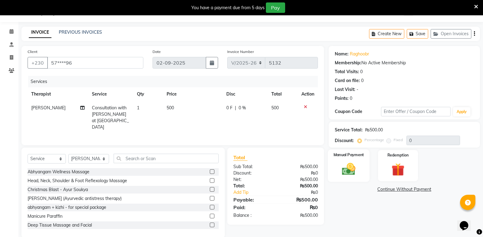
click at [348, 170] on img at bounding box center [349, 169] width 22 height 15
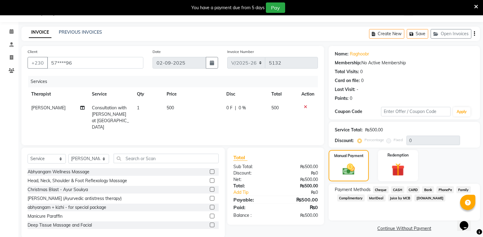
click at [409, 191] on span "CARD" at bounding box center [413, 189] width 13 height 7
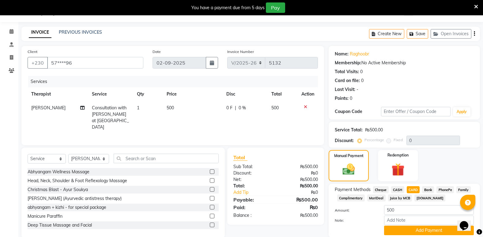
click at [400, 188] on span "CASH" at bounding box center [397, 189] width 13 height 7
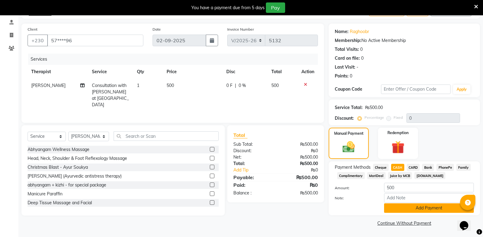
click at [412, 208] on button "Add Payment" at bounding box center [429, 209] width 90 height 10
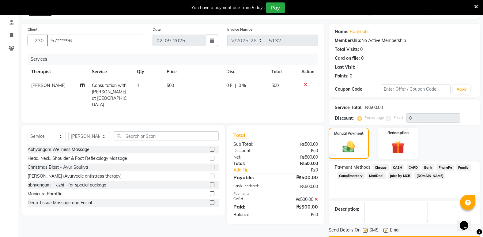
scroll to position [55, 0]
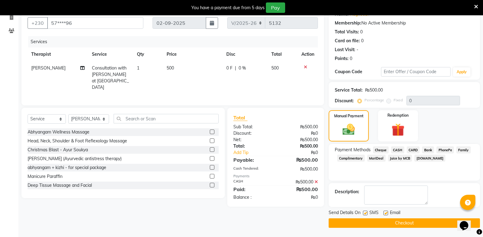
click at [393, 225] on button "Checkout" at bounding box center [404, 224] width 151 height 10
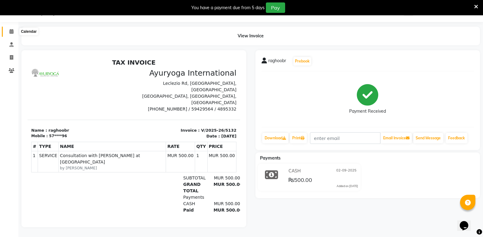
drag, startPoint x: 9, startPoint y: 27, endPoint x: 13, endPoint y: 21, distance: 7.4
click at [10, 29] on icon at bounding box center [12, 31] width 4 height 5
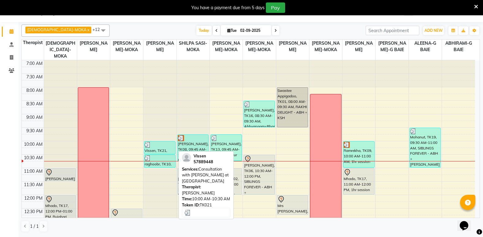
click at [153, 152] on div "Vissen, TK21, 10:00 AM-10:30 AM, Consultation with [PERSON_NAME] at [GEOGRAPHIC…" at bounding box center [159, 148] width 31 height 13
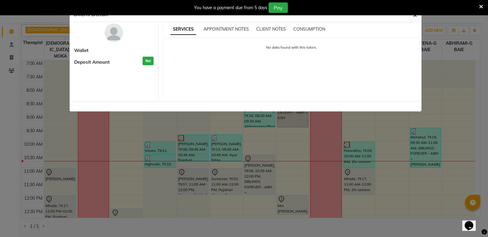
select select "3"
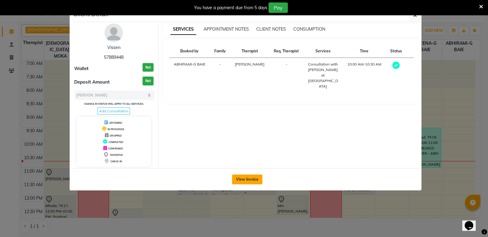
drag, startPoint x: 245, startPoint y: 180, endPoint x: 247, endPoint y: 177, distance: 3.5
click at [246, 178] on button "View Invoice" at bounding box center [247, 180] width 30 height 10
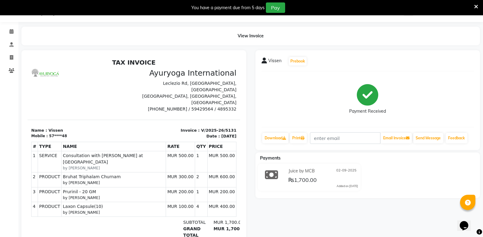
click at [291, 74] on div "Vissen Prebook Payment Received Download Print Email Invoice Send Message Feedb…" at bounding box center [368, 100] width 225 height 100
click at [11, 32] on icon at bounding box center [12, 31] width 4 height 5
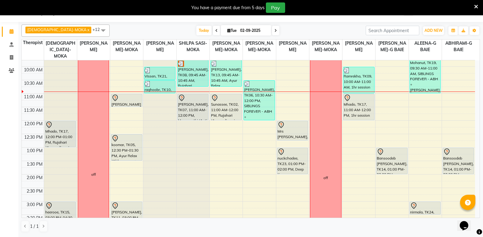
scroll to position [67, 0]
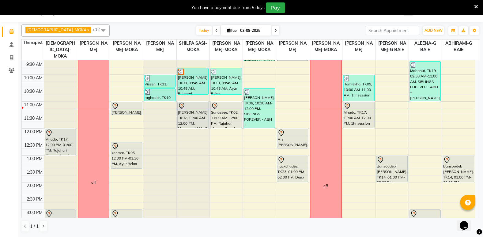
click at [252, 135] on div "7:00 AM 7:30 AM 8:00 AM 8:30 AM 9:00 AM 9:30 AM 10:00 AM 10:30 AM 11:00 AM 11:3…" at bounding box center [249, 182] width 454 height 377
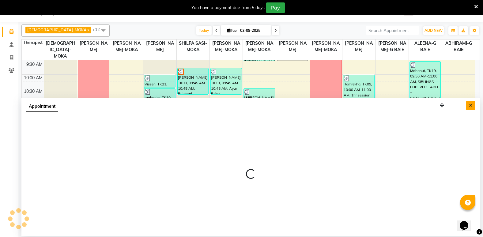
select select "50739"
select select "720"
select select "tentative"
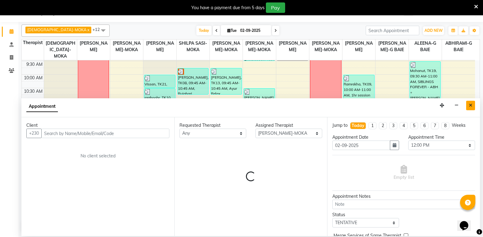
click at [472, 109] on button "Close" at bounding box center [471, 106] width 9 height 10
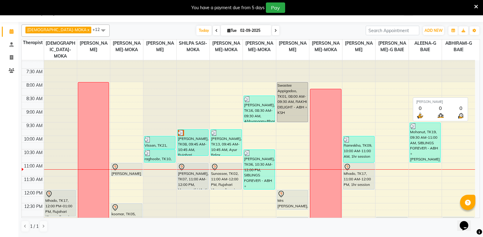
scroll to position [0, 0]
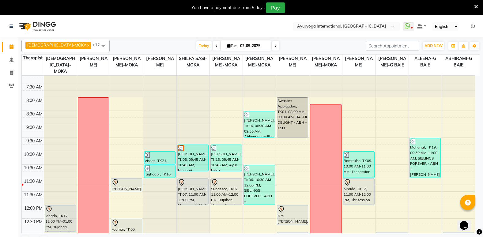
click at [272, 46] on span at bounding box center [275, 46] width 7 height 10
type input "[DATE]"
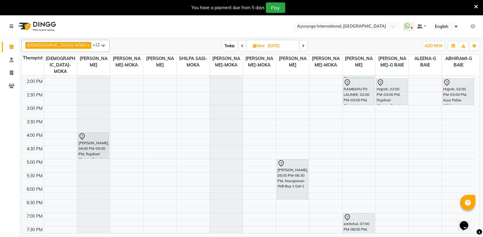
scroll to position [189, 0]
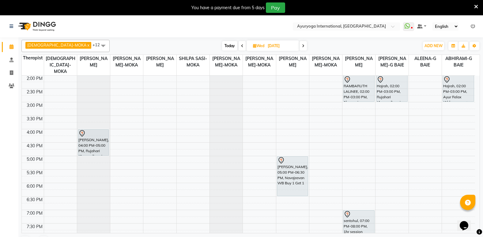
click at [376, 138] on div "7:00 AM 7:30 AM 8:00 AM 8:30 AM 9:00 AM 9:30 AM 10:00 AM 10:30 AM 11:00 AM 11:3…" at bounding box center [249, 75] width 454 height 377
select select "77770"
select select "tentative"
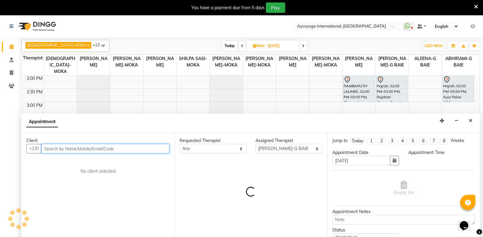
select select "975"
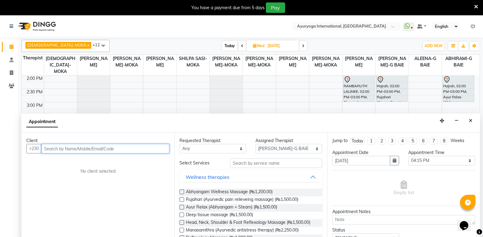
scroll to position [15, 0]
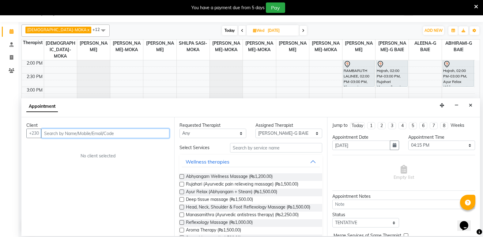
click at [74, 133] on input "text" at bounding box center [105, 134] width 128 height 10
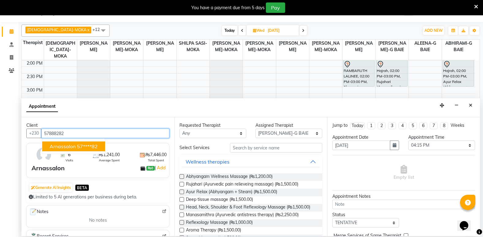
click at [75, 146] on span "Arnassalon" at bounding box center [63, 146] width 26 height 6
type input "57****82"
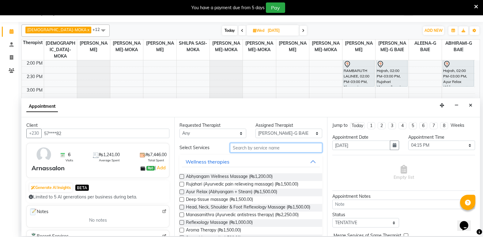
click at [307, 146] on input "text" at bounding box center [276, 148] width 92 height 10
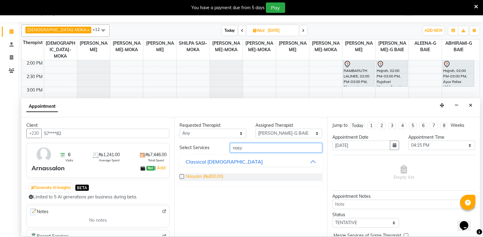
type input "nasy"
click at [216, 176] on span "Nasyam (₨800.00)" at bounding box center [204, 177] width 37 height 8
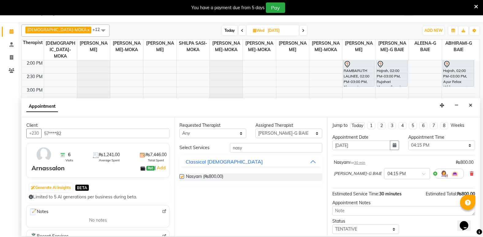
checkbox input "false"
click at [422, 176] on span at bounding box center [426, 176] width 8 height 6
click at [395, 204] on div "04:00 PM" at bounding box center [407, 204] width 45 height 11
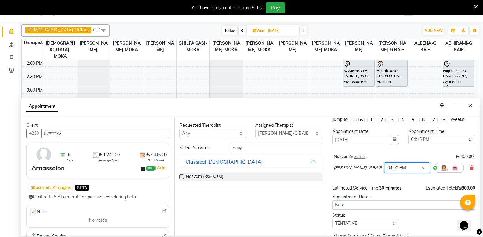
scroll to position [36, 0]
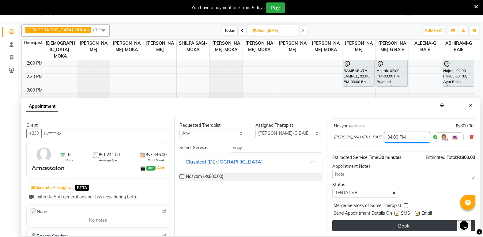
click at [426, 225] on button "Book" at bounding box center [404, 225] width 143 height 11
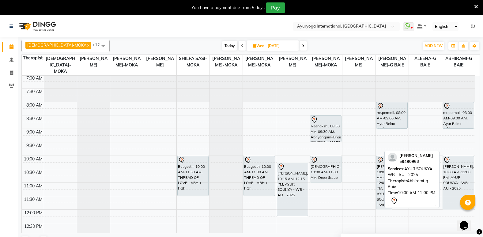
scroll to position [0, 0]
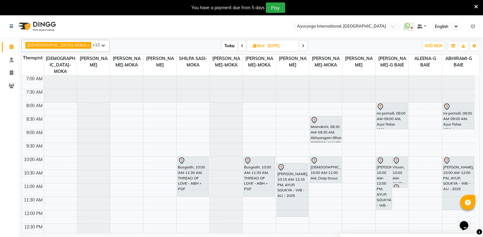
click at [241, 44] on icon at bounding box center [242, 46] width 2 height 4
type input "02-09-2025"
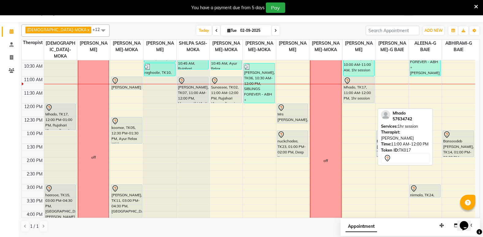
scroll to position [78, 0]
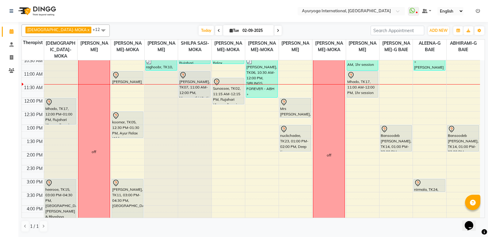
scroll to position [67, 0]
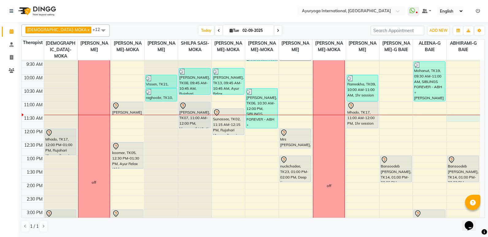
click at [457, 120] on div "7:00 AM 7:30 AM 8:00 AM 8:30 AM 9:00 AM 9:30 AM 10:00 AM 10:30 AM 11:00 AM 11:3…" at bounding box center [251, 182] width 458 height 377
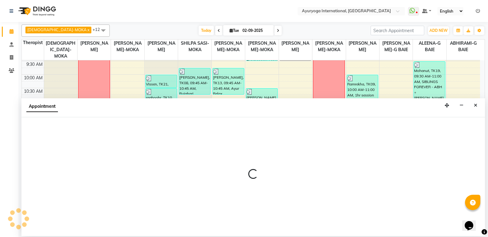
select select "70418"
select select "tentative"
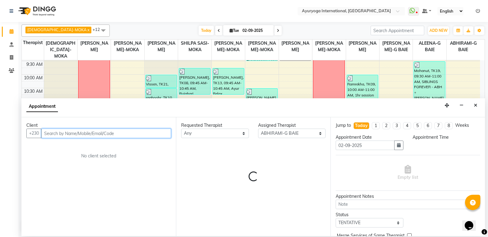
select select "690"
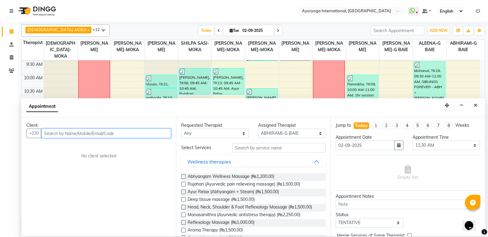
click at [96, 133] on input "text" at bounding box center [106, 134] width 130 height 10
click at [78, 128] on div "Client" at bounding box center [98, 125] width 145 height 6
click at [99, 135] on input "text" at bounding box center [106, 134] width 130 height 10
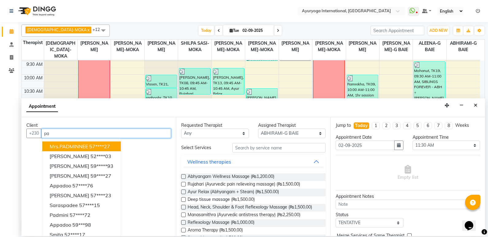
type input "p"
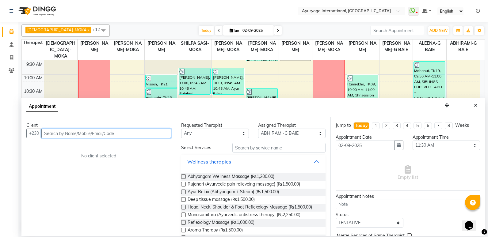
type input "k"
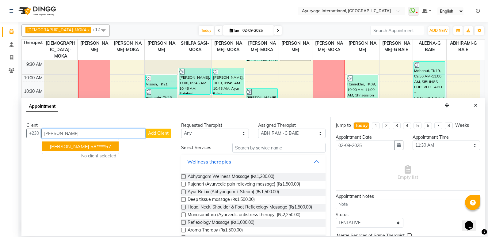
click at [71, 135] on input "lalitha" at bounding box center [93, 134] width 104 height 10
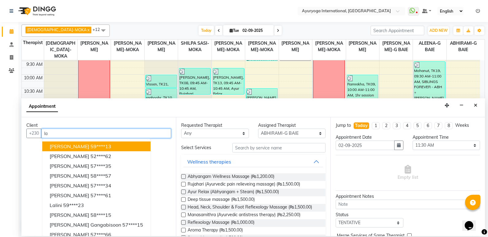
type input "l"
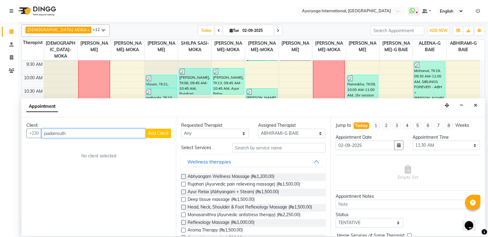
click at [54, 134] on input "padamruth" at bounding box center [93, 134] width 104 height 10
click at [72, 134] on input "padmruth" at bounding box center [93, 134] width 104 height 10
type input "p"
click at [140, 137] on input "text" at bounding box center [106, 134] width 130 height 10
click at [137, 136] on input "text" at bounding box center [106, 134] width 130 height 10
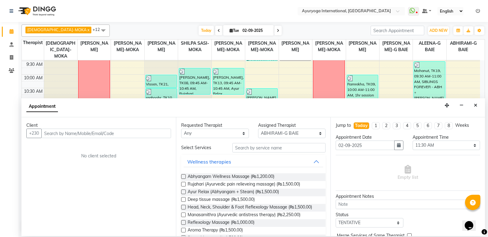
click at [135, 139] on div "Client +230 No client selected" at bounding box center [98, 176] width 154 height 119
click at [134, 133] on input "text" at bounding box center [106, 134] width 130 height 10
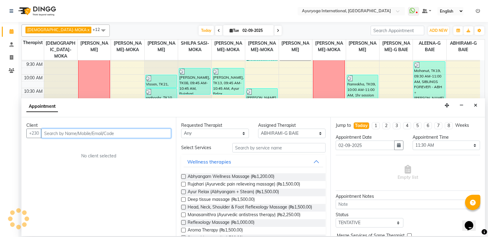
click at [134, 133] on input "text" at bounding box center [106, 134] width 130 height 10
click at [134, 134] on input "text" at bounding box center [106, 134] width 130 height 10
click at [133, 135] on input "text" at bounding box center [106, 134] width 130 height 10
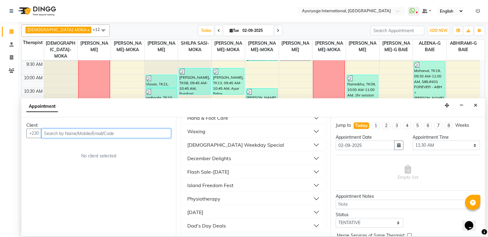
scroll to position [460, 0]
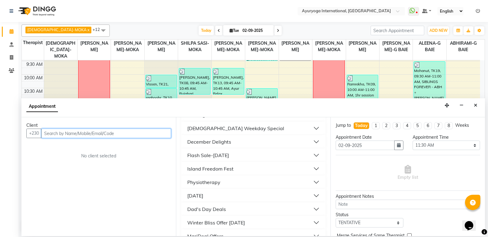
click at [153, 134] on input "text" at bounding box center [106, 134] width 130 height 10
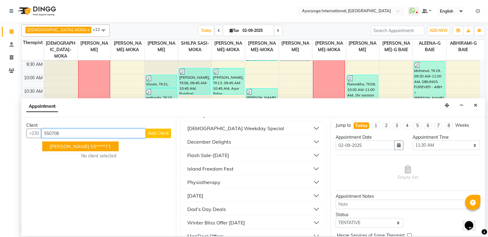
click at [90, 147] on ngb-highlight "55****71" at bounding box center [100, 146] width 21 height 6
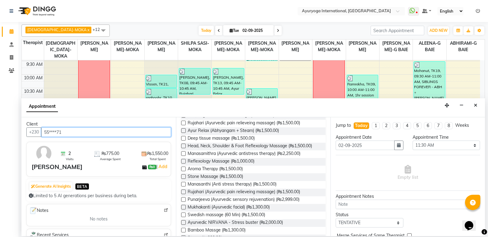
scroll to position [0, 0]
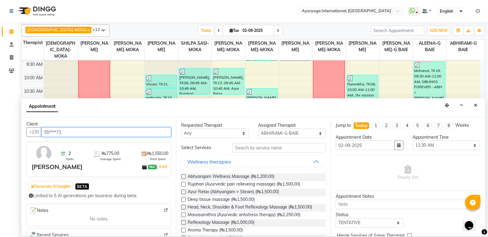
type input "55****71"
click at [274, 28] on span at bounding box center [277, 31] width 7 height 10
type input "[DATE]"
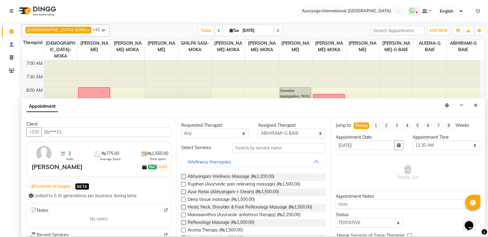
select select "690"
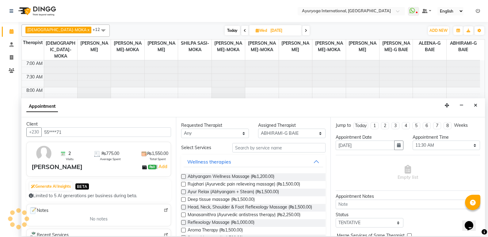
scroll to position [108, 0]
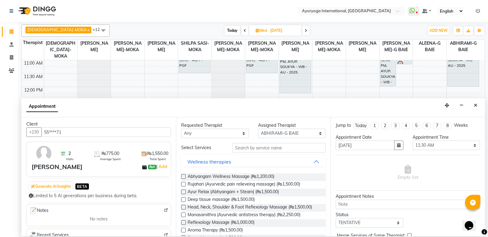
click at [305, 30] on icon at bounding box center [306, 31] width 2 height 4
type input "[DATE]"
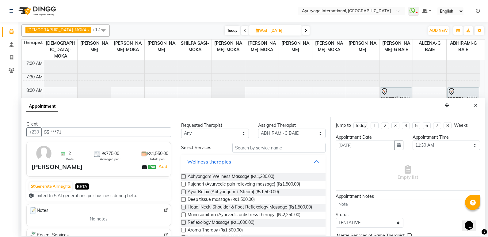
select select "690"
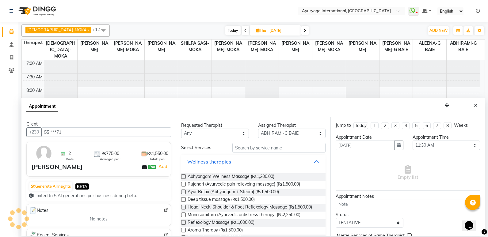
scroll to position [108, 0]
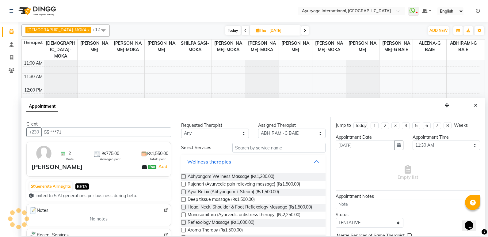
click at [304, 31] on icon at bounding box center [305, 31] width 2 height 4
type input "[DATE]"
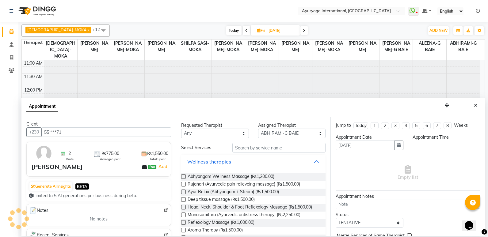
scroll to position [0, 0]
select select "690"
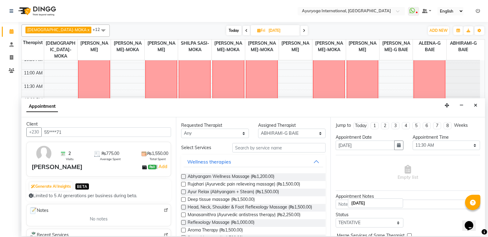
scroll to position [139, 0]
click at [245, 32] on icon at bounding box center [246, 31] width 2 height 4
type input "[DATE]"
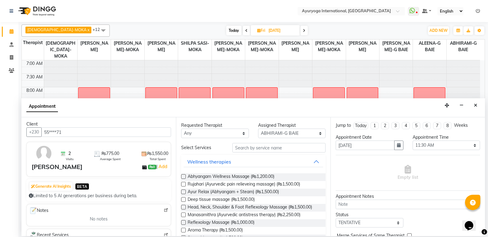
select select "690"
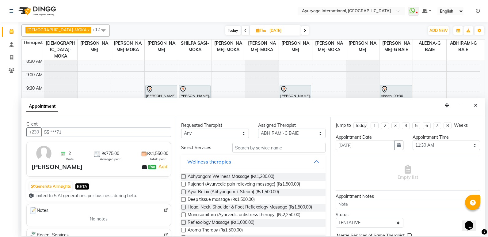
scroll to position [61, 0]
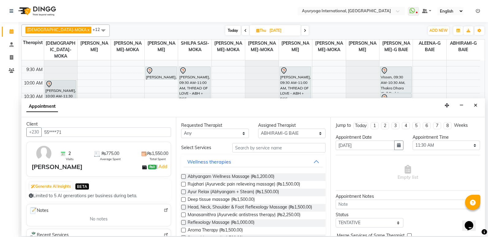
click at [304, 29] on icon at bounding box center [305, 31] width 2 height 4
type input "[DATE]"
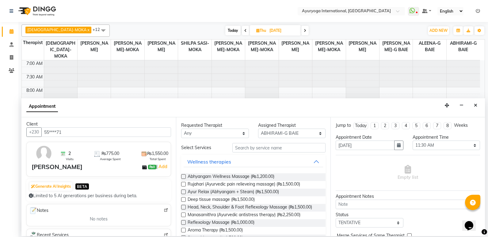
select select "690"
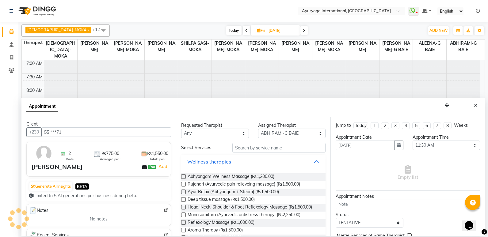
click at [300, 29] on span at bounding box center [303, 31] width 7 height 10
type input "[DATE]"
select select "690"
click at [304, 29] on icon at bounding box center [305, 31] width 2 height 4
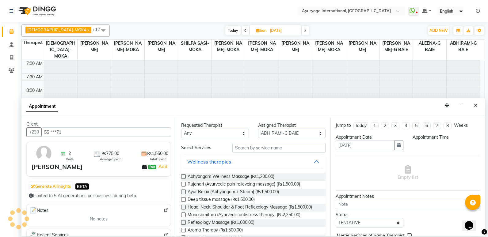
type input "[DATE]"
select select "690"
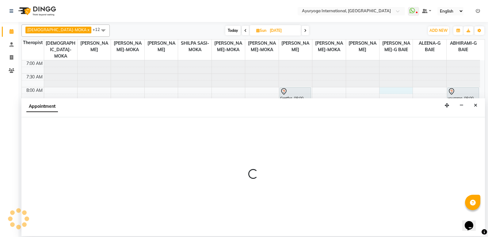
select select "77770"
select select "480"
select select "tentative"
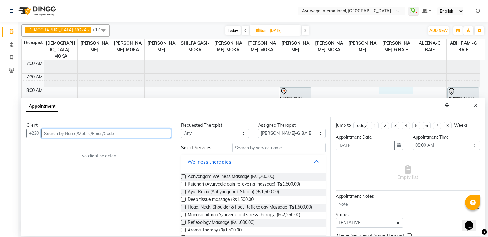
click at [134, 135] on input "text" at bounding box center [106, 134] width 130 height 10
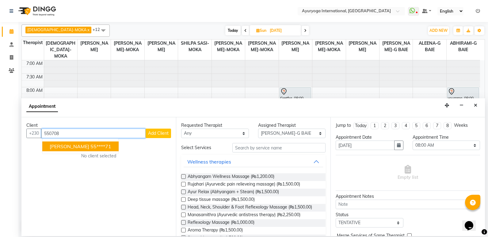
click at [94, 145] on ngb-highlight "55****71" at bounding box center [100, 146] width 21 height 6
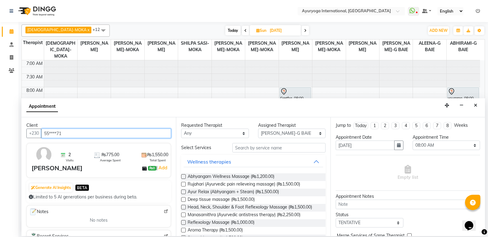
type input "55****71"
click at [242, 30] on span at bounding box center [245, 31] width 7 height 10
type input "[DATE]"
select select "480"
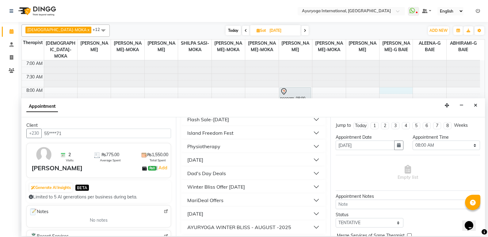
scroll to position [498, 0]
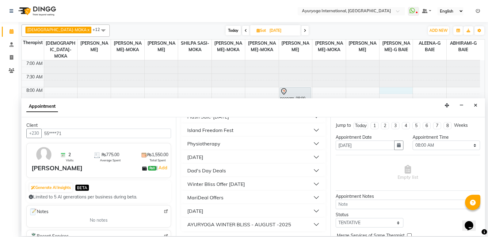
click at [263, 211] on button "[DATE]" at bounding box center [253, 211] width 139 height 11
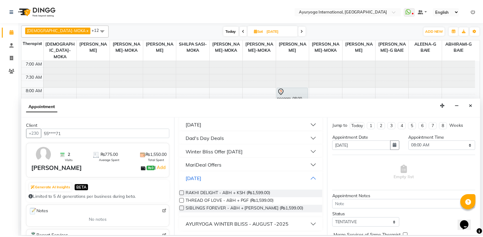
scroll to position [531, 0]
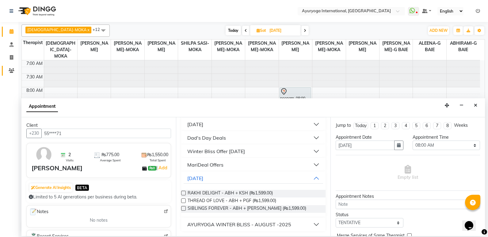
click at [9, 67] on link "Clients" at bounding box center [9, 71] width 15 height 10
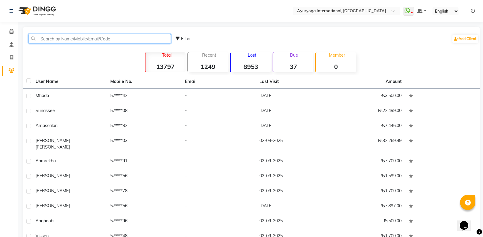
click at [59, 40] on input "text" at bounding box center [100, 39] width 143 height 10
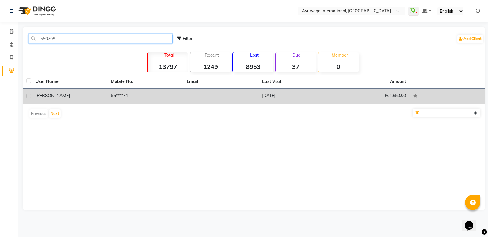
type input "550708"
drag, startPoint x: 94, startPoint y: 97, endPoint x: 101, endPoint y: 94, distance: 7.7
click at [95, 97] on div "Padaruth" at bounding box center [70, 96] width 68 height 6
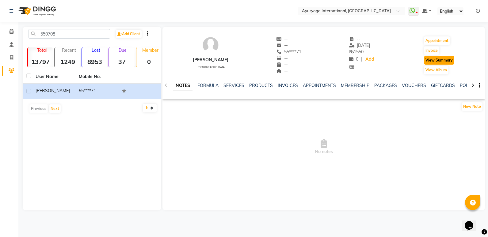
click at [431, 58] on button "View Summary" at bounding box center [439, 60] width 30 height 9
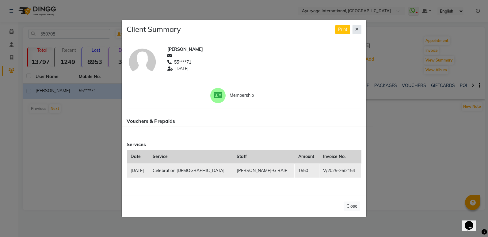
click at [355, 29] on icon at bounding box center [356, 29] width 3 height 4
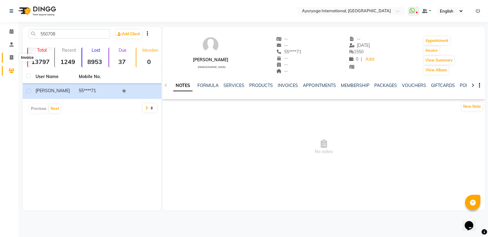
click at [12, 58] on icon at bounding box center [11, 57] width 3 height 5
select select "service"
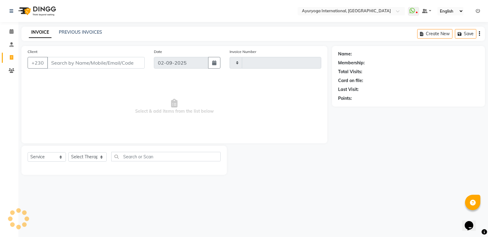
type input "5137"
select select "730"
click at [13, 46] on icon at bounding box center [12, 44] width 4 height 5
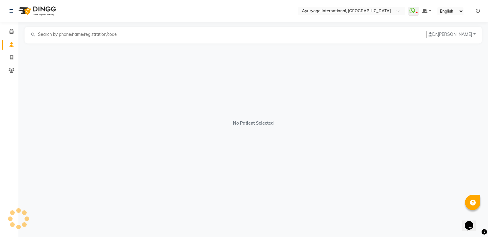
click at [13, 25] on li "Calendar" at bounding box center [9, 31] width 18 height 13
click at [11, 28] on span at bounding box center [11, 31] width 11 height 7
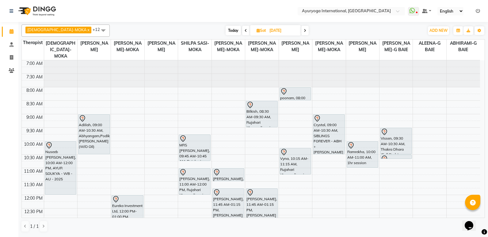
click at [304, 32] on icon at bounding box center [305, 31] width 2 height 4
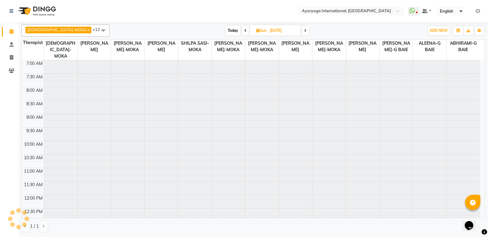
scroll to position [108, 0]
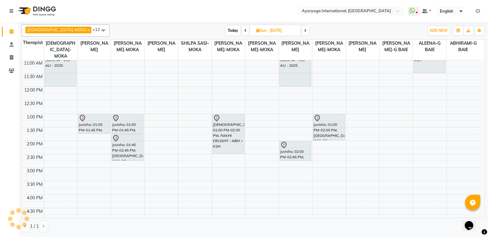
click at [244, 31] on icon at bounding box center [245, 31] width 2 height 4
type input "[DATE]"
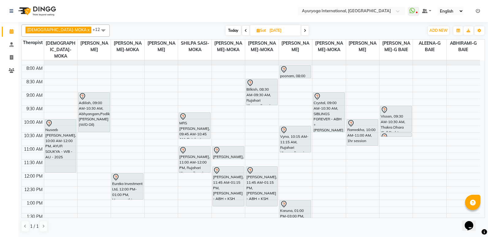
scroll to position [16, 0]
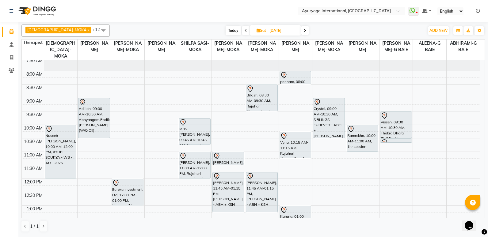
click at [386, 74] on div "7:00 AM 7:30 AM 8:00 AM 8:30 AM 9:00 AM 9:30 AM 10:00 AM 10:30 AM 11:00 AM 11:3…" at bounding box center [251, 232] width 458 height 377
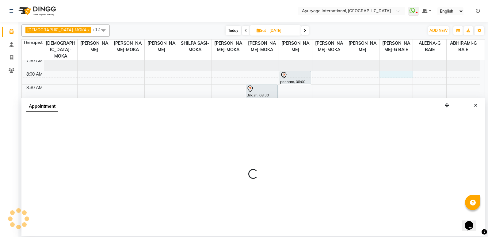
select select "77770"
select select "tentative"
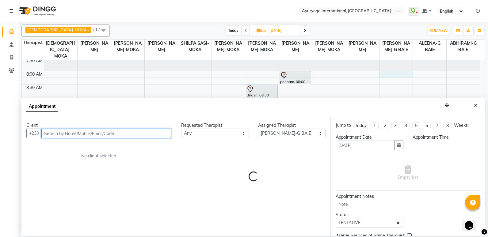
select select "480"
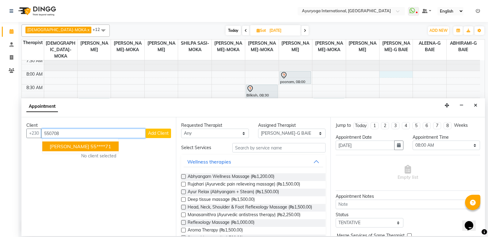
click at [58, 148] on span "Padaruth" at bounding box center [70, 146] width 40 height 6
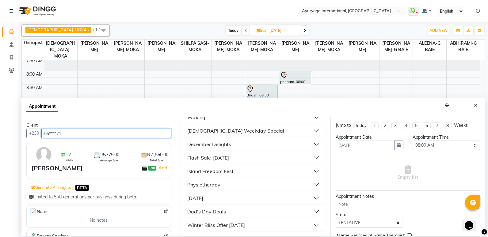
scroll to position [498, 0]
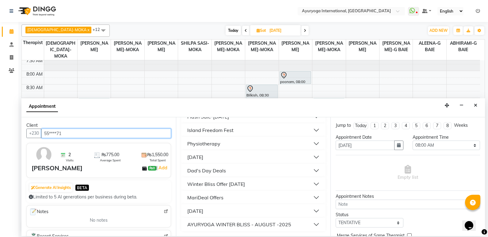
type input "55****71"
click at [252, 208] on button "[DATE]" at bounding box center [253, 211] width 139 height 11
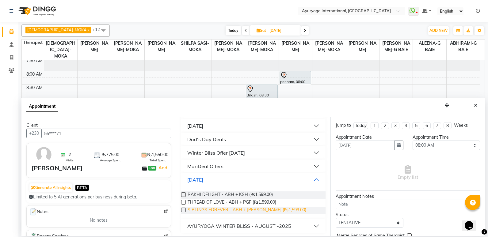
scroll to position [531, 0]
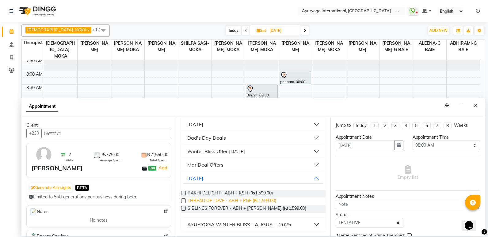
click at [202, 203] on span "THREAD OF LOVE - ABH + PGF (₨1,599.00)" at bounding box center [232, 202] width 89 height 8
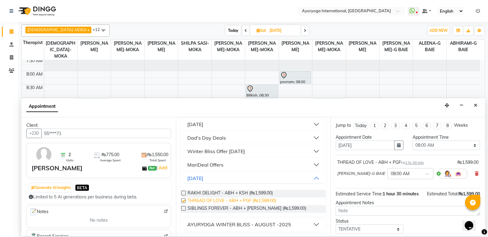
checkbox input "false"
click at [475, 173] on icon at bounding box center [477, 174] width 4 height 4
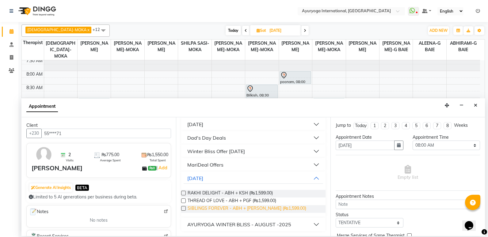
click at [197, 207] on span "SIBLINGS FOREVER - ABH + KIZHI (₨1,599.00)" at bounding box center [247, 209] width 119 height 8
checkbox input "false"
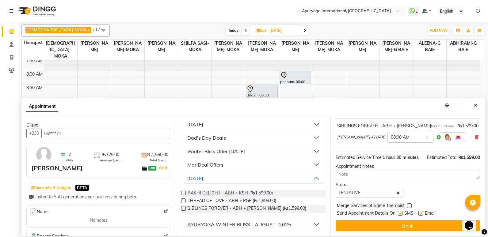
scroll to position [43, 0]
drag, startPoint x: 411, startPoint y: 225, endPoint x: 411, endPoint y: 222, distance: 3.4
click at [411, 224] on button "Book" at bounding box center [408, 225] width 144 height 11
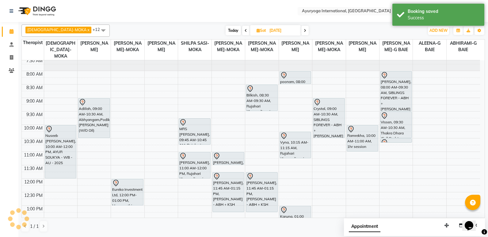
scroll to position [0, 0]
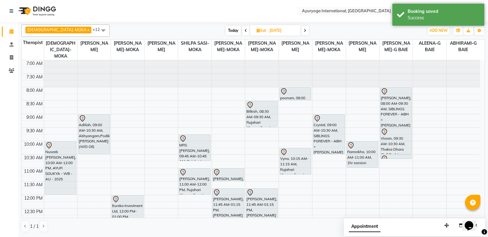
click at [226, 29] on span "Today" at bounding box center [233, 31] width 15 height 10
type input "02-09-2025"
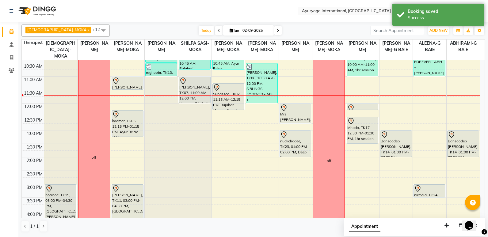
scroll to position [78, 0]
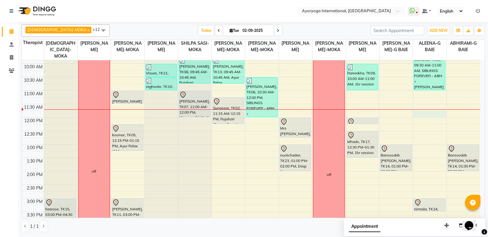
click at [416, 112] on div "7:00 AM 7:30 AM 8:00 AM 8:30 AM 9:00 AM 9:30 AM 10:00 AM 10:30 AM 11:00 AM 11:3…" at bounding box center [251, 171] width 458 height 377
select select "80876"
select select "tentative"
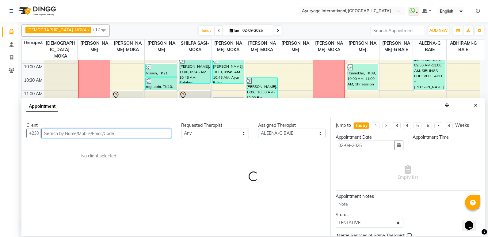
select select "705"
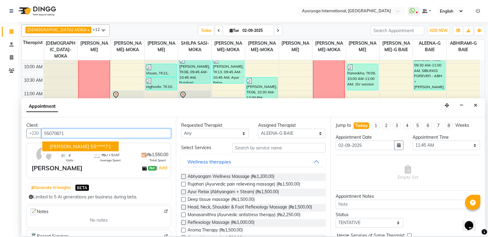
drag, startPoint x: 75, startPoint y: 147, endPoint x: 82, endPoint y: 143, distance: 8.1
click at [90, 147] on ngb-highlight "55****71" at bounding box center [100, 146] width 21 height 6
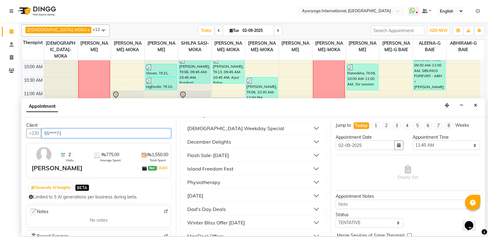
scroll to position [498, 0]
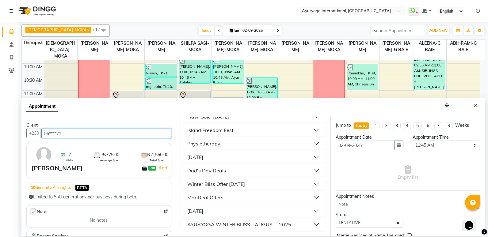
type input "55****71"
click at [271, 212] on button "[DATE]" at bounding box center [253, 211] width 139 height 11
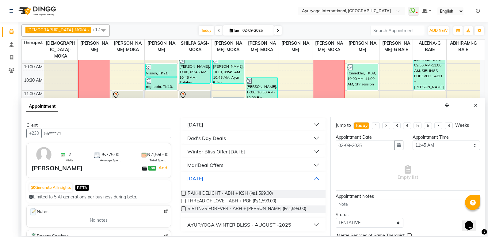
scroll to position [531, 0]
click at [272, 209] on span "SIBLINGS FOREVER - ABH + KIZHI (₨1,599.00)" at bounding box center [247, 209] width 119 height 8
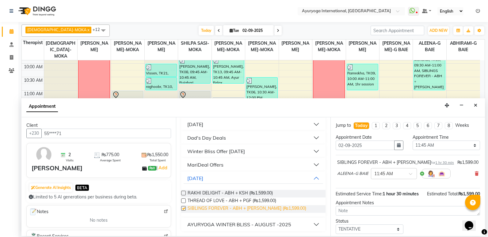
checkbox input "false"
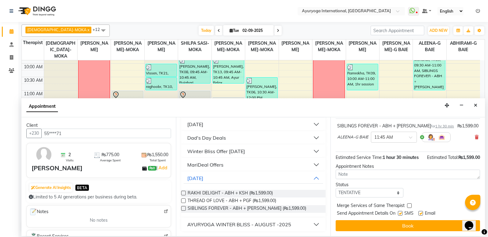
scroll to position [43, 0]
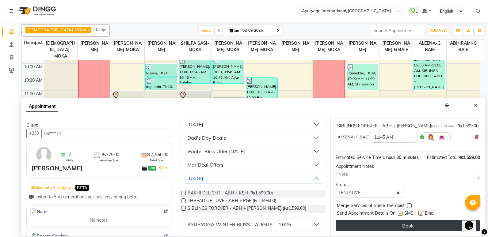
click at [413, 226] on button "Book" at bounding box center [408, 225] width 144 height 11
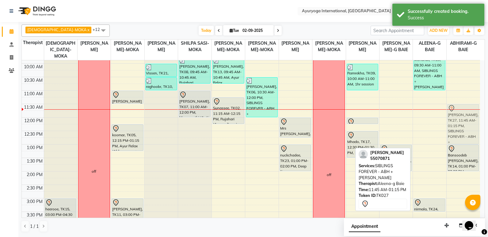
drag, startPoint x: 430, startPoint y: 132, endPoint x: 458, endPoint y: 129, distance: 27.8
click at [458, 129] on tr "heerooe, TK15, 03:00 PM-04:30 PM, Abhyangam,Podikizhi & Bhashpa sweda(W/O Oil) …" at bounding box center [251, 171] width 458 height 377
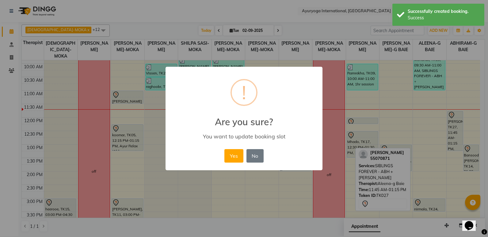
click at [231, 159] on button "Yes" at bounding box center [233, 155] width 19 height 13
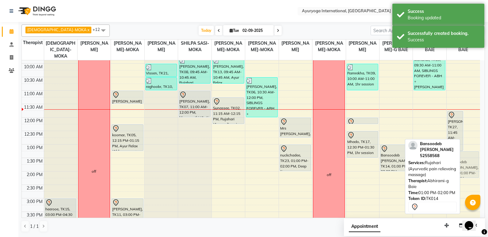
drag, startPoint x: 466, startPoint y: 163, endPoint x: 467, endPoint y: 167, distance: 4.8
click at [467, 167] on div "Padaruth, TK27, 11:45 AM-01:15 PM, SIBLINGS FOREVER - ABH + KIZHI Bansoodeb Pra…" at bounding box center [463, 171] width 33 height 377
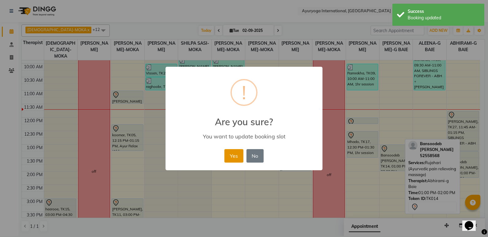
click at [239, 162] on button "Yes" at bounding box center [233, 155] width 19 height 13
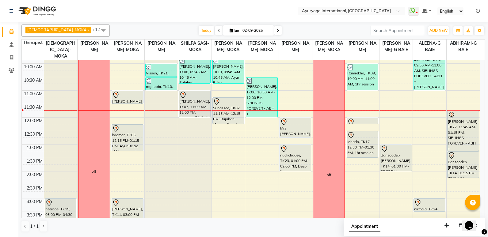
click at [370, 111] on div "7:00 AM 7:30 AM 8:00 AM 8:30 AM 9:00 AM 9:30 AM 10:00 AM 10:30 AM 11:00 AM 11:3…" at bounding box center [251, 171] width 458 height 377
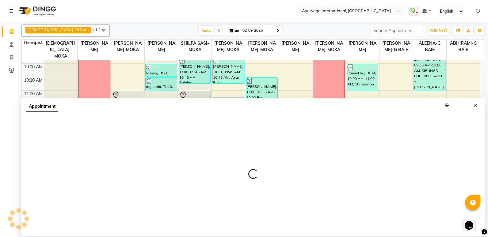
select select "69824"
select select "tentative"
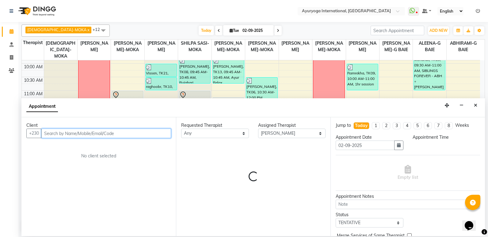
select select "705"
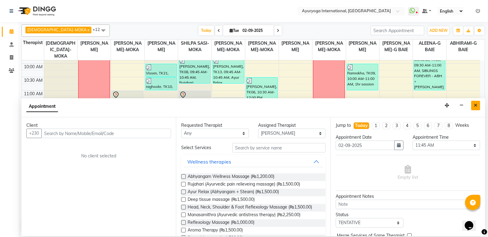
click at [474, 107] on icon "Close" at bounding box center [475, 105] width 3 height 4
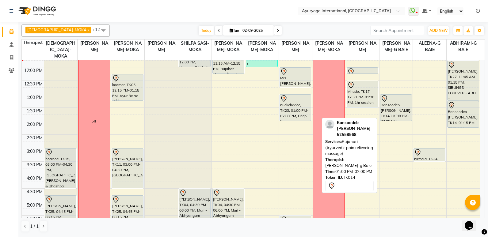
scroll to position [97, 0]
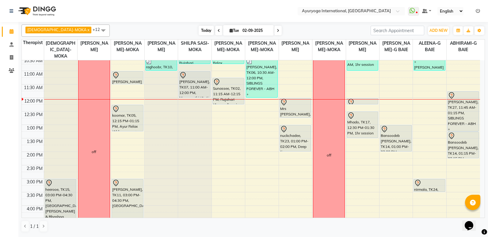
click at [199, 28] on span "Today" at bounding box center [206, 31] width 15 height 10
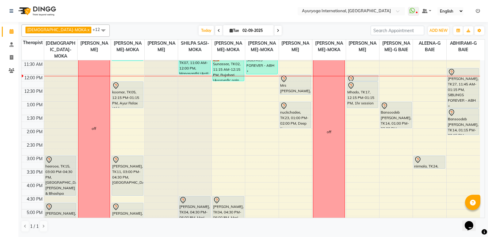
scroll to position [105, 0]
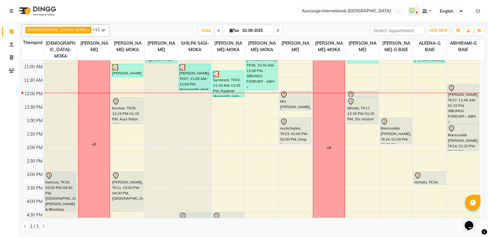
click at [273, 154] on div "7:00 AM 7:30 AM 8:00 AM 8:30 AM 9:00 AM 9:30 AM 10:00 AM 10:30 AM 11:00 AM 11:3…" at bounding box center [251, 144] width 458 height 377
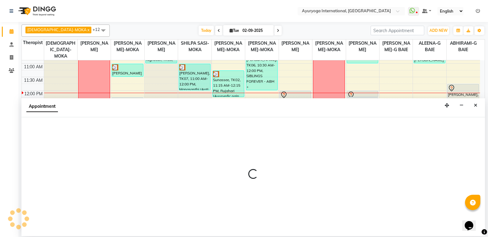
select select "50739"
select select "855"
select select "tentative"
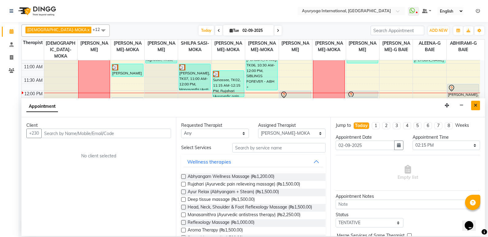
click at [474, 104] on icon "Close" at bounding box center [475, 105] width 3 height 4
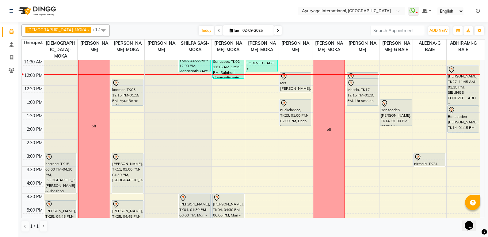
scroll to position [97, 0]
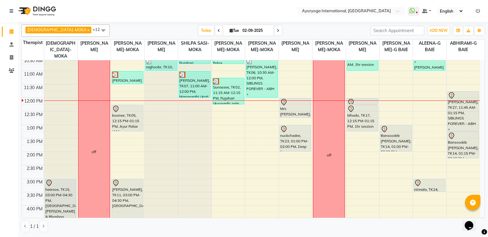
click at [241, 28] on input "02-09-2025" at bounding box center [256, 30] width 31 height 9
select select "9"
select select "2025"
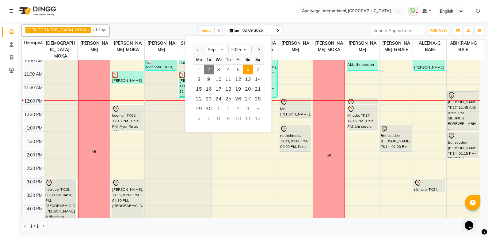
click at [250, 70] on span "6" at bounding box center [248, 70] width 10 height 10
type input "[DATE]"
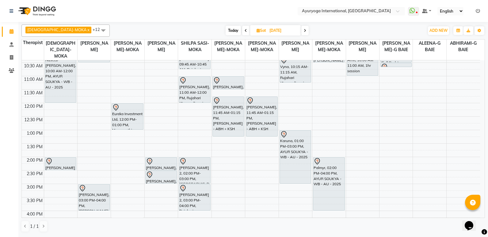
scroll to position [0, 0]
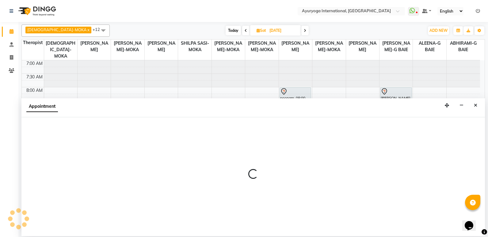
select select "70418"
select select "tentative"
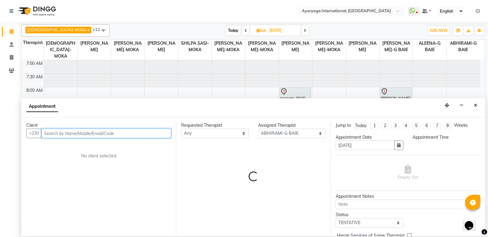
select select "645"
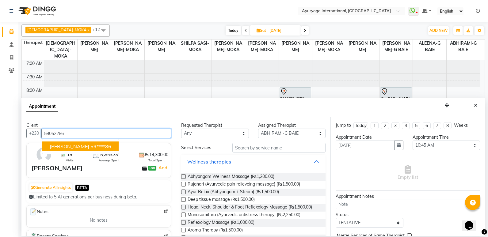
type input "59052286"
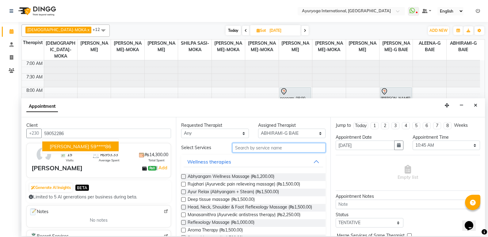
click at [285, 148] on input "text" at bounding box center [278, 148] width 93 height 10
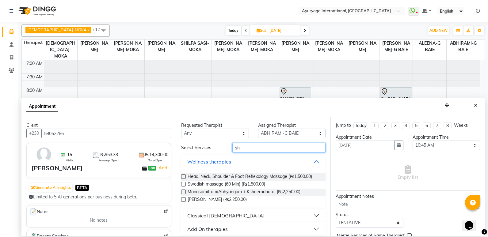
type input "s"
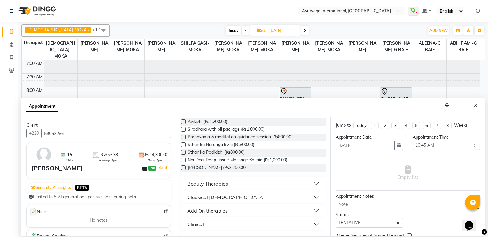
scroll to position [253, 0]
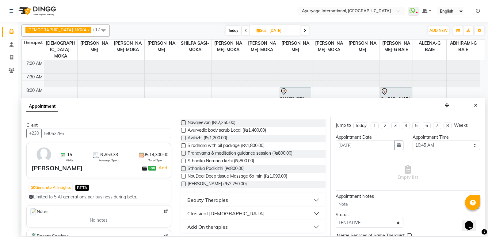
click at [238, 199] on button "Beauty Therapies" at bounding box center [253, 200] width 139 height 11
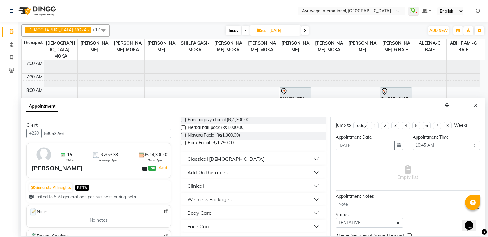
scroll to position [376, 0]
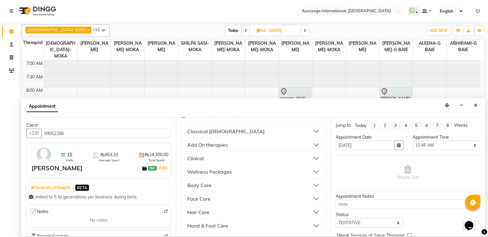
click at [220, 135] on div "Classical [DEMOGRAPHIC_DATA]" at bounding box center [225, 131] width 77 height 7
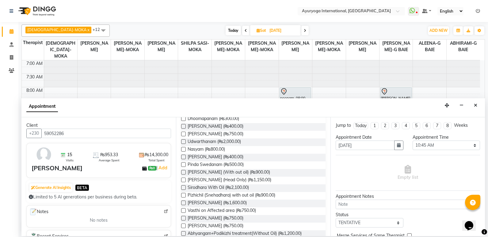
scroll to position [590, 0]
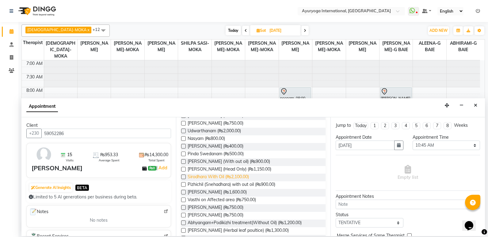
click at [236, 178] on span "Sirodhara With Oil (₨2,100.00)" at bounding box center [218, 178] width 61 height 8
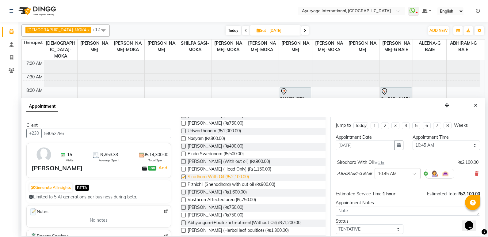
checkbox input "false"
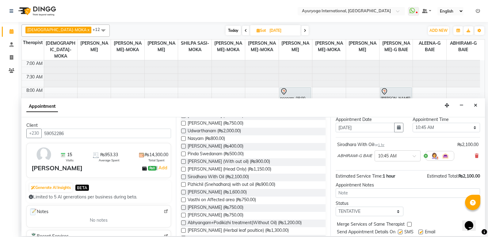
scroll to position [36, 0]
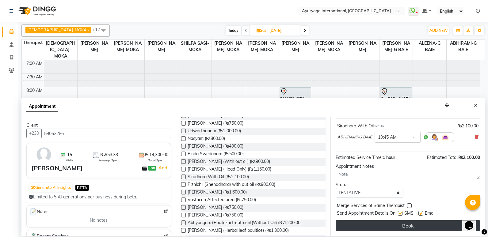
click at [383, 228] on button "Book" at bounding box center [408, 225] width 144 height 11
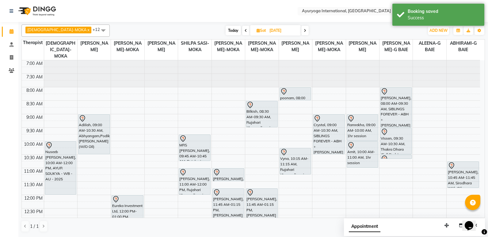
click at [226, 28] on span "Today" at bounding box center [233, 31] width 15 height 10
type input "02-09-2025"
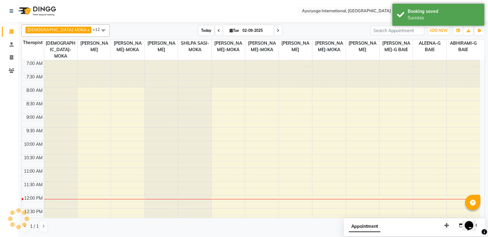
scroll to position [135, 0]
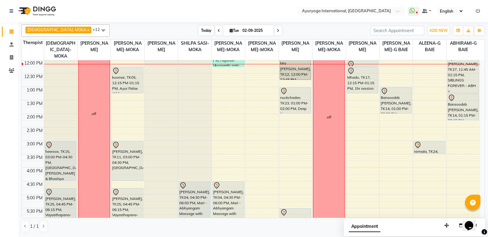
click at [199, 31] on span "Today" at bounding box center [206, 31] width 15 height 10
click at [241, 32] on input "02-09-2025" at bounding box center [256, 30] width 31 height 9
select select "9"
select select "2025"
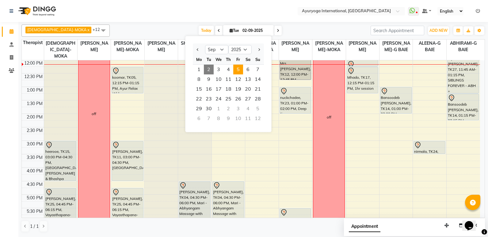
click at [238, 67] on span "5" at bounding box center [238, 70] width 10 height 10
type input "[DATE]"
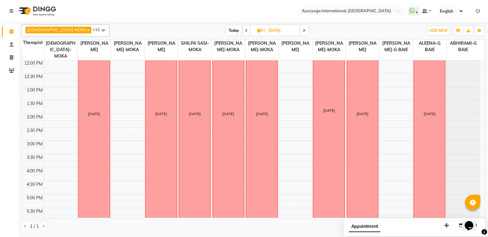
click at [256, 29] on span "Fri" at bounding box center [261, 30] width 11 height 5
select select "9"
select select "2025"
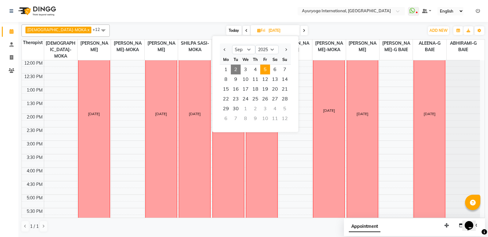
click at [235, 70] on span "2" at bounding box center [236, 70] width 10 height 10
type input "02-09-2025"
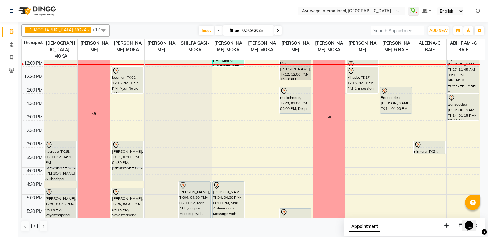
click at [241, 31] on input "02-09-2025" at bounding box center [256, 30] width 31 height 9
select select "9"
select select "2025"
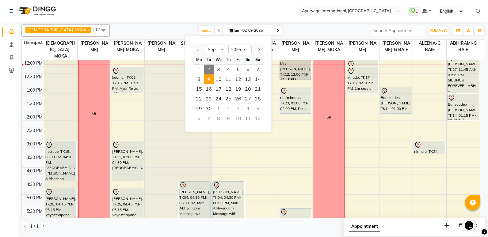
click at [208, 81] on span "9" at bounding box center [209, 79] width 10 height 10
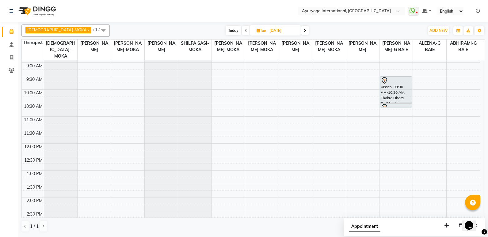
scroll to position [61, 0]
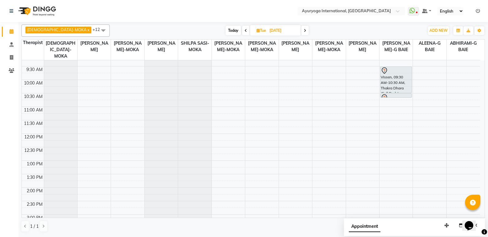
click at [226, 29] on span "Today" at bounding box center [233, 31] width 15 height 10
type input "02-09-2025"
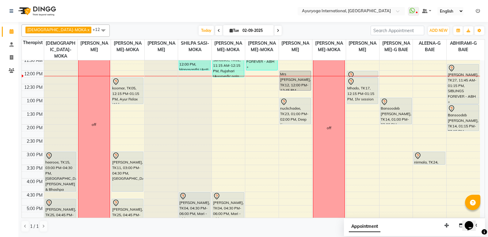
scroll to position [105, 0]
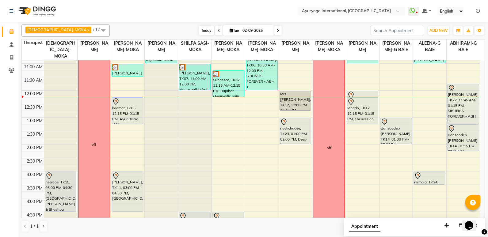
click at [199, 28] on span "Today" at bounding box center [206, 31] width 15 height 10
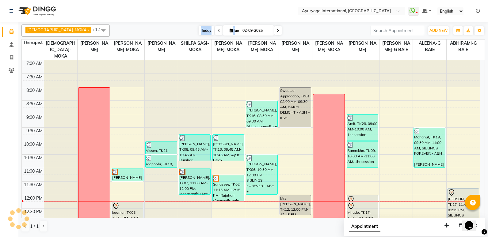
click at [199, 28] on span "Today" at bounding box center [206, 31] width 15 height 10
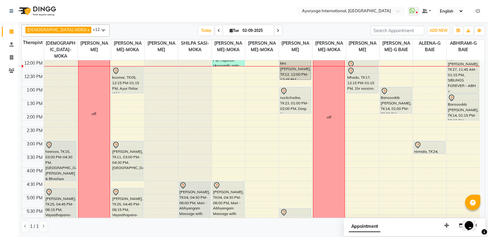
click at [148, 13] on nav "Select Location × Ayuryoga International, Mount Ory Rd WhatsApp Status ✕ Status…" at bounding box center [244, 11] width 488 height 22
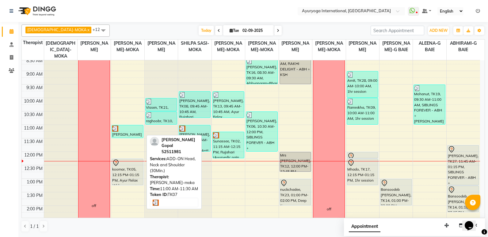
scroll to position [74, 0]
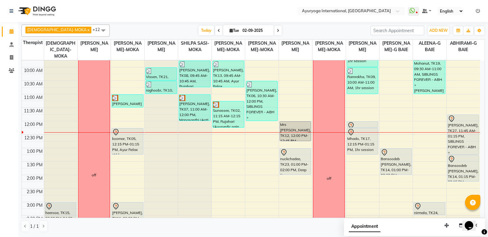
click at [241, 31] on input "02-09-2025" at bounding box center [256, 30] width 31 height 9
select select "9"
select select "2025"
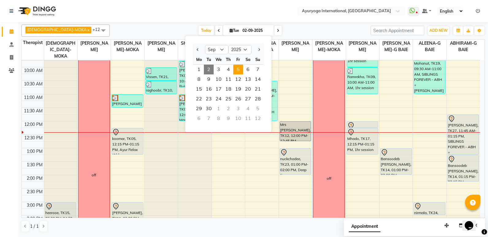
click at [237, 70] on span "5" at bounding box center [238, 70] width 10 height 10
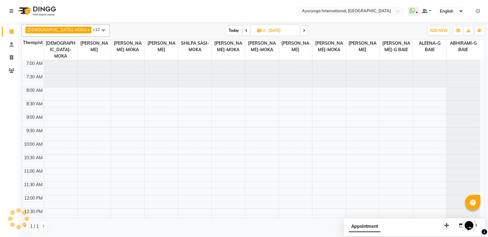
scroll to position [135, 0]
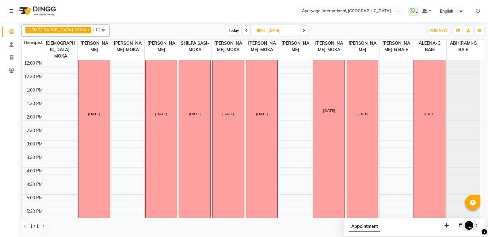
click at [226, 28] on span "Today" at bounding box center [233, 31] width 15 height 10
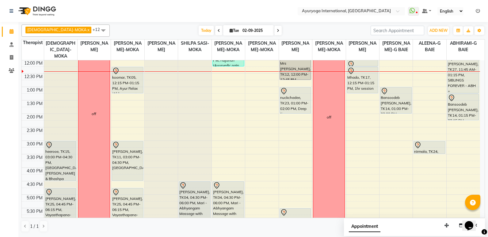
click at [277, 31] on icon at bounding box center [278, 31] width 2 height 4
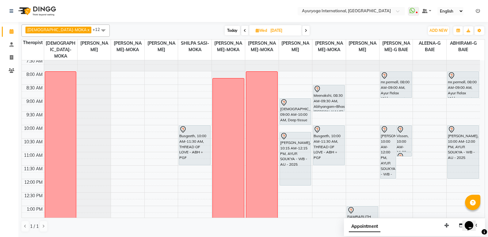
scroll to position [5, 0]
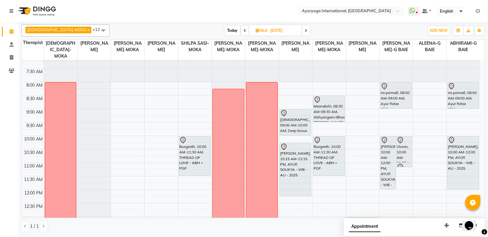
click at [305, 31] on icon at bounding box center [306, 31] width 2 height 4
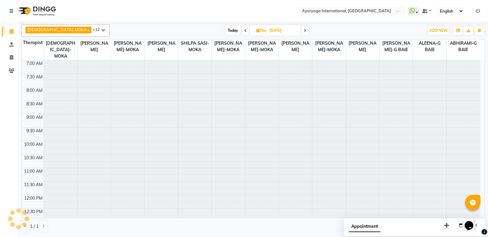
scroll to position [135, 0]
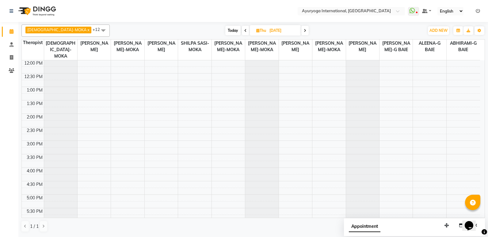
click at [225, 30] on span "Today" at bounding box center [232, 31] width 15 height 10
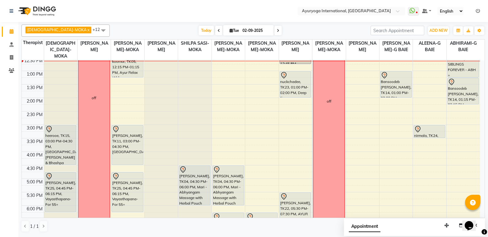
scroll to position [166, 0]
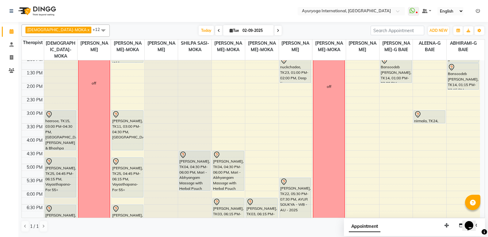
click at [274, 31] on span at bounding box center [277, 31] width 7 height 10
type input "[DATE]"
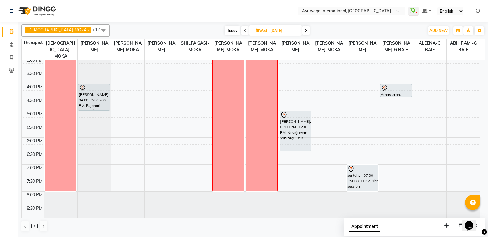
scroll to position [220, 0]
click at [398, 101] on div "7:00 AM 7:30 AM 8:00 AM 8:30 AM 9:00 AM 9:30 AM 10:00 AM 10:30 AM 11:00 AM 11:3…" at bounding box center [251, 29] width 458 height 377
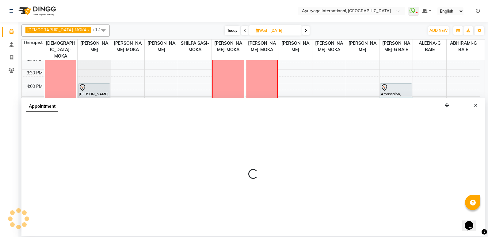
select select "77770"
select select "tentative"
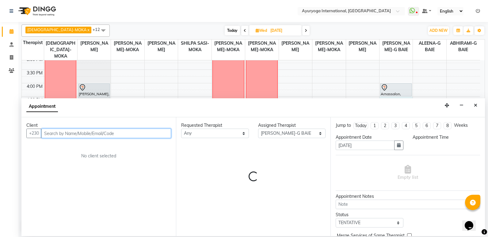
select select "990"
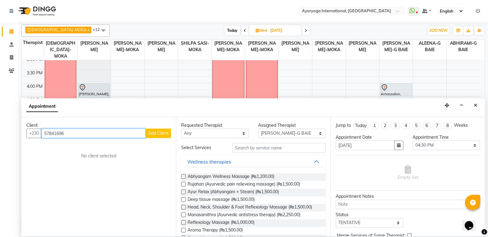
type input "57841696"
click at [163, 134] on span "Add Client" at bounding box center [158, 134] width 21 height 6
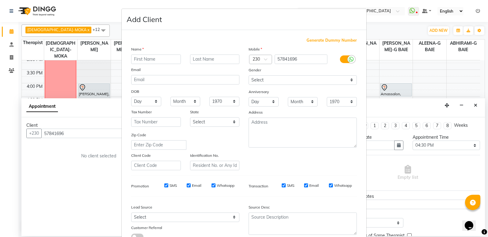
click at [160, 56] on input "text" at bounding box center [156, 60] width 50 height 10
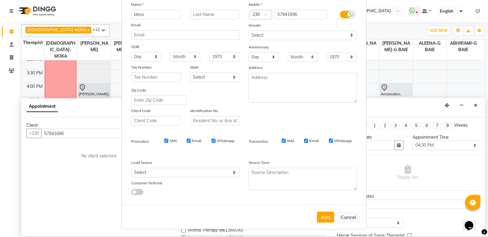
scroll to position [46, 0]
type input "bless"
click at [323, 215] on button "Add" at bounding box center [325, 216] width 17 height 11
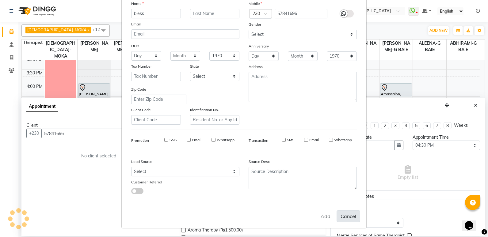
type input "57****96"
select select
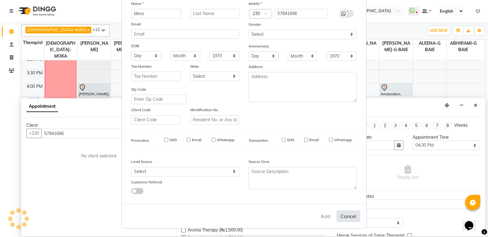
select select
checkbox input "false"
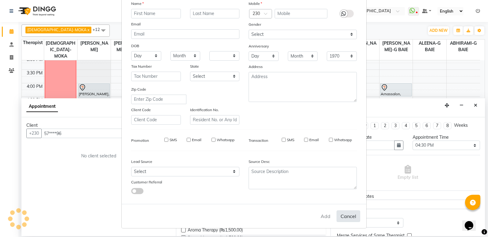
checkbox input "false"
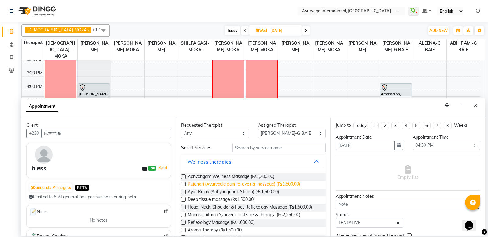
click at [278, 184] on span "Rujahari (Ayurvedic pain relieveing massage) (₨1,500.00)" at bounding box center [244, 185] width 112 height 8
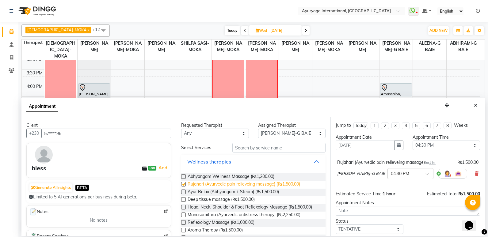
checkbox input "false"
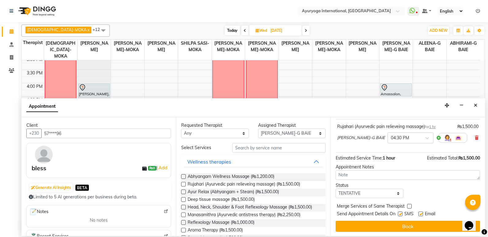
scroll to position [36, 0]
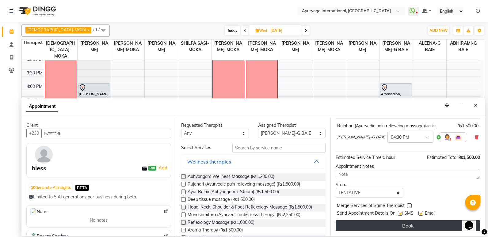
click at [417, 228] on button "Book" at bounding box center [408, 225] width 144 height 11
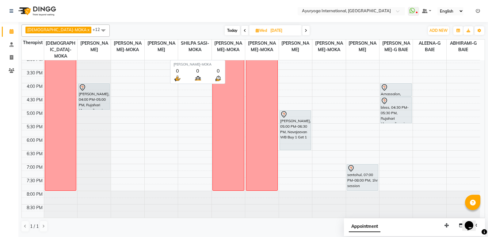
click at [240, 59] on th "[PERSON_NAME]-MOKA" at bounding box center [228, 50] width 33 height 21
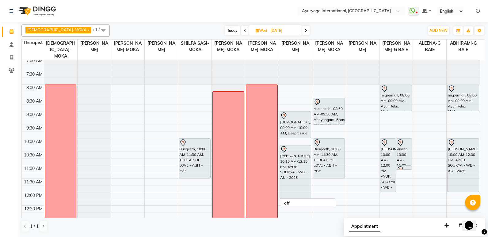
scroll to position [0, 0]
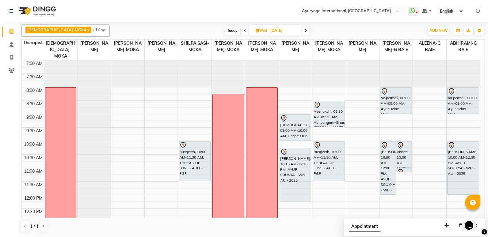
click at [225, 31] on span "Today" at bounding box center [232, 31] width 15 height 10
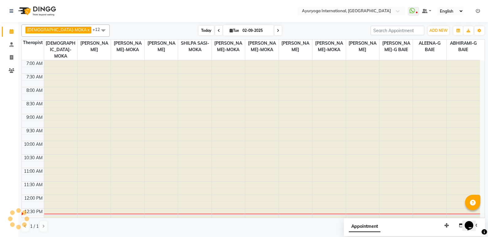
scroll to position [135, 0]
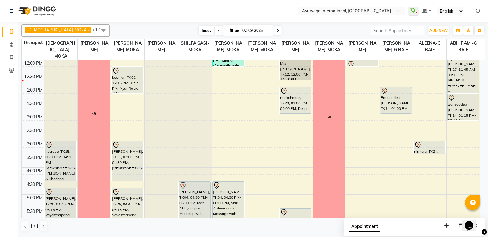
click at [199, 28] on span "Today" at bounding box center [206, 31] width 15 height 10
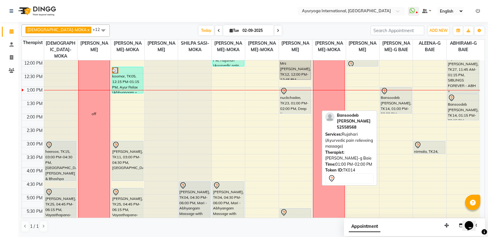
click at [394, 97] on div "Bansoodeb [PERSON_NAME], TK14, 01:00 PM-02:00 PM, Rujahari (Ayurvedic pain reli…" at bounding box center [395, 100] width 31 height 26
click at [396, 102] on div "Bansoodeb Pravin, TK14, 01:00 PM-02:00 PM, Rujahari (Ayurvedic pain relieveing …" at bounding box center [395, 113] width 33 height 377
drag, startPoint x: 396, startPoint y: 102, endPoint x: 396, endPoint y: 105, distance: 3.4
click at [396, 105] on div "Bansoodeb Pravin, TK14, 01:00 PM-02:00 PM, Rujahari (Ayurvedic pain relieveing …" at bounding box center [395, 113] width 33 height 377
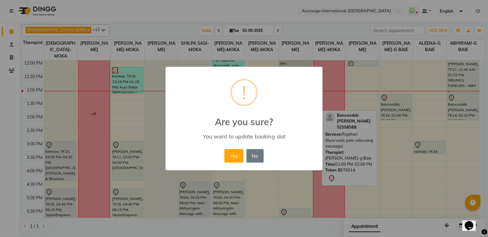
click at [390, 114] on div "× ! Are you sure? You want to update booking slot Yes No No" at bounding box center [244, 118] width 488 height 237
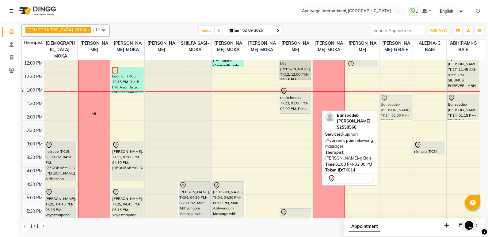
click at [398, 108] on div "Bansoodeb Pravin, TK14, 01:00 PM-02:00 PM, Rujahari (Ayurvedic pain relieveing …" at bounding box center [395, 113] width 33 height 377
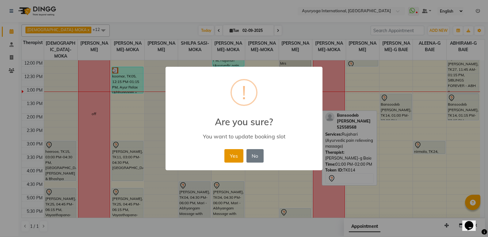
click at [232, 159] on button "Yes" at bounding box center [233, 155] width 19 height 13
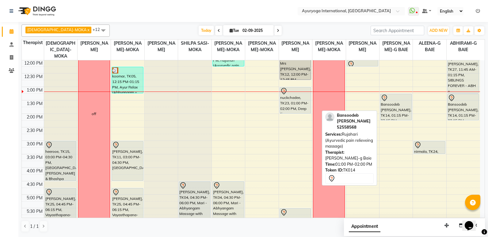
click at [277, 29] on icon at bounding box center [278, 31] width 2 height 4
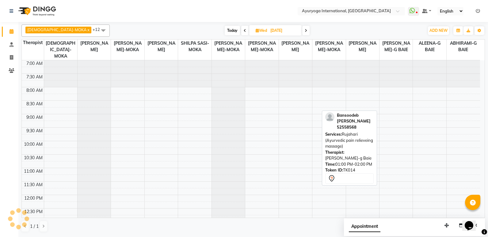
scroll to position [162, 0]
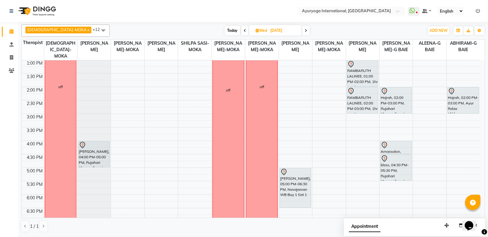
click at [225, 33] on span "Today" at bounding box center [232, 31] width 15 height 10
type input "02-09-2025"
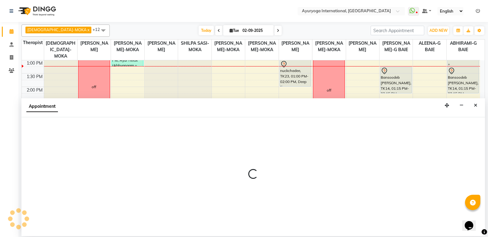
select select "19827"
select select "tentative"
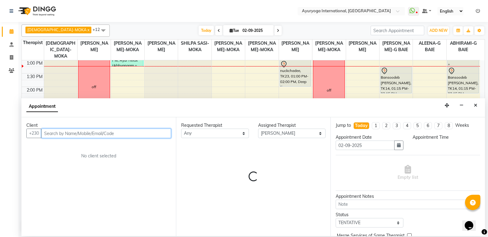
select select "930"
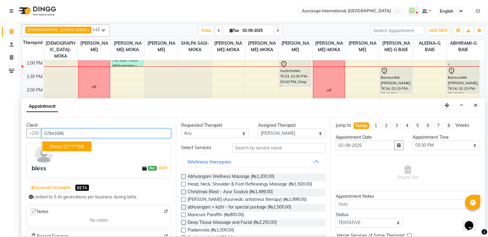
type input "57841696"
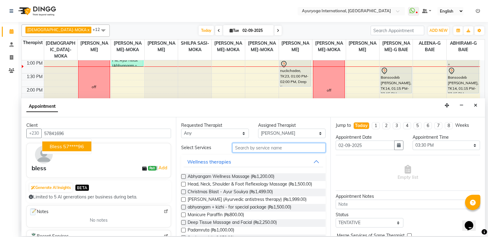
click at [300, 150] on input "text" at bounding box center [278, 148] width 93 height 10
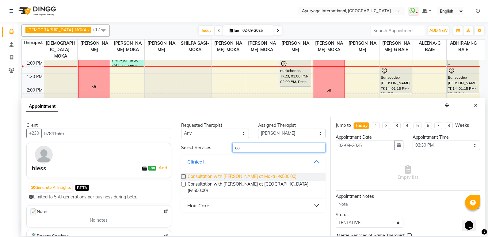
type input "co"
click at [260, 176] on span "Consultation with Dr.Adarsh at Moka (₨500.00)" at bounding box center [242, 177] width 109 height 8
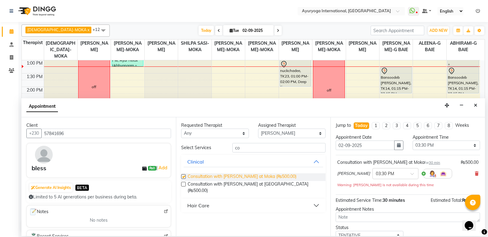
checkbox input "false"
drag, startPoint x: 391, startPoint y: 189, endPoint x: 396, endPoint y: 188, distance: 4.8
click at [394, 188] on div "Consultation with Dr.Adarsh at Moka for 30 min ₨500.00 Dr ADARSH THAIKKADATH × …" at bounding box center [408, 174] width 144 height 32
click at [300, 215] on div "Requested Therapist Any ABHIRAMI-G BAIE ABHIRAM-MOKA ADHITHYA-MOKA ALEENA-G BAI…" at bounding box center [253, 176] width 154 height 119
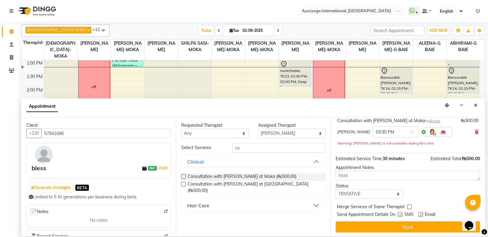
scroll to position [44, 0]
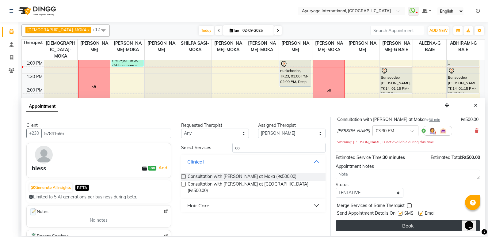
click at [378, 226] on button "Book" at bounding box center [408, 225] width 144 height 11
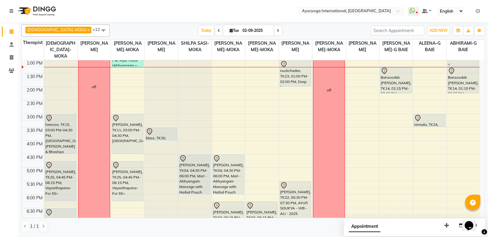
click at [274, 32] on span at bounding box center [277, 31] width 7 height 10
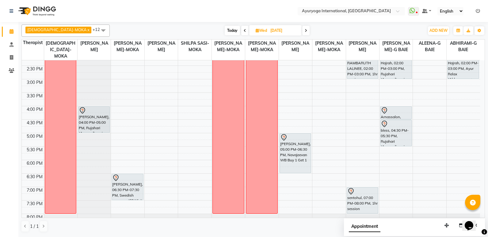
scroll to position [220, 0]
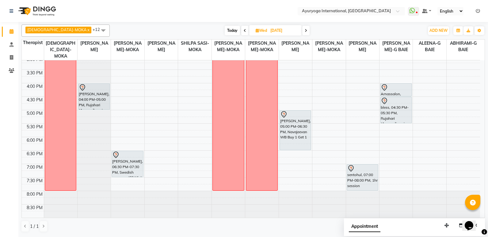
click at [225, 30] on span "Today" at bounding box center [232, 31] width 15 height 10
type input "02-09-2025"
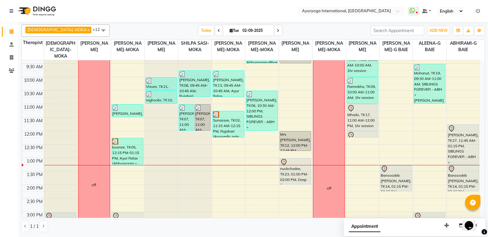
scroll to position [52, 0]
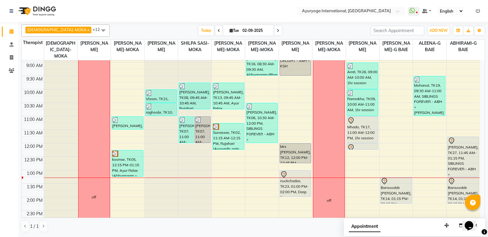
click at [479, 215] on div "Opens Chat This icon Opens the chat window." at bounding box center [472, 215] width 15 height 0
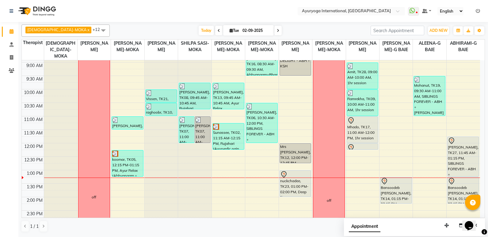
click at [479, 215] on div "Opens Chat This icon Opens the chat window." at bounding box center [472, 215] width 15 height 0
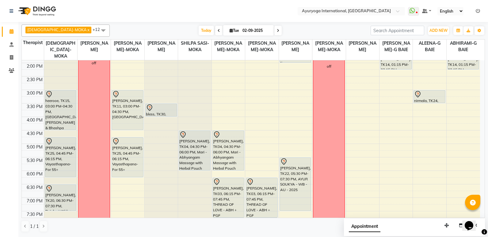
scroll to position [187, 0]
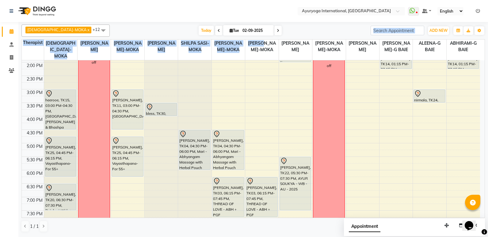
drag, startPoint x: 264, startPoint y: 42, endPoint x: 264, endPoint y: 37, distance: 4.3
click at [264, 37] on div "VISHNU-MOKA x PRASANTH SASIDHARAN-MOKA x ABHIRAM-MOKA x Dr ADARSH THAIKKADATH x…" at bounding box center [252, 128] width 463 height 213
copy div "Toggle Dropdown Add Appointment Add Invoice Add Client Toggle Dropdown Add Appo…"
click at [296, 30] on div "Today Tue 02-09-2025" at bounding box center [240, 30] width 255 height 9
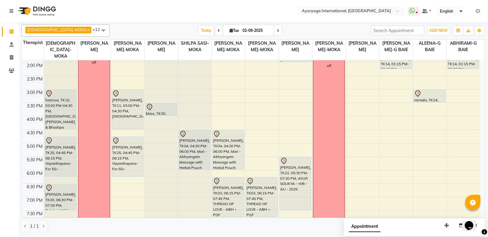
click at [296, 30] on div "Today Tue 02-09-2025" at bounding box center [240, 30] width 255 height 9
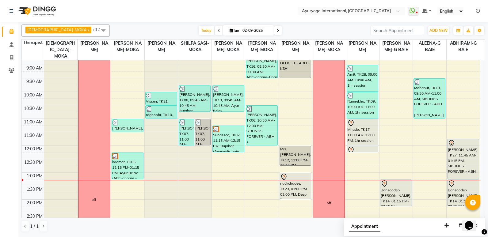
scroll to position [36, 0]
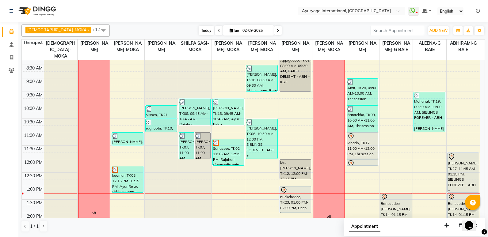
click at [199, 31] on span "Today" at bounding box center [206, 31] width 15 height 10
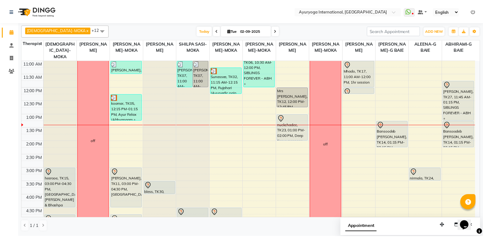
scroll to position [67, 0]
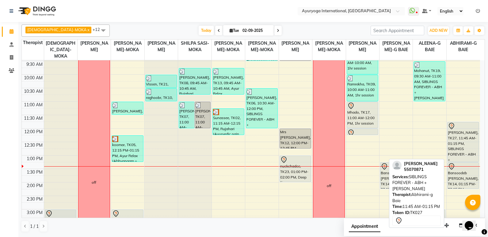
click at [465, 144] on div "Padaruth, TK27, 11:45 AM-01:15 PM, SIBLINGS FOREVER - ABH + KIZHI" at bounding box center [463, 142] width 31 height 40
click at [458, 153] on div "Padaruth, TK27, 11:45 AM-01:15 PM, SIBLINGS FOREVER - ABH + KIZHI" at bounding box center [463, 142] width 31 height 40
select select "7"
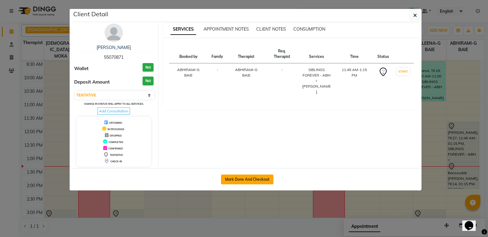
click at [240, 181] on button "Mark Done And Checkout" at bounding box center [247, 180] width 52 height 10
select select "service"
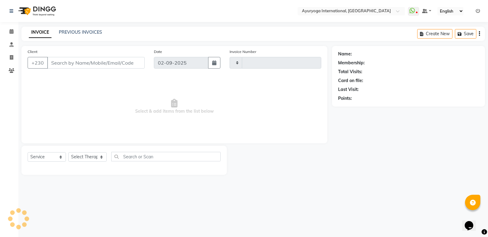
type input "5141"
select select "730"
type input "55****71"
select select "70418"
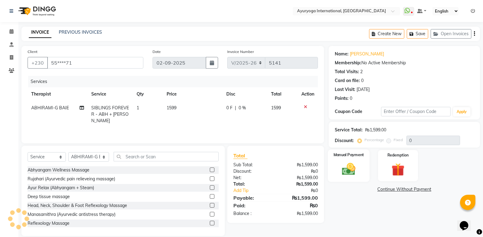
click at [361, 163] on div "Manual Payment" at bounding box center [349, 166] width 42 height 32
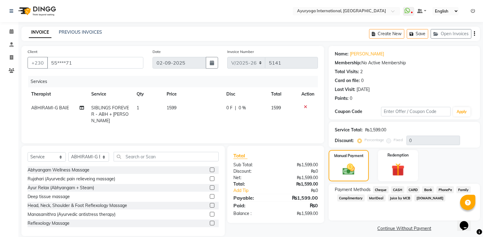
click at [399, 191] on span "CASH" at bounding box center [397, 189] width 13 height 7
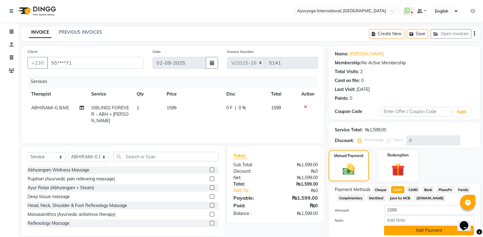
click at [411, 231] on button "Add Payment" at bounding box center [429, 231] width 90 height 10
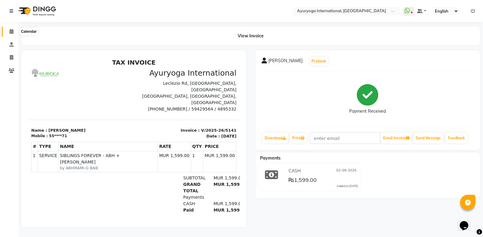
click at [11, 30] on icon at bounding box center [12, 31] width 4 height 5
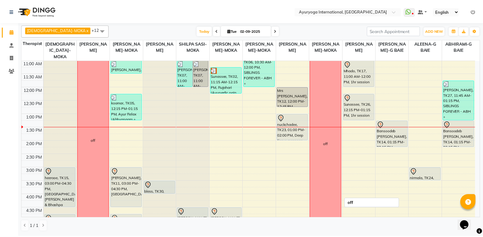
scroll to position [123, 0]
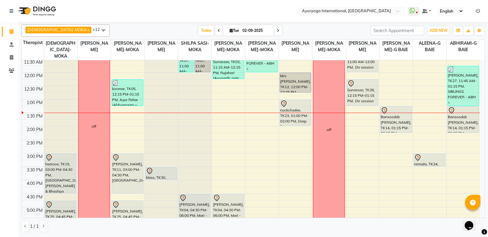
drag, startPoint x: 404, startPoint y: 113, endPoint x: 384, endPoint y: 120, distance: 21.1
click at [384, 120] on div "Bansoodeb Pravin, TK14, 01:15 PM-02:15 PM, Rujahari (Ayurvedic pain relieveing …" at bounding box center [395, 120] width 31 height 26
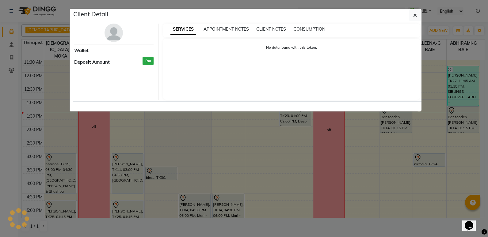
select select "7"
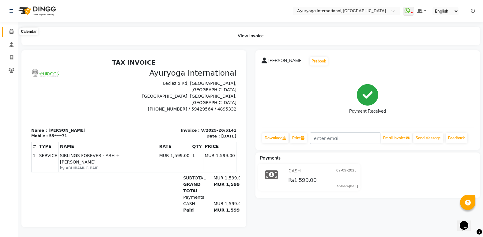
drag, startPoint x: 11, startPoint y: 29, endPoint x: 20, endPoint y: 28, distance: 9.5
click at [11, 29] on span at bounding box center [11, 31] width 11 height 7
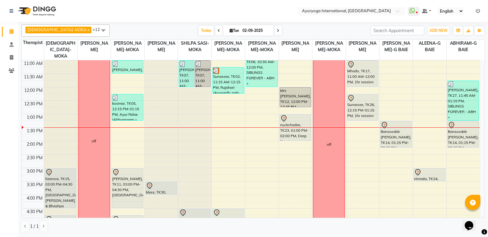
scroll to position [123, 0]
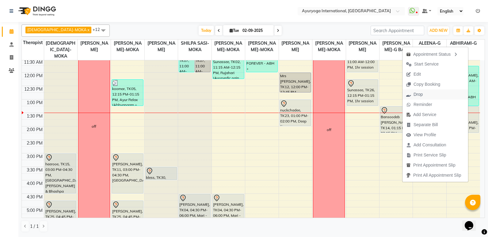
click at [417, 91] on span "Drop" at bounding box center [414, 95] width 24 height 10
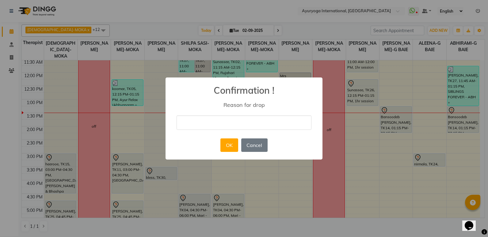
click at [254, 124] on input "text" at bounding box center [244, 123] width 135 height 14
type input "cancelled"
click at [226, 149] on button "OK" at bounding box center [228, 145] width 17 height 13
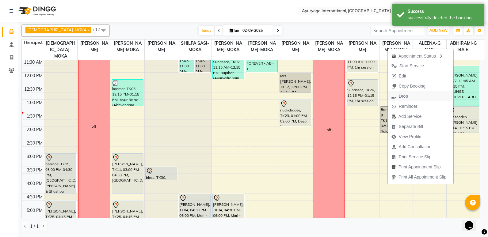
click at [406, 96] on span "Drop" at bounding box center [400, 96] width 24 height 10
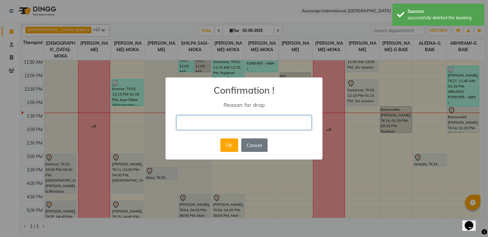
click at [256, 126] on input "text" at bounding box center [244, 123] width 135 height 14
type input "cancelled"
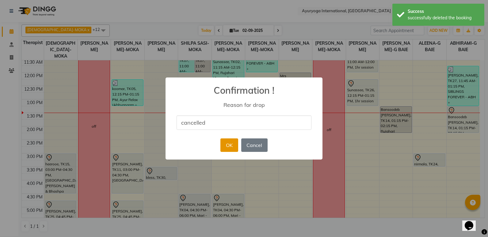
click at [227, 143] on button "OK" at bounding box center [228, 145] width 17 height 13
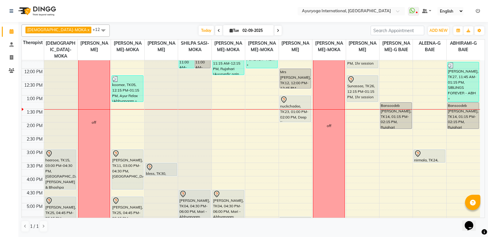
scroll to position [97, 0]
